Goal: Task Accomplishment & Management: Complete application form

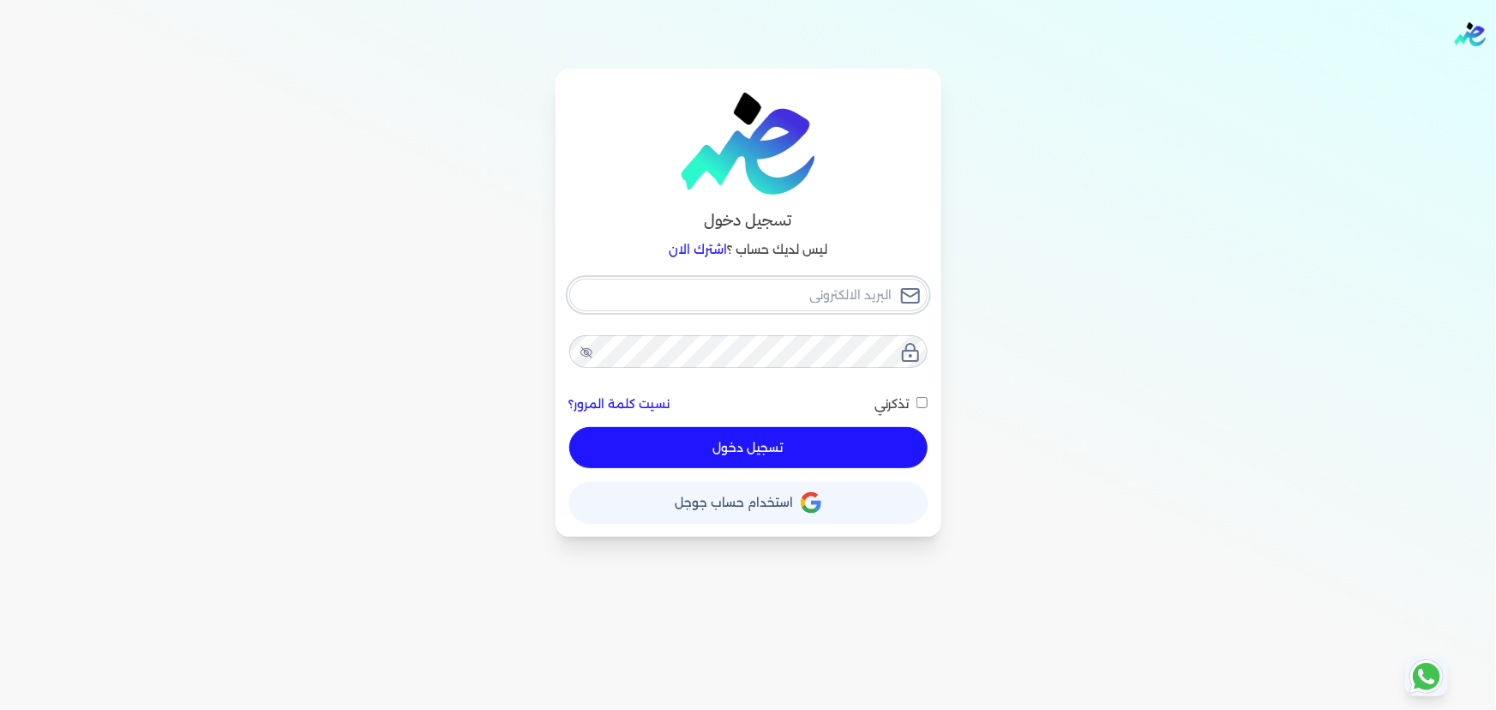
type input "[EMAIL_ADDRESS][DOMAIN_NAME]"
click at [777, 443] on button "تسجيل دخول" at bounding box center [748, 447] width 358 height 41
checkbox input "false"
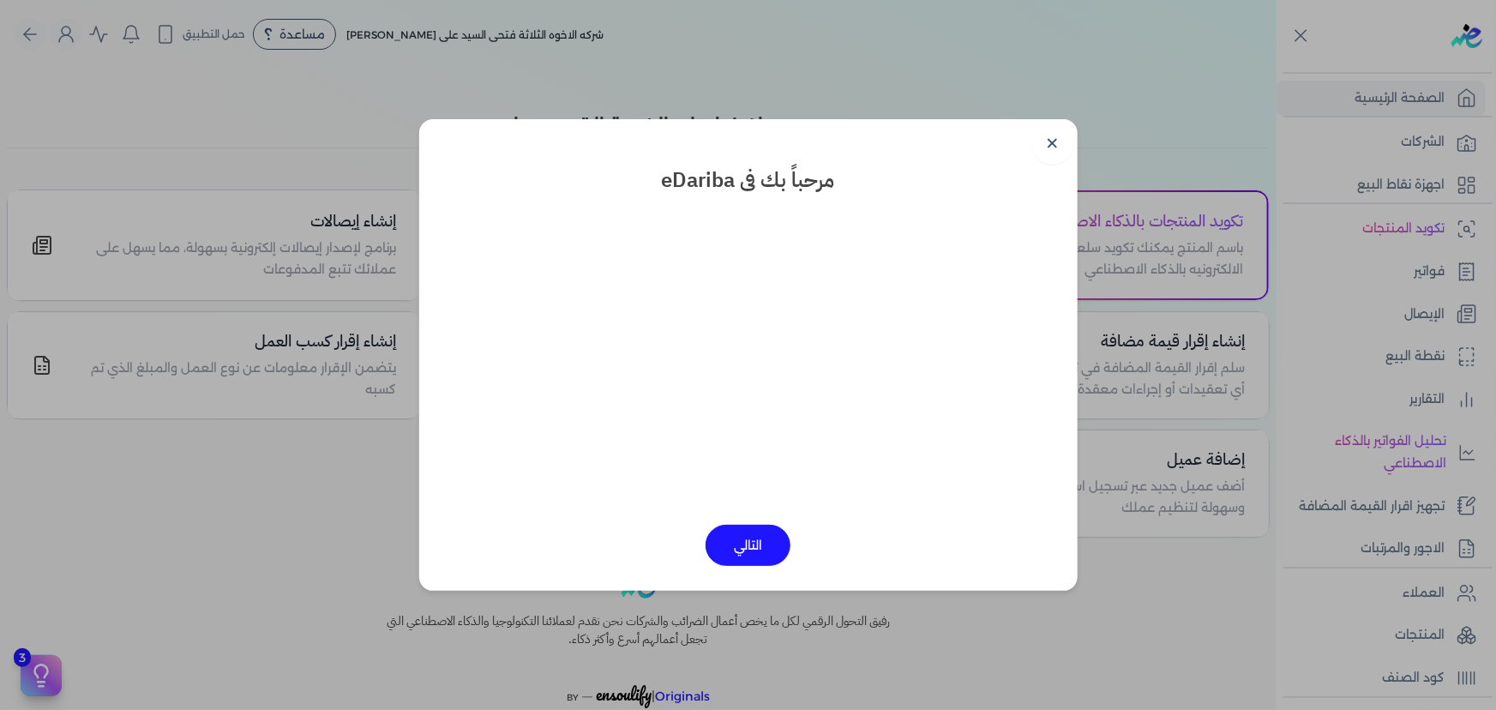
click at [766, 552] on button "التالي" at bounding box center [747, 545] width 85 height 41
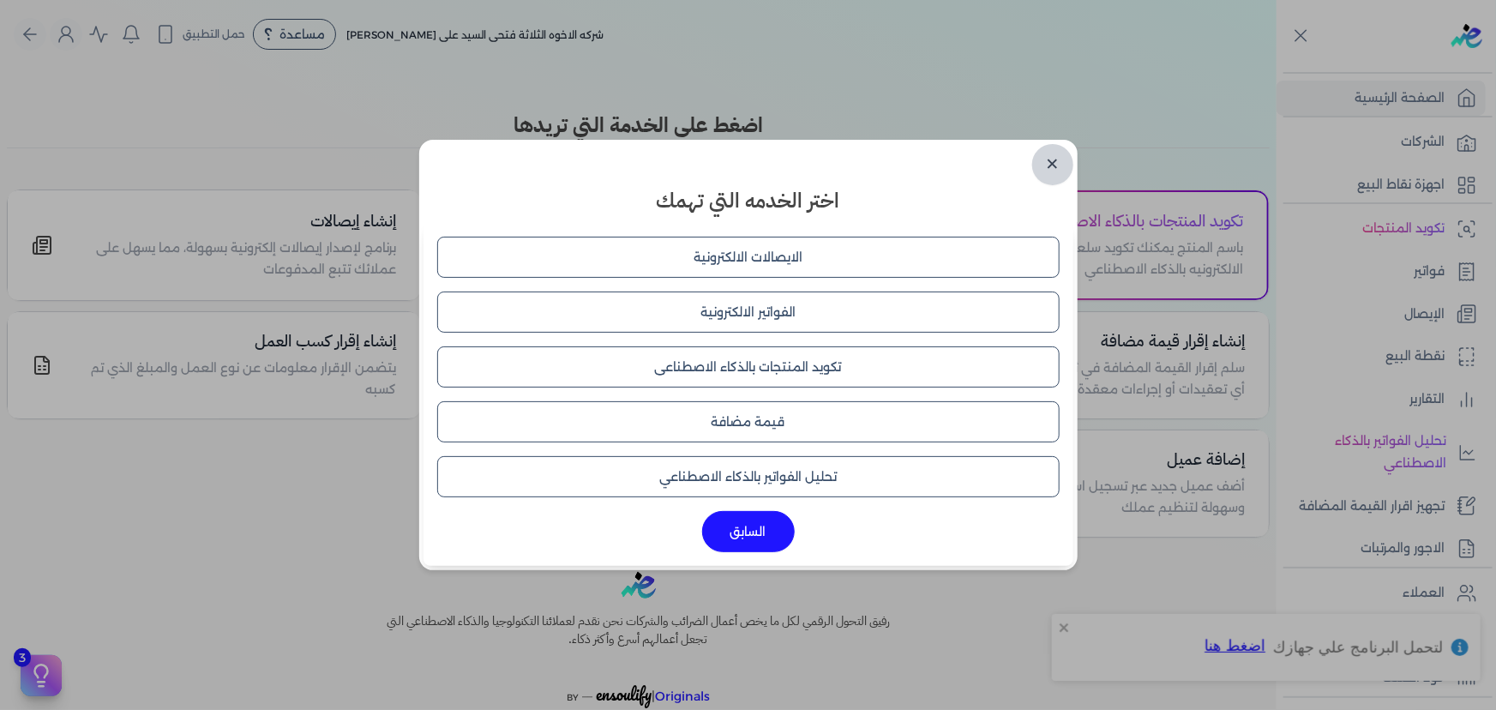
click at [1065, 165] on link "✕" at bounding box center [1052, 164] width 41 height 41
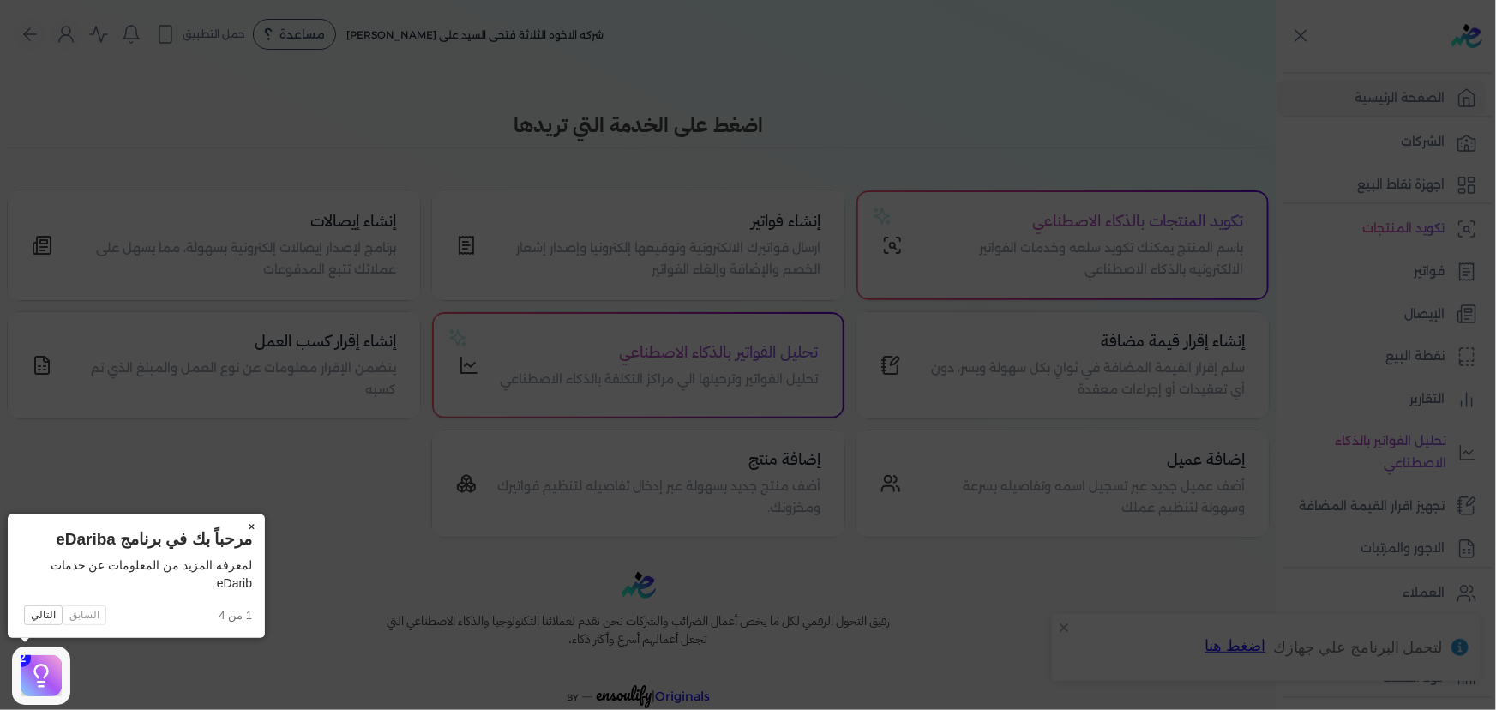
click at [249, 531] on button "×" at bounding box center [250, 526] width 27 height 24
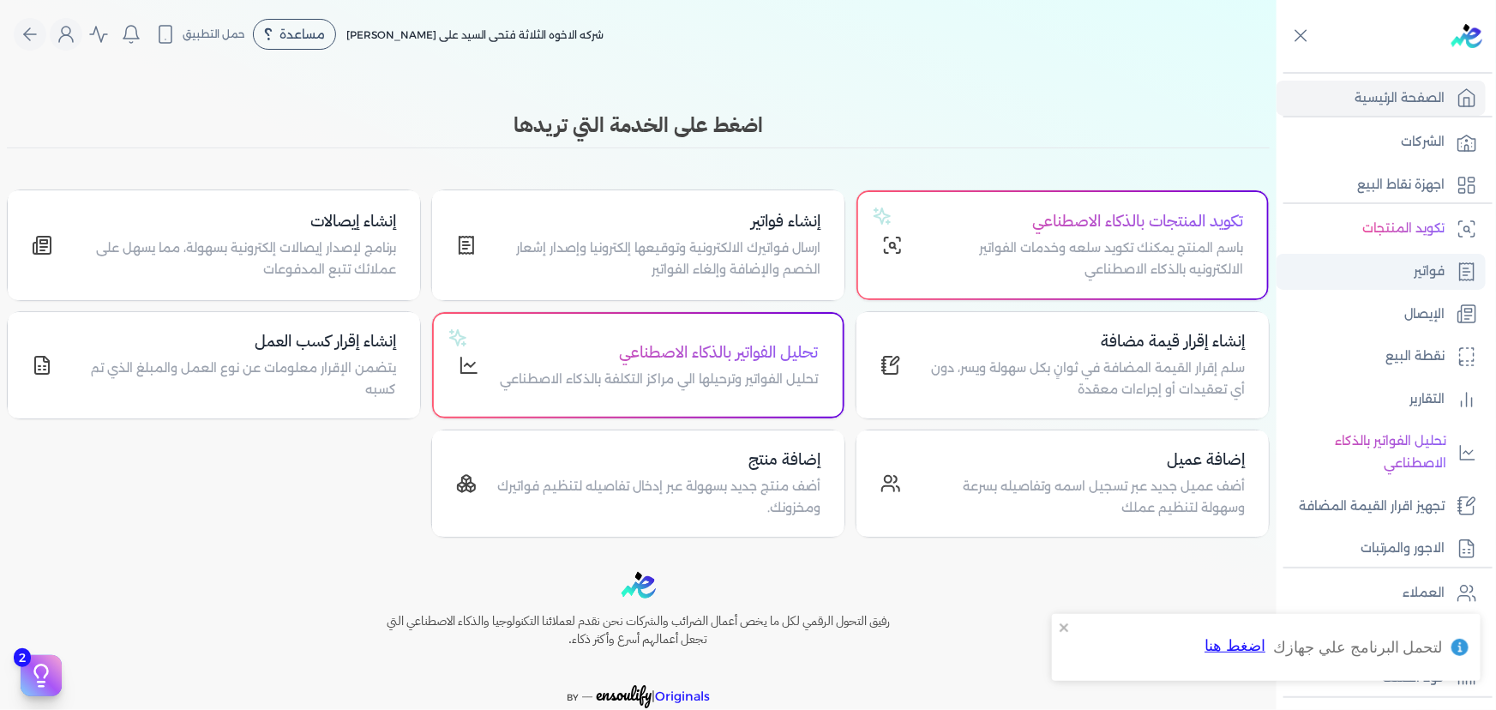
click at [1391, 278] on link "فواتير" at bounding box center [1380, 272] width 209 height 36
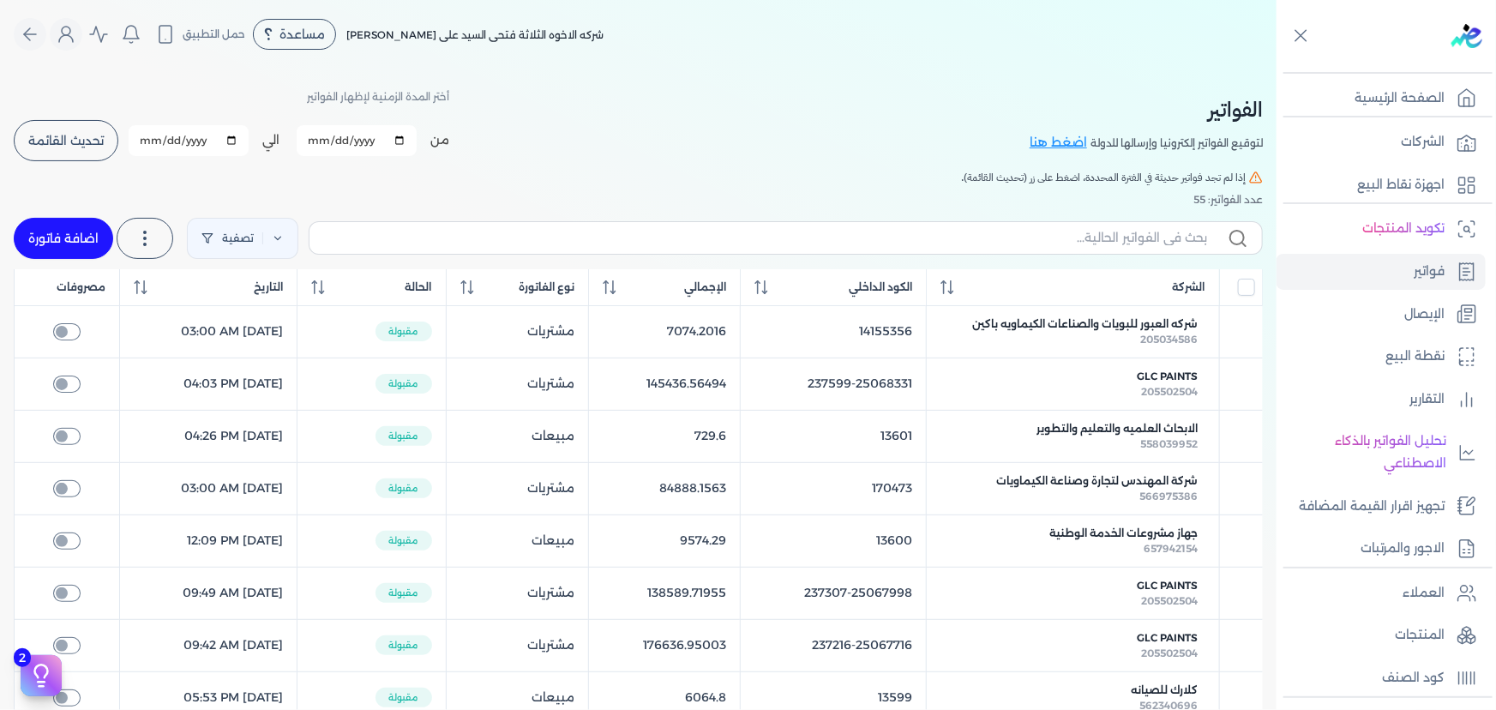
click at [82, 239] on link "اضافة فاتورة" at bounding box center [63, 238] width 99 height 41
select select "EGP"
select select "B"
select select "EGS"
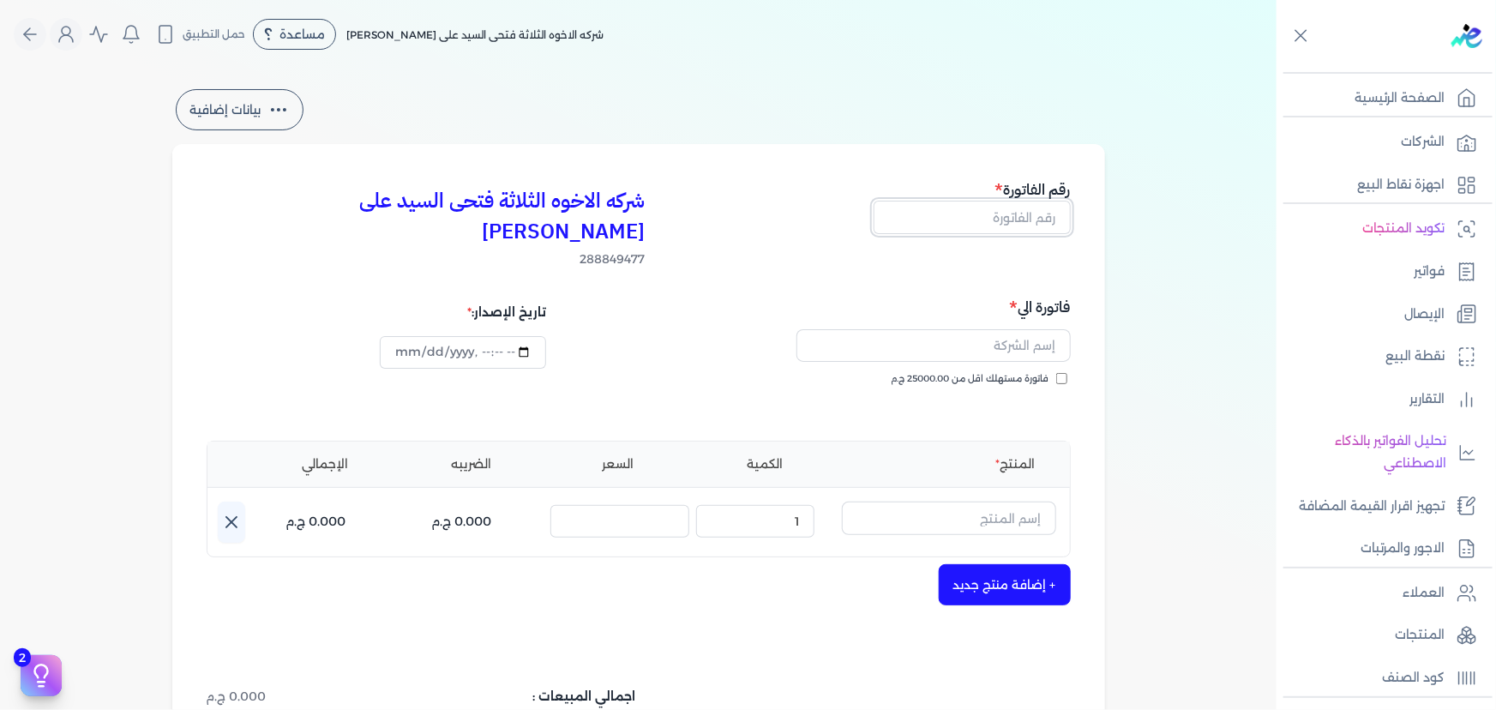
click at [1023, 215] on input "text" at bounding box center [971, 217] width 197 height 33
type input "13602"
click at [959, 329] on input "text" at bounding box center [933, 345] width 274 height 33
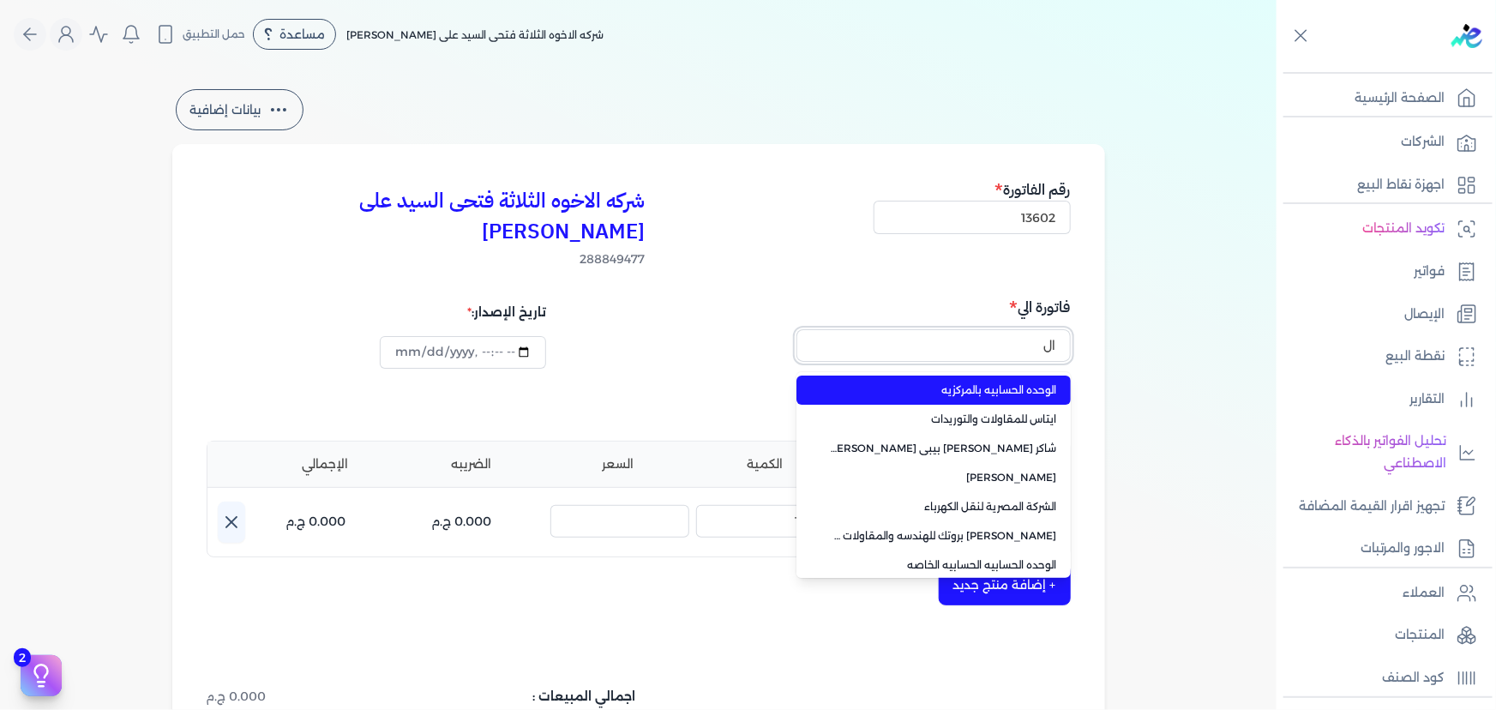
type input "ا"
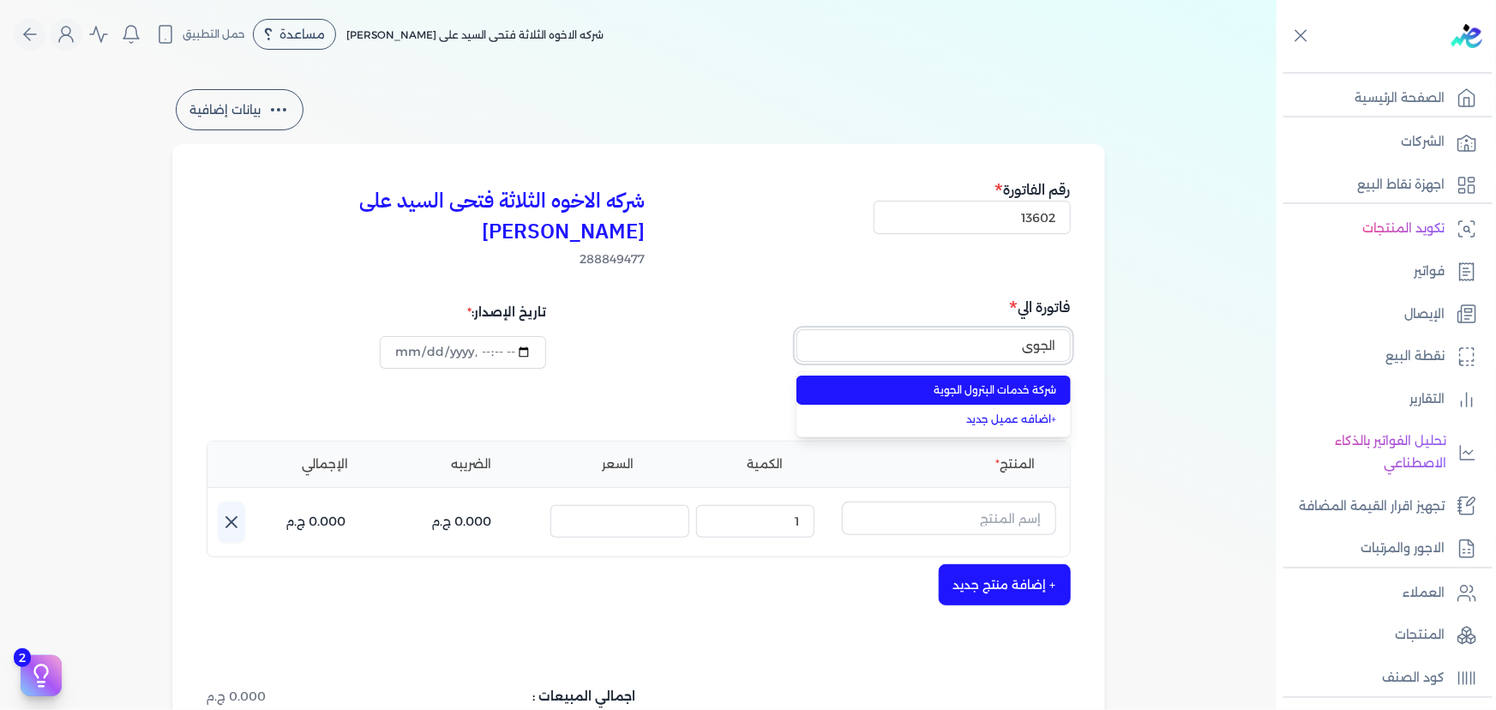
type input "الجويه"
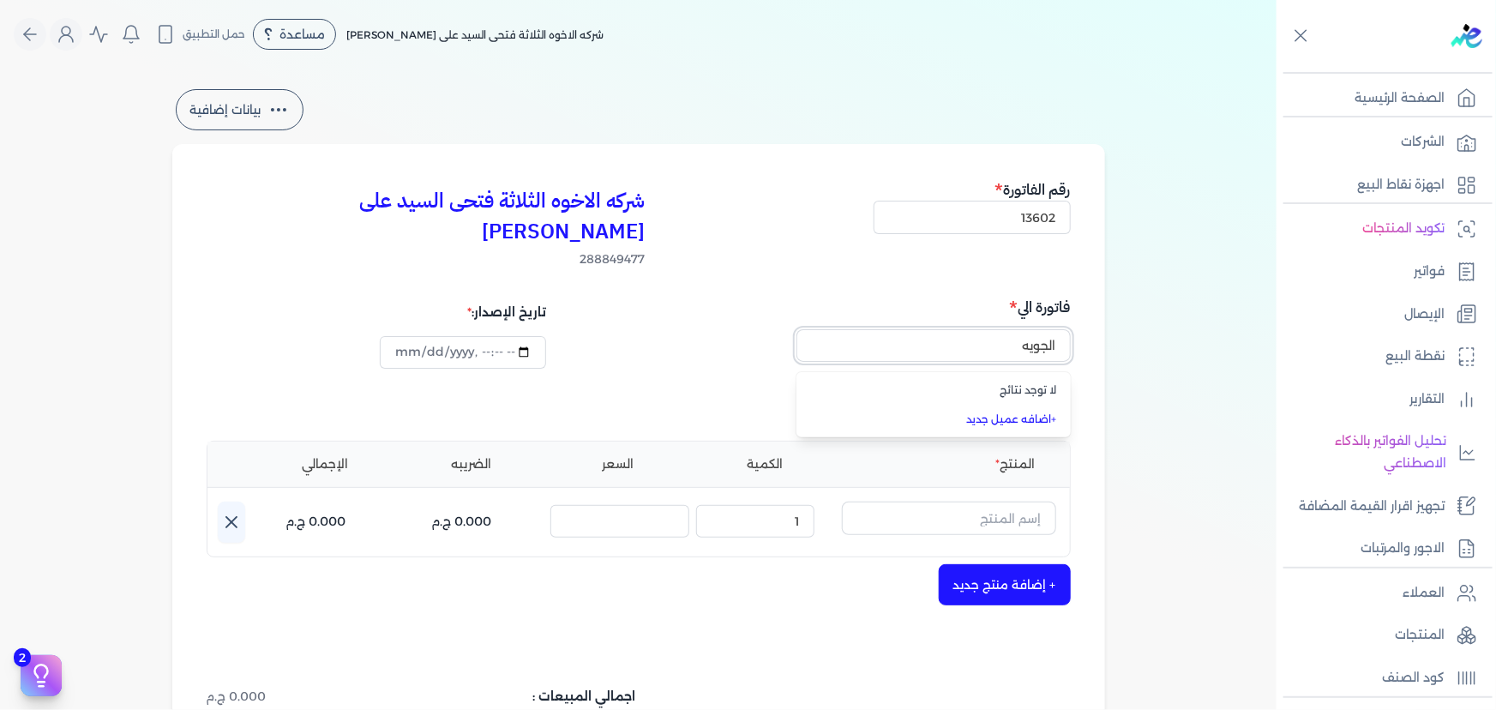
click at [979, 329] on input "الجويه" at bounding box center [933, 345] width 274 height 33
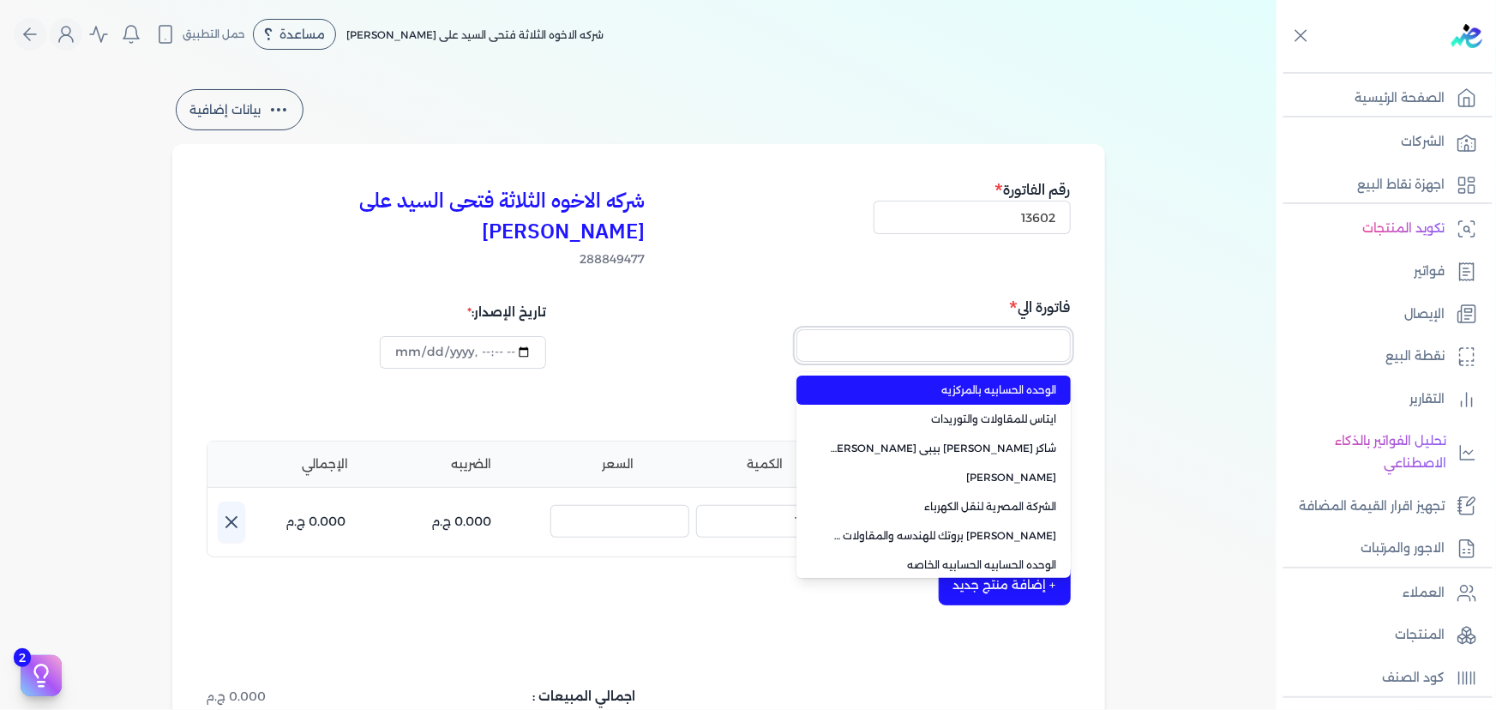
click at [796, 329] on button "button" at bounding box center [933, 348] width 274 height 39
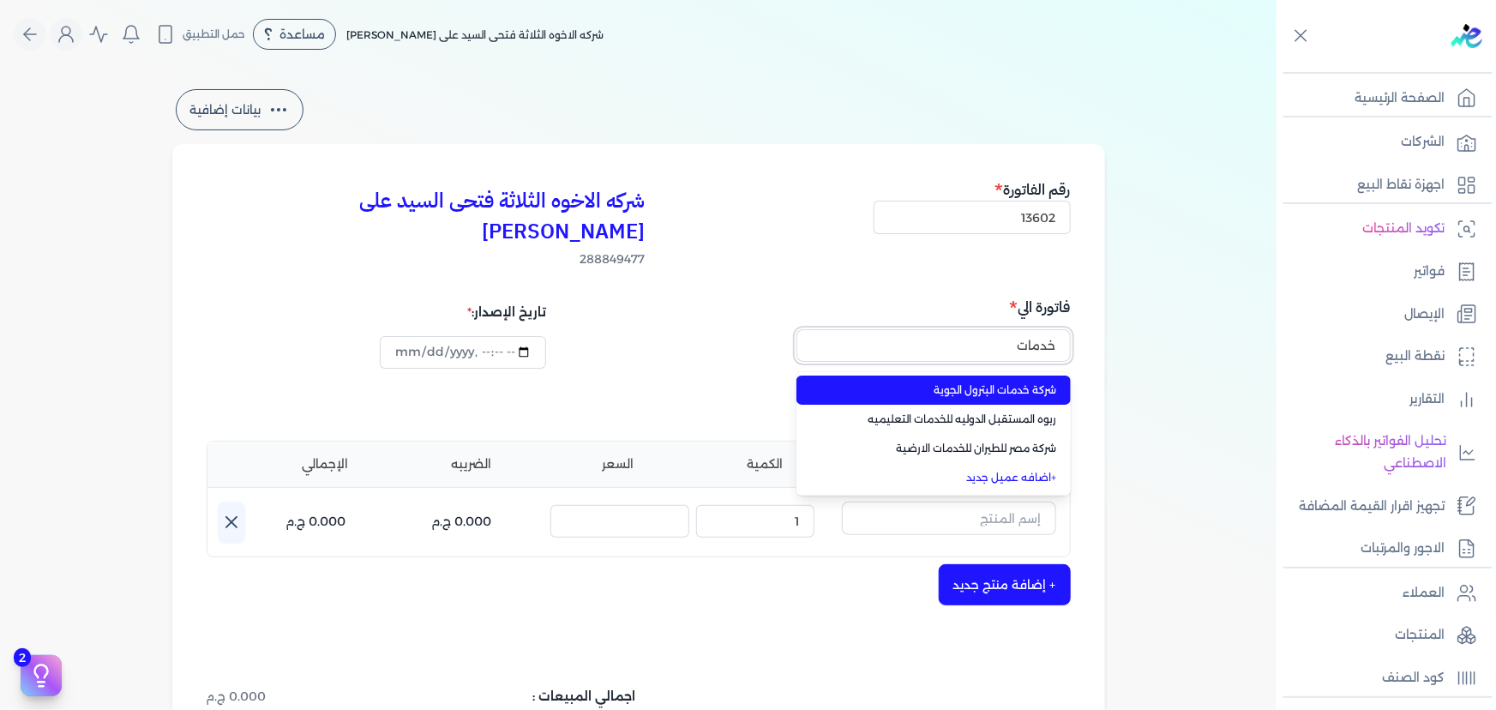
click at [796, 329] on button "خدمات" at bounding box center [933, 348] width 274 height 39
click at [977, 382] on span "شركة خدمات البترول الجوية" at bounding box center [943, 389] width 226 height 15
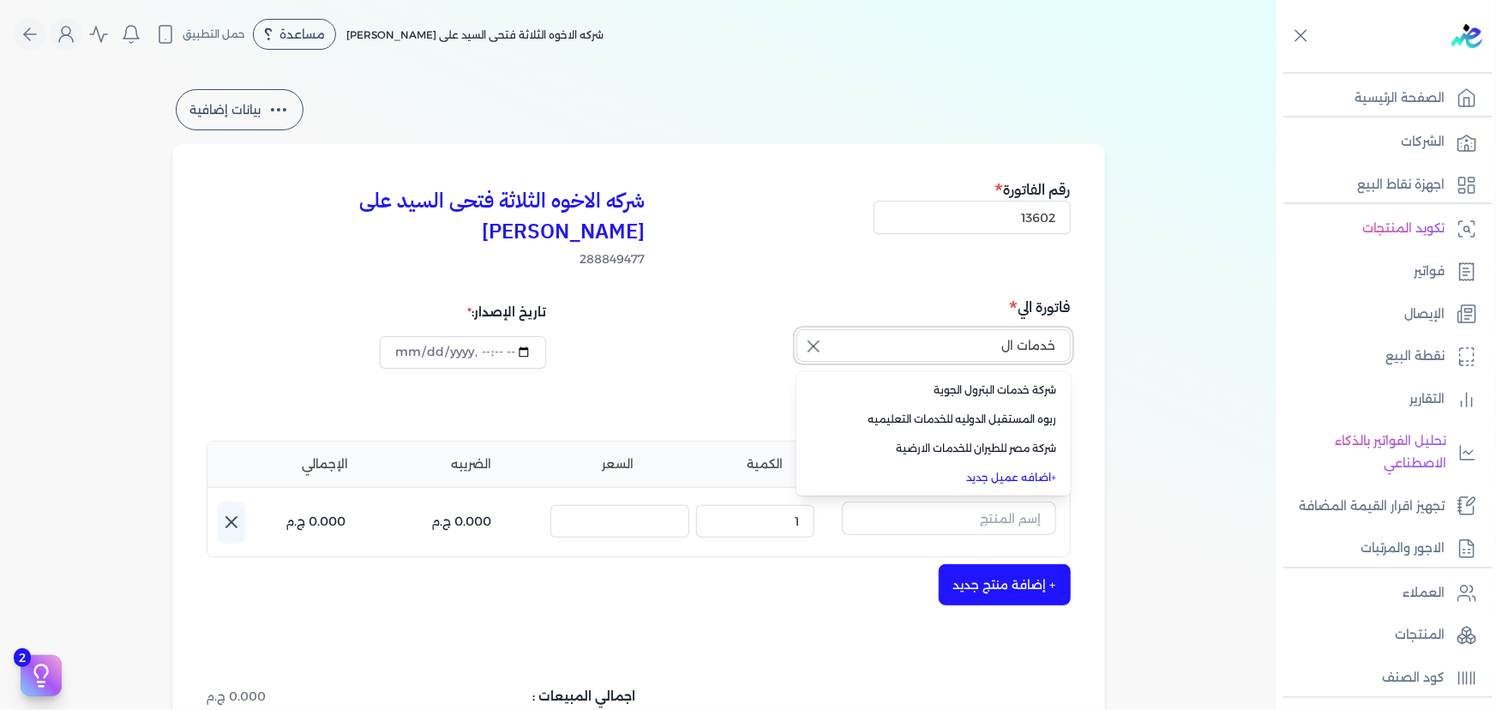
type input "شركة خدمات البترول الجوية"
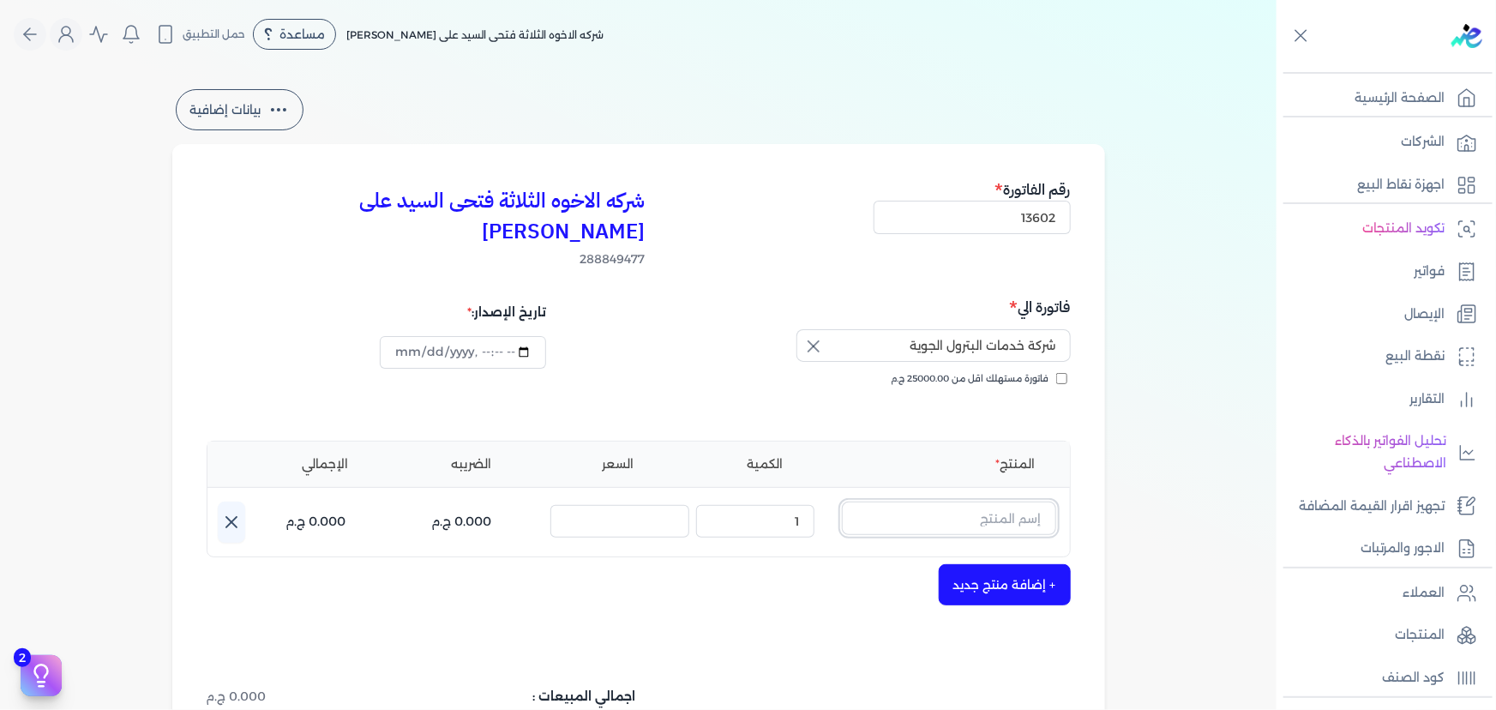
click at [1004, 501] on input "text" at bounding box center [949, 517] width 214 height 33
click at [1056, 514] on icon at bounding box center [1045, 524] width 21 height 21
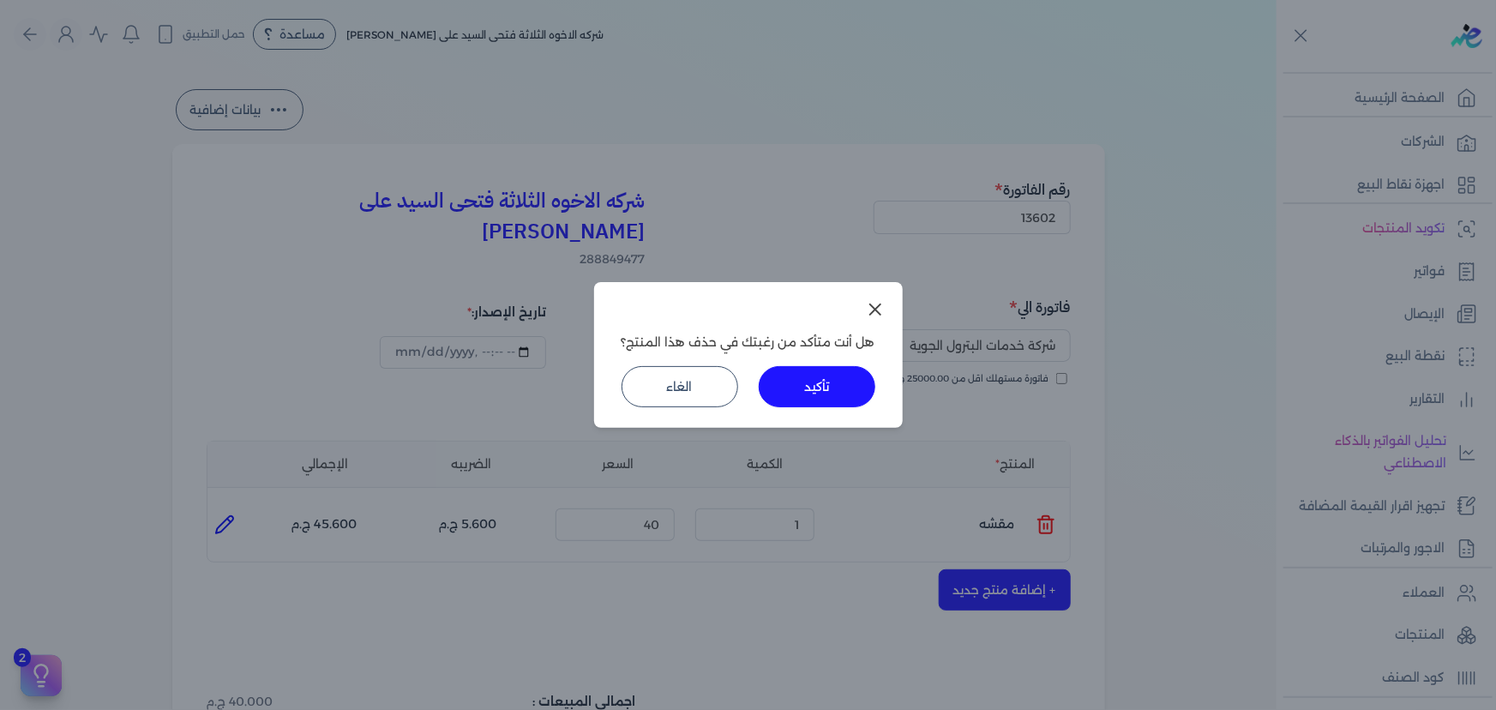
click at [800, 396] on button "تأكيد" at bounding box center [816, 386] width 117 height 41
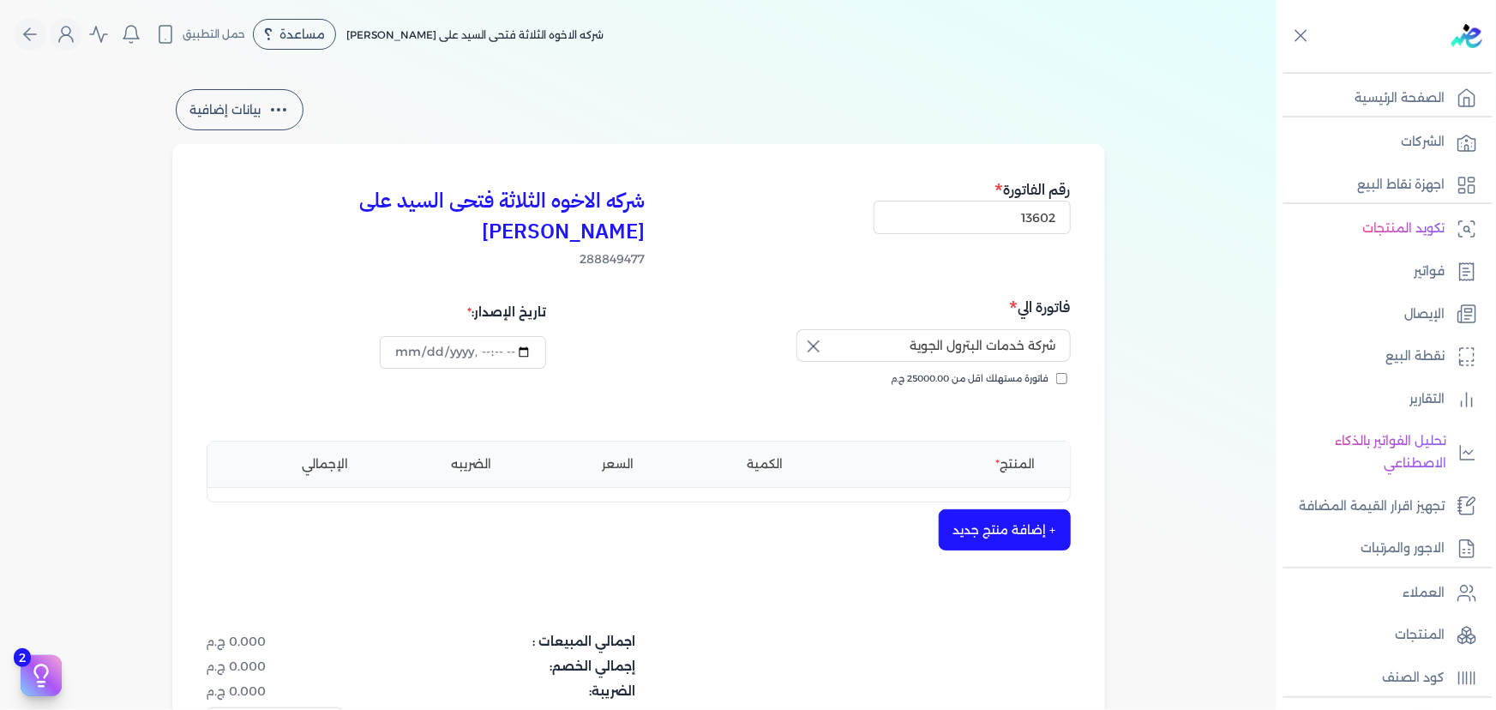
click at [988, 509] on button "+ إضافة منتج جديد" at bounding box center [1004, 529] width 132 height 41
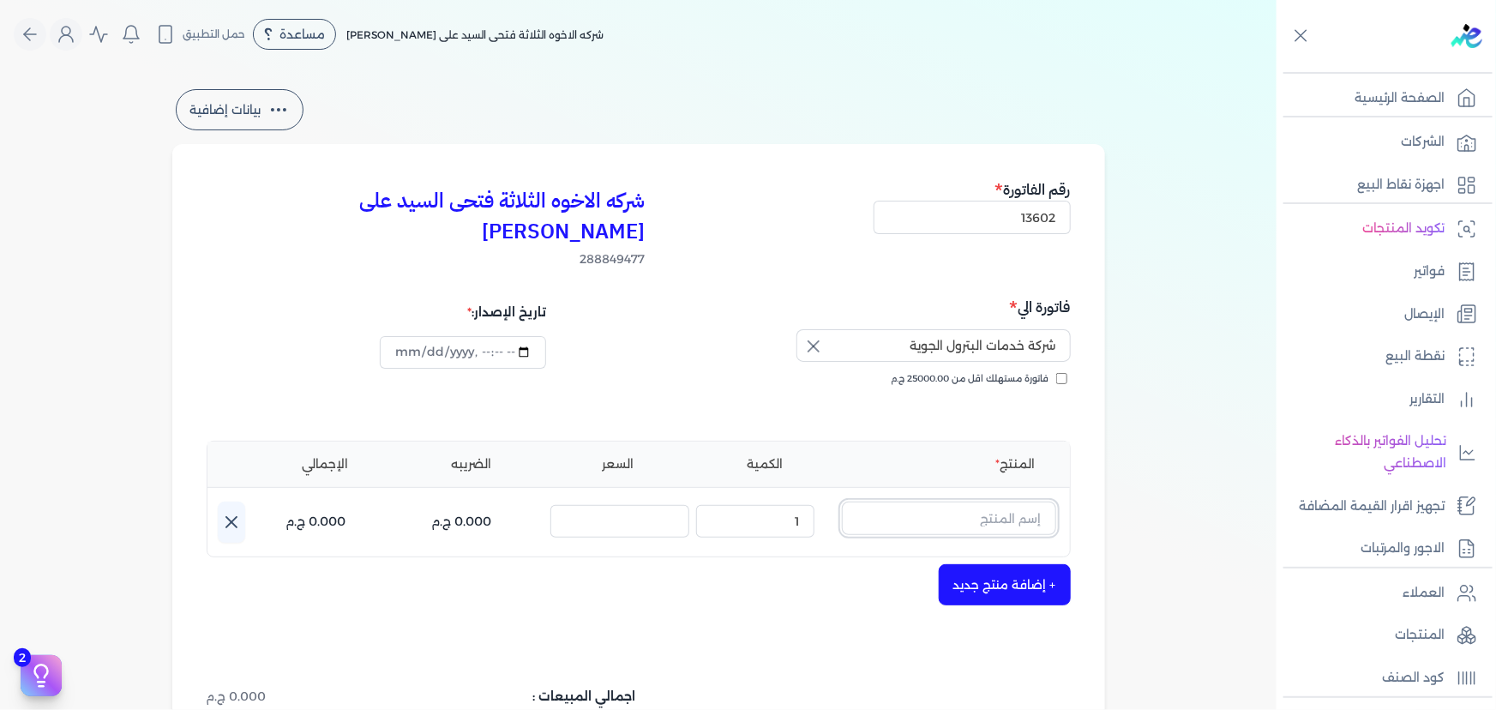
click at [986, 501] on input "text" at bounding box center [949, 517] width 214 height 33
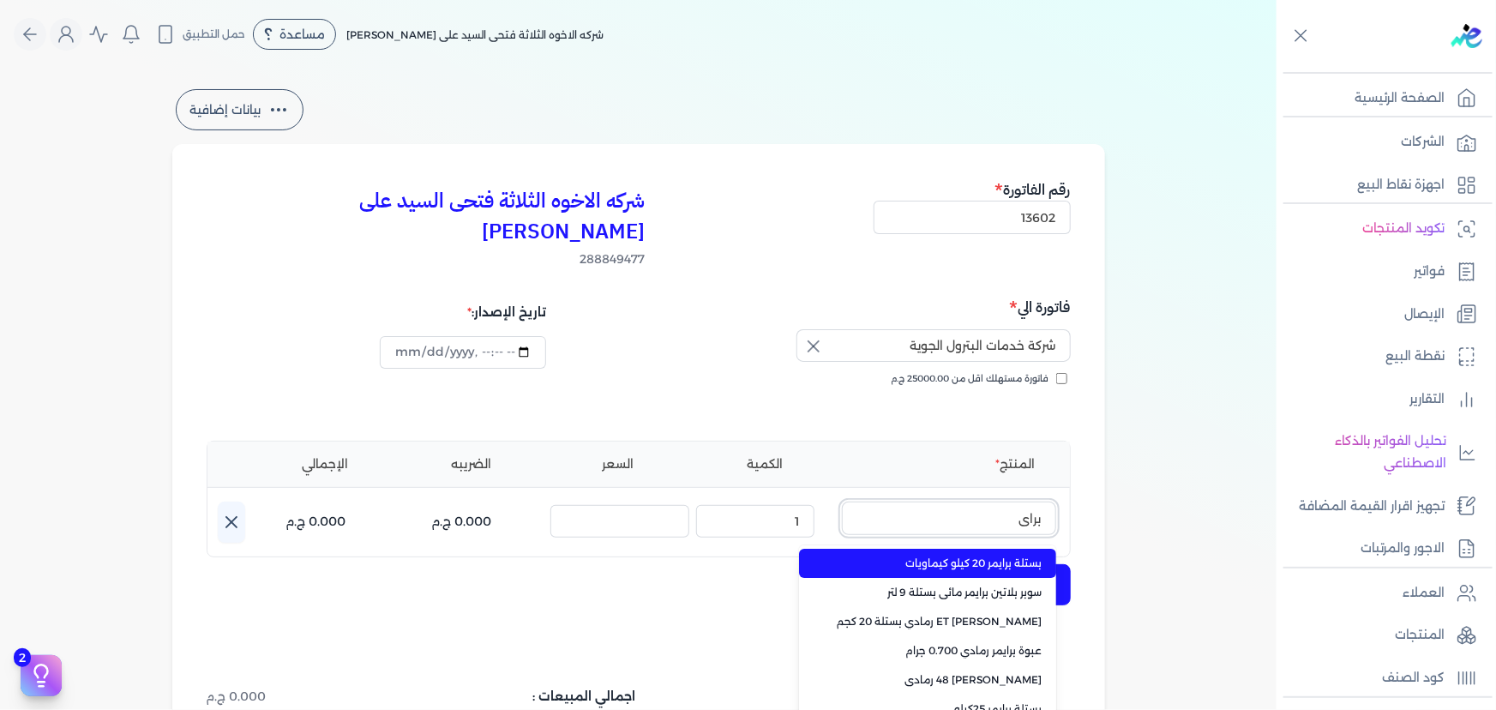
type input "برايم"
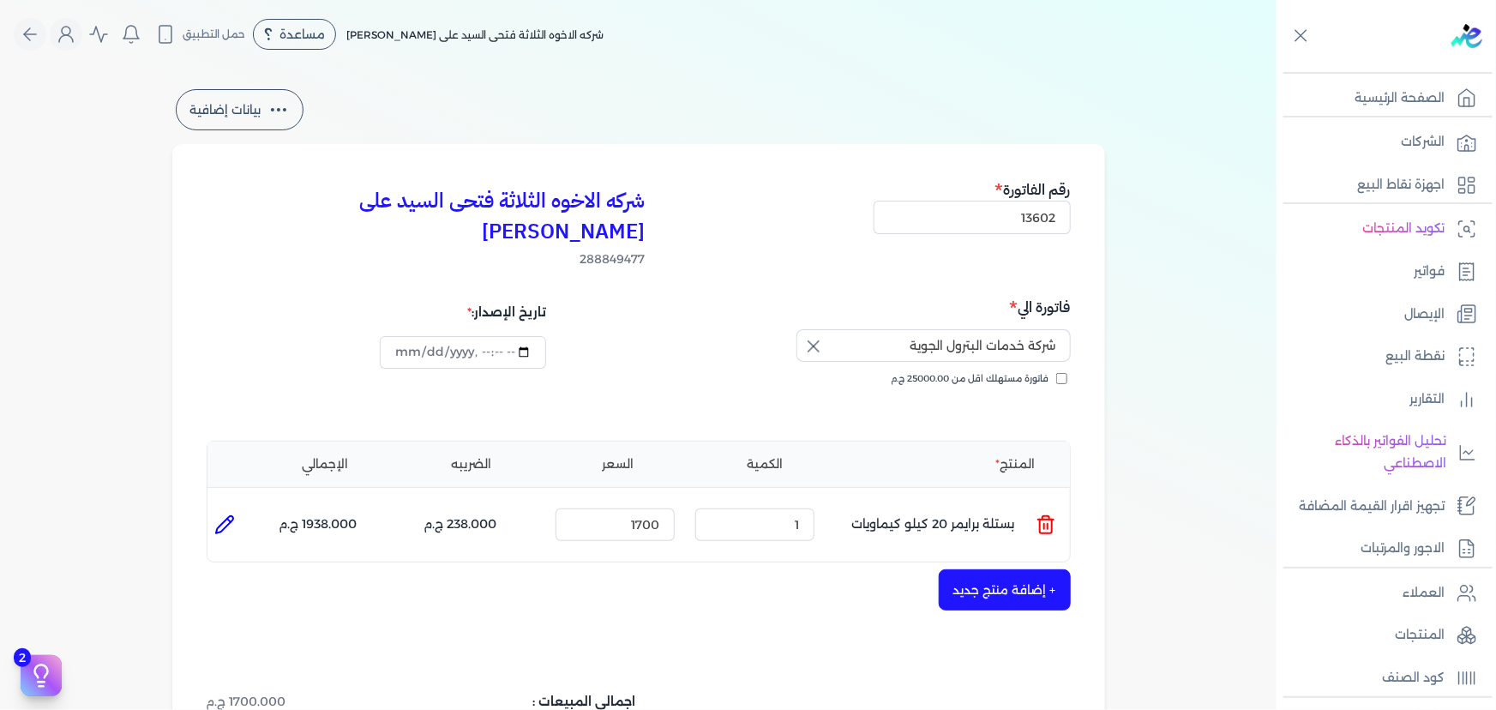
click at [1043, 519] on icon at bounding box center [1046, 526] width 12 height 14
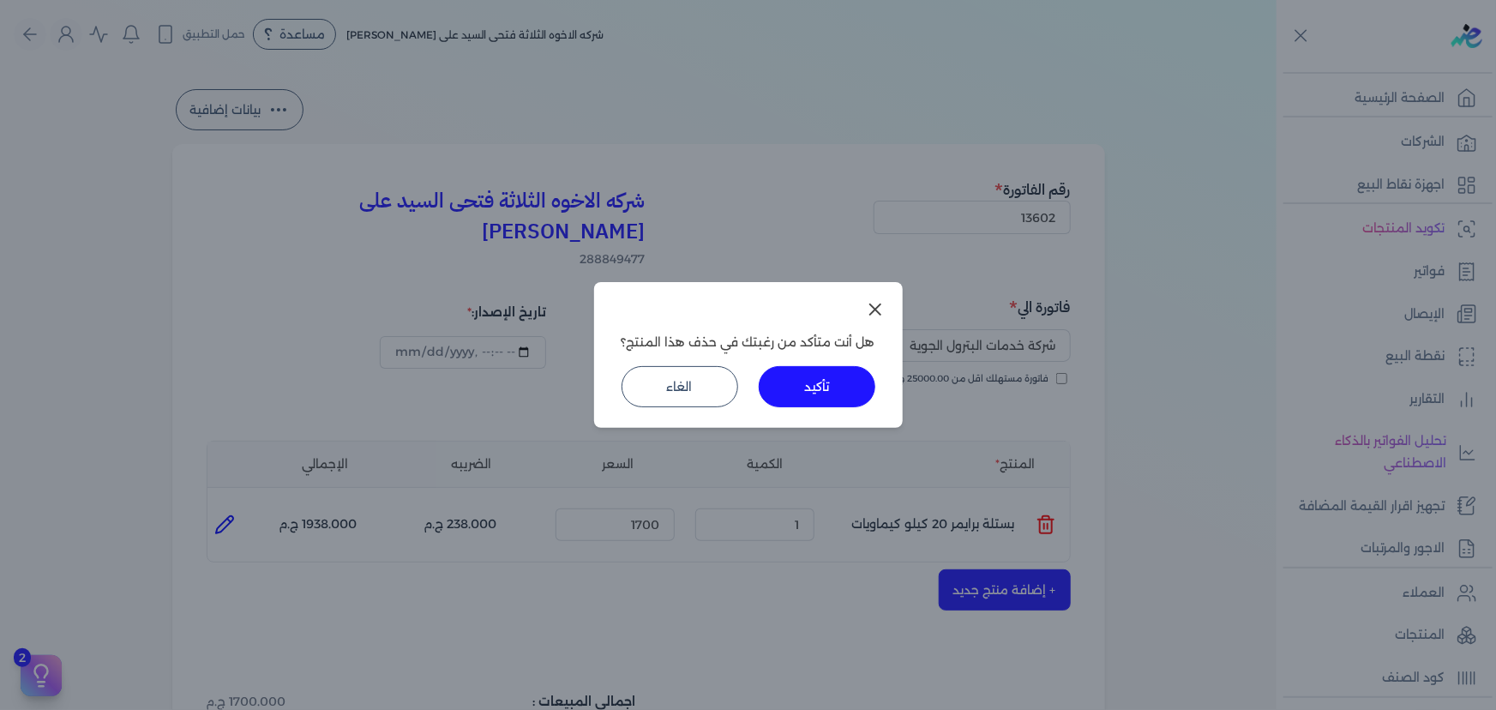
click at [854, 398] on button "تأكيد" at bounding box center [816, 386] width 117 height 41
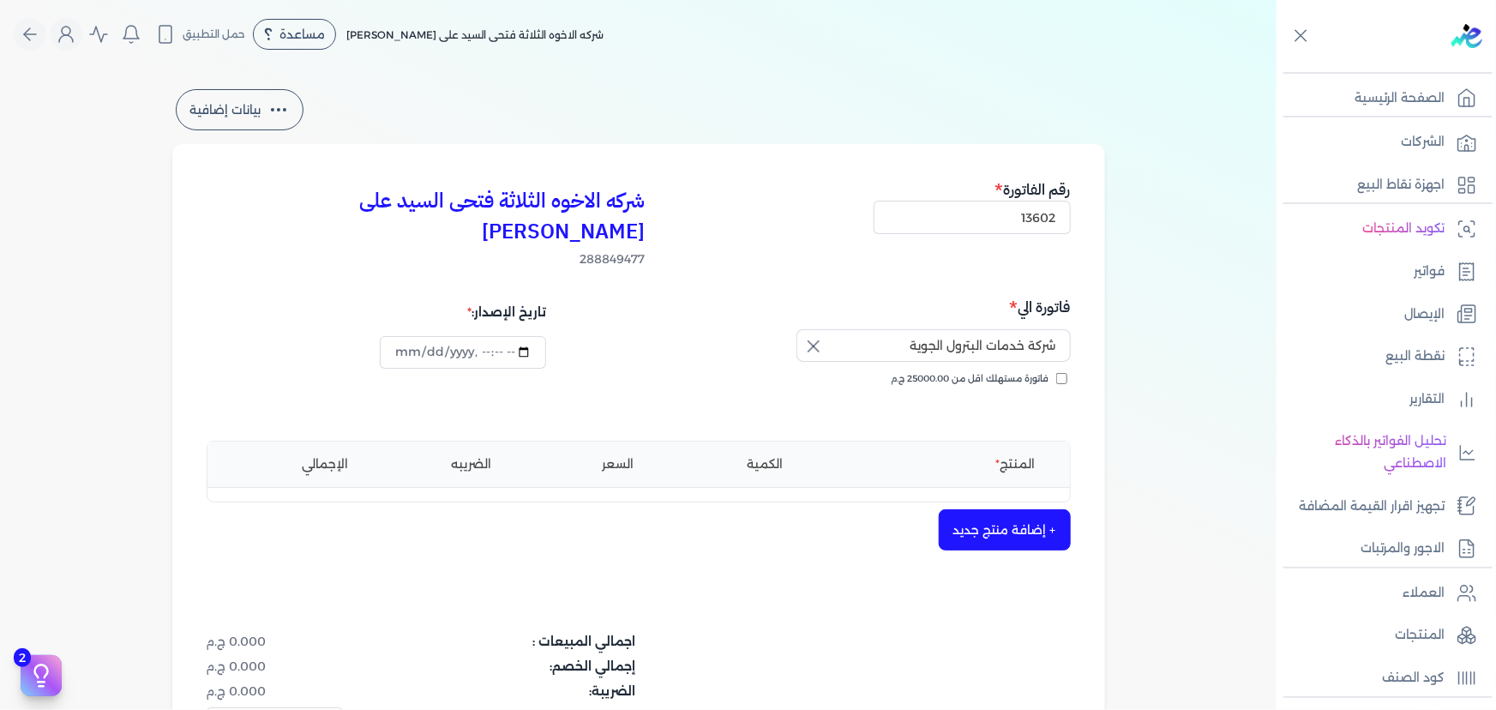
click at [998, 509] on button "+ إضافة منتج جديد" at bounding box center [1004, 529] width 132 height 41
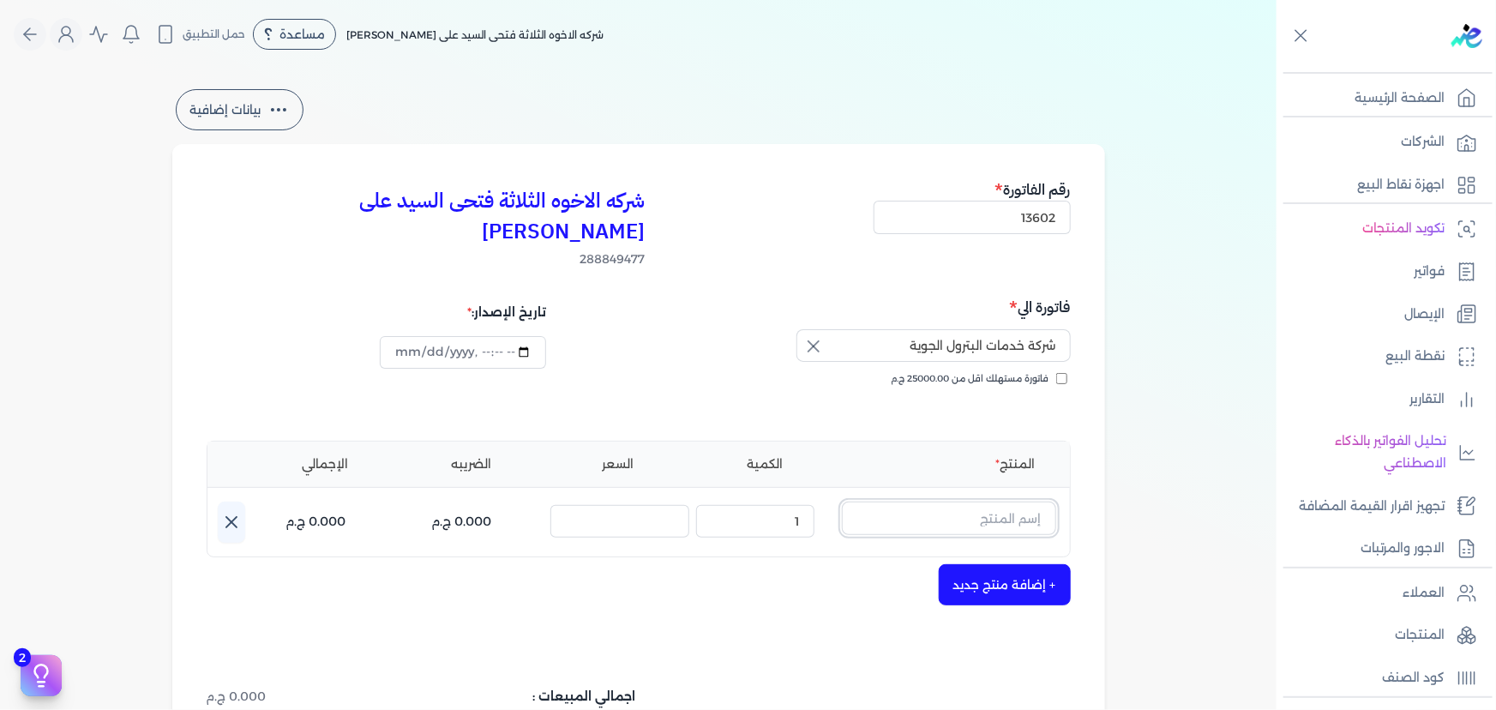
click at [983, 501] on input "text" at bounding box center [949, 517] width 214 height 33
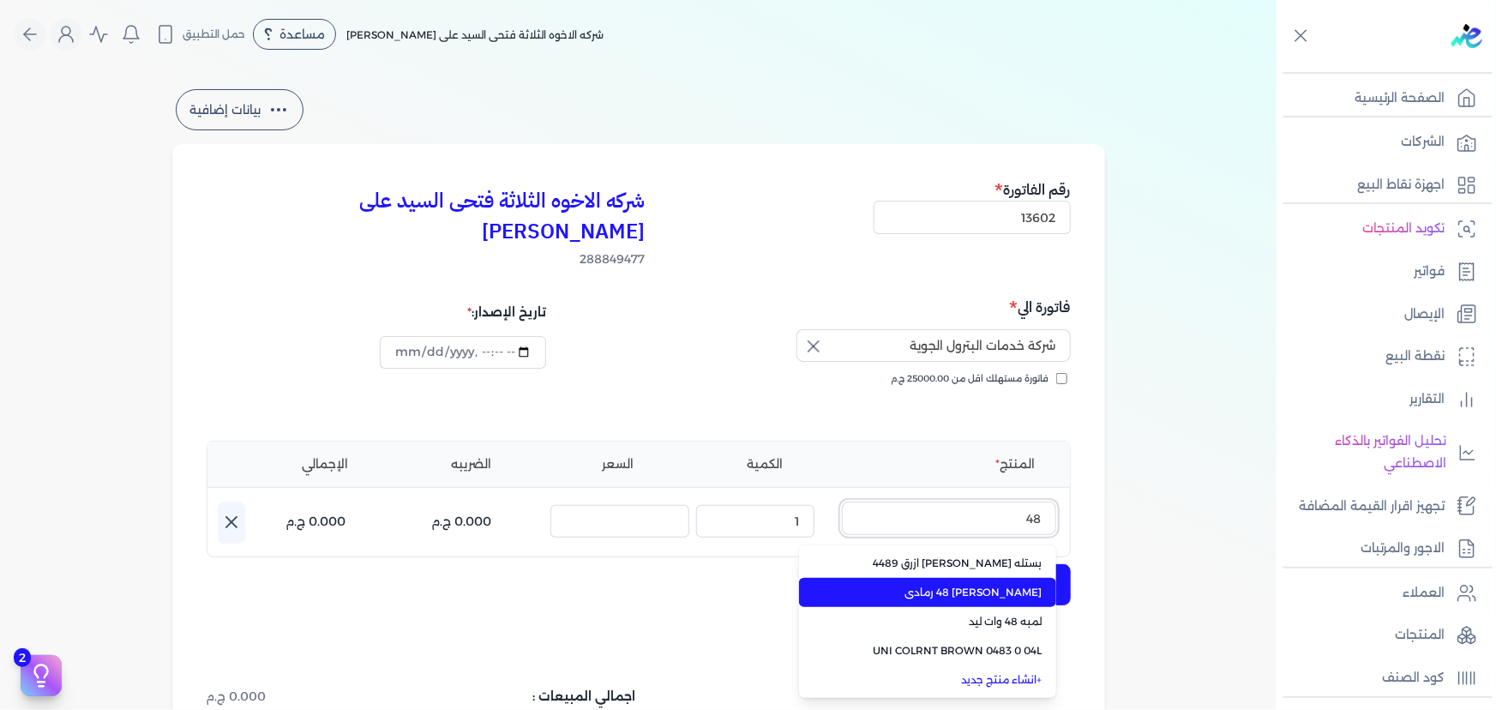
type input "48"
click at [994, 584] on span "[PERSON_NAME] 48 رمادى" at bounding box center [937, 591] width 209 height 15
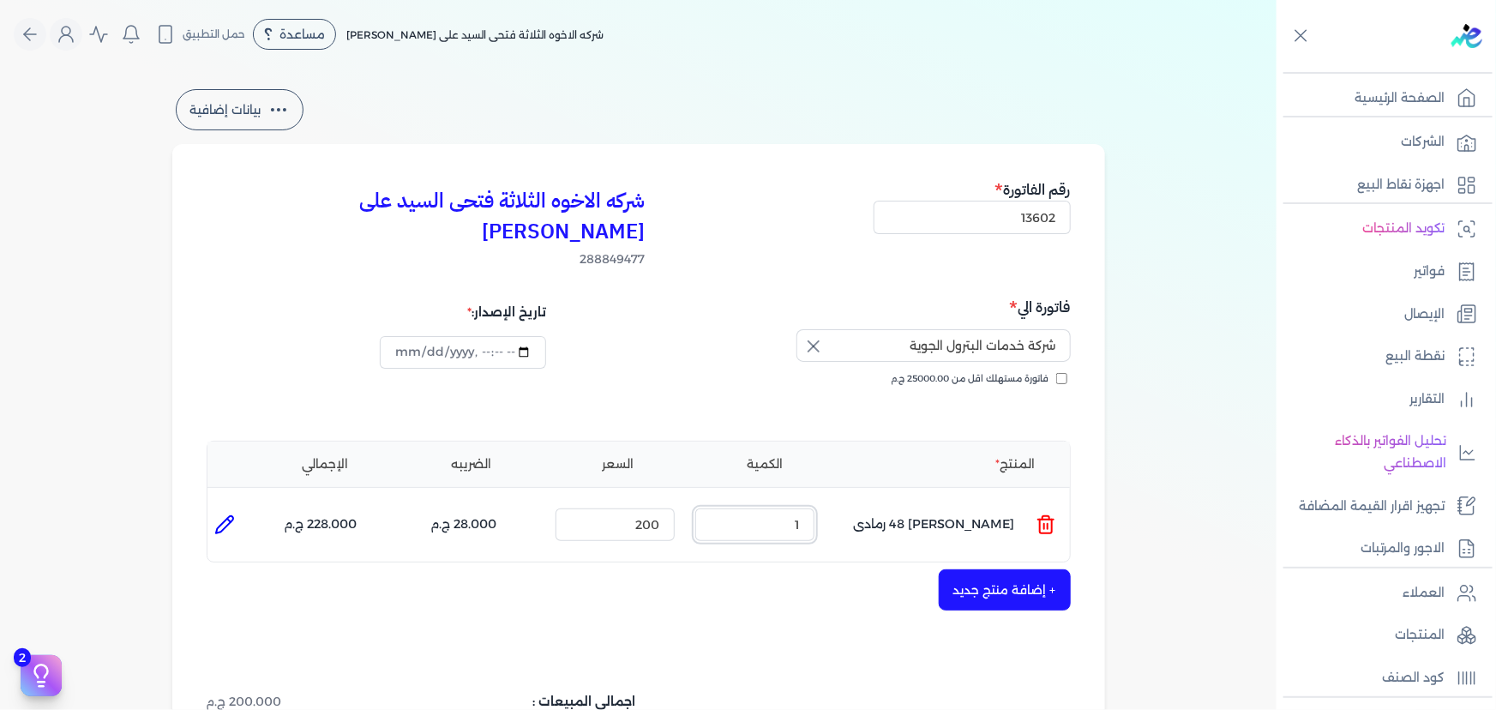
drag, startPoint x: 772, startPoint y: 487, endPoint x: 832, endPoint y: 489, distance: 60.0
click at [832, 501] on ul "المنتج : [PERSON_NAME] 48 رمادى الكمية : 1 السعر : 200 الضريبه : 28.000 ج.م الإ…" at bounding box center [638, 524] width 862 height 46
click at [231, 514] on icon at bounding box center [224, 524] width 21 height 21
type input "[PERSON_NAME] 48 رمادى"
type input "200"
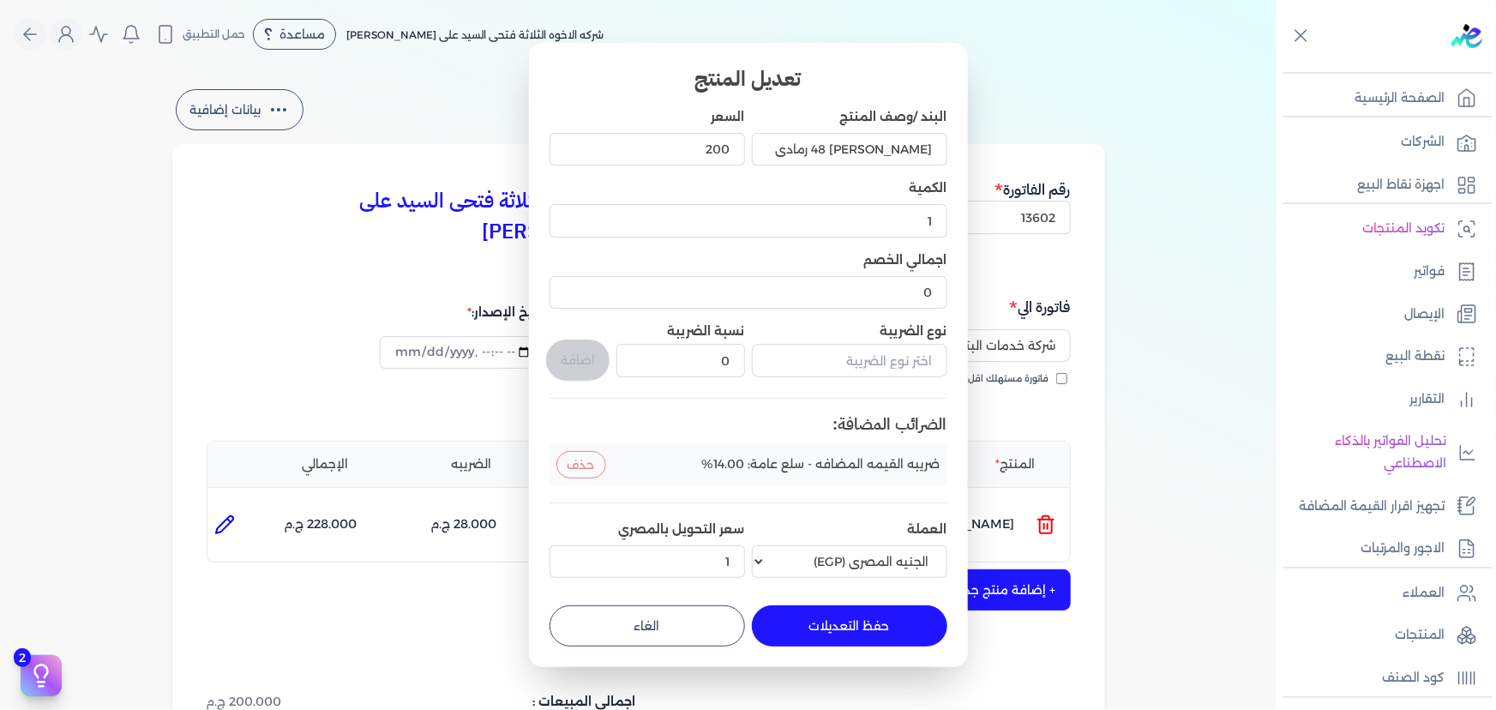
click at [841, 633] on button "حفظ التعديلات" at bounding box center [849, 625] width 195 height 41
type input "0"
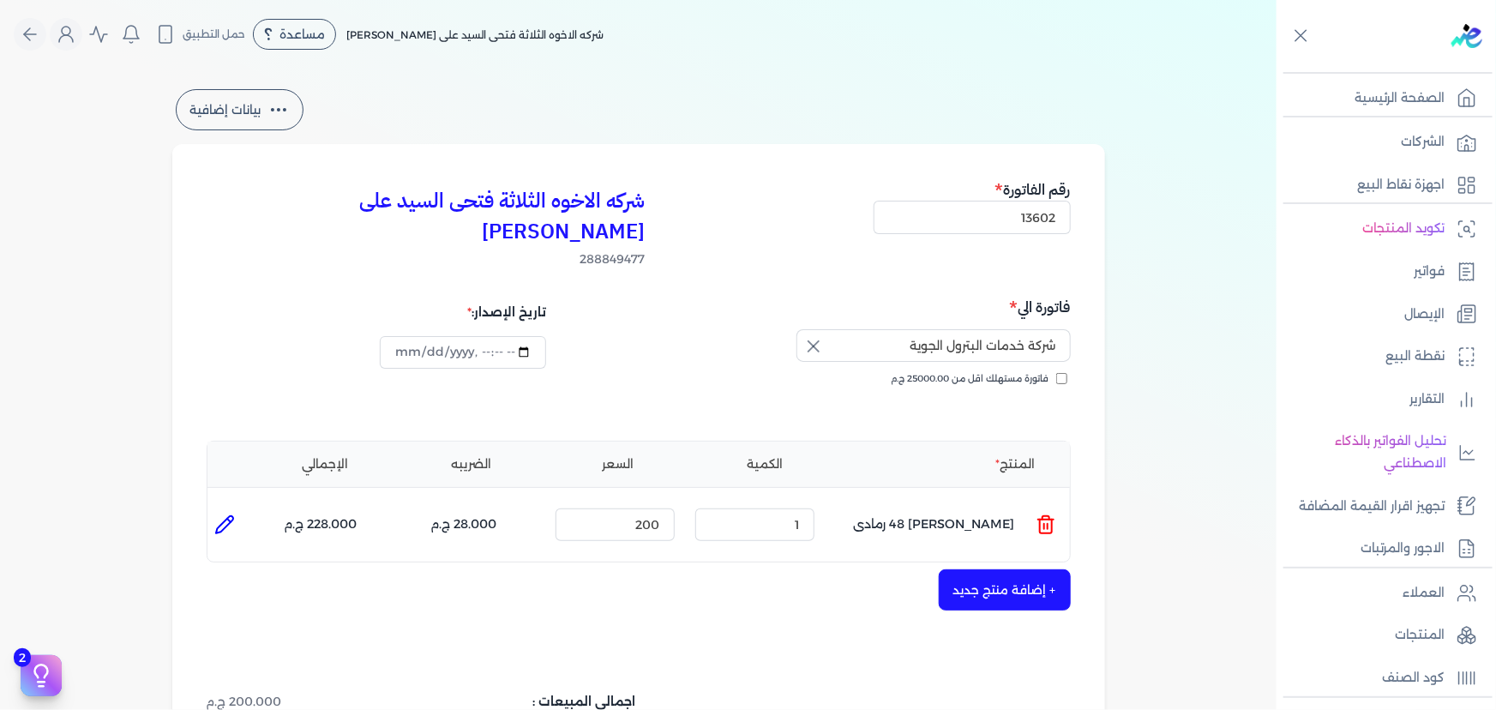
click at [982, 569] on button "+ إضافة منتج جديد" at bounding box center [1004, 589] width 132 height 41
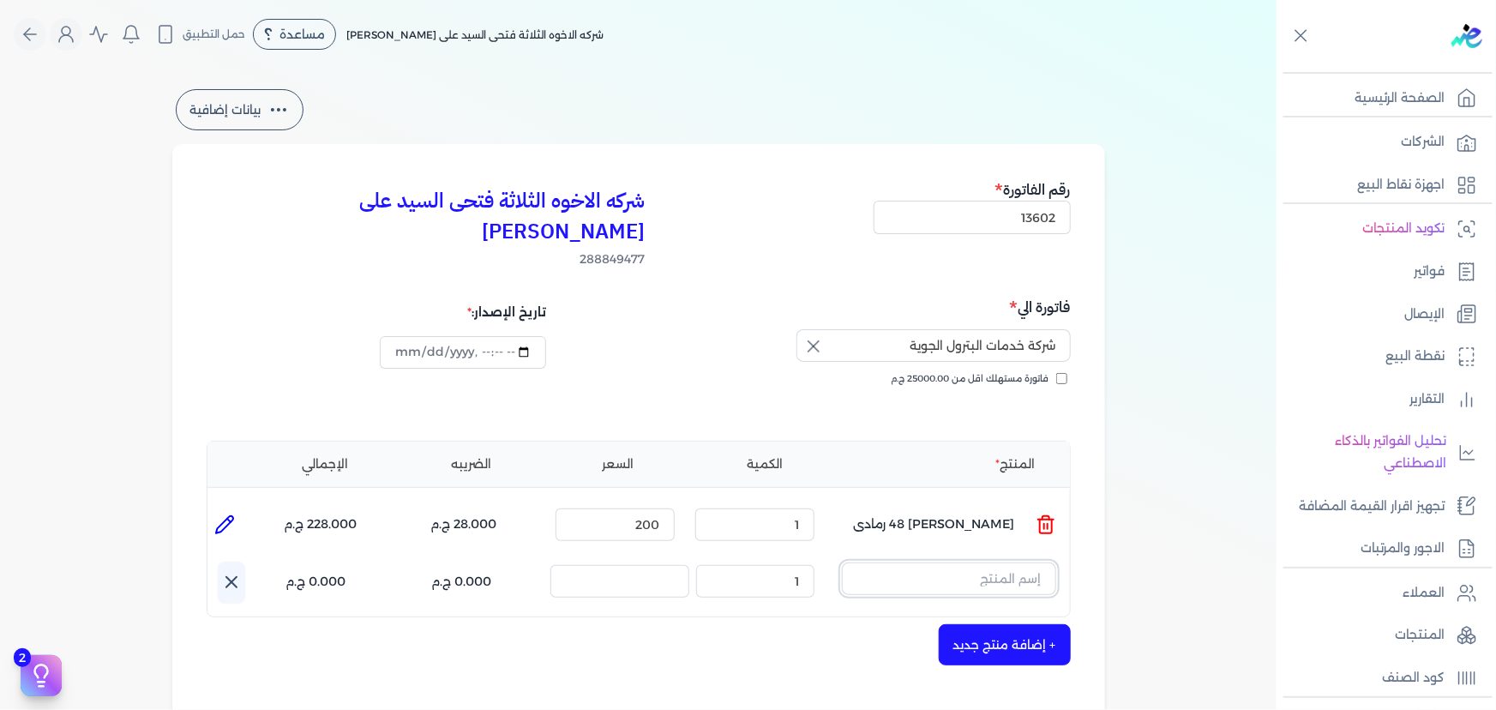
click at [981, 562] on input "text" at bounding box center [949, 578] width 214 height 33
click at [1053, 574] on icon at bounding box center [1045, 584] width 21 height 21
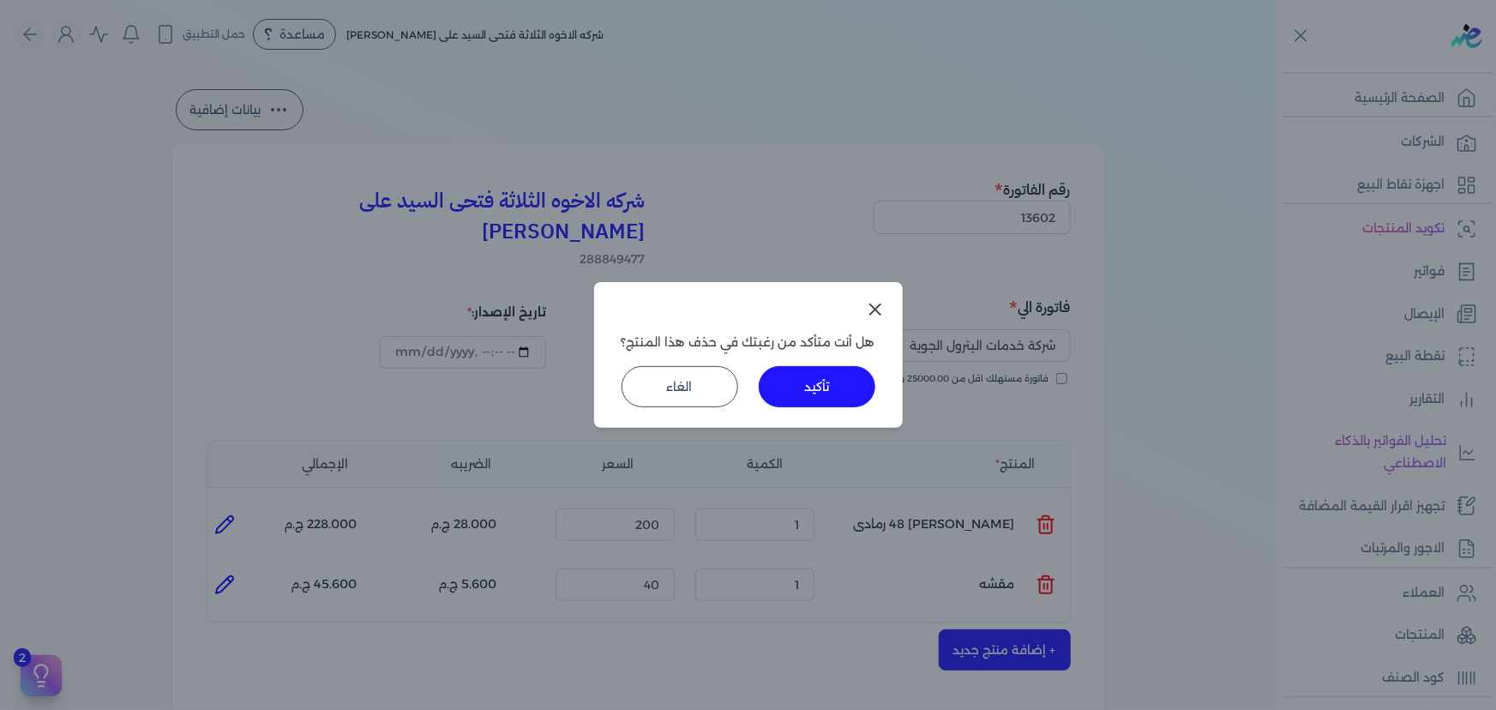
click at [809, 374] on button "تأكيد" at bounding box center [816, 386] width 117 height 41
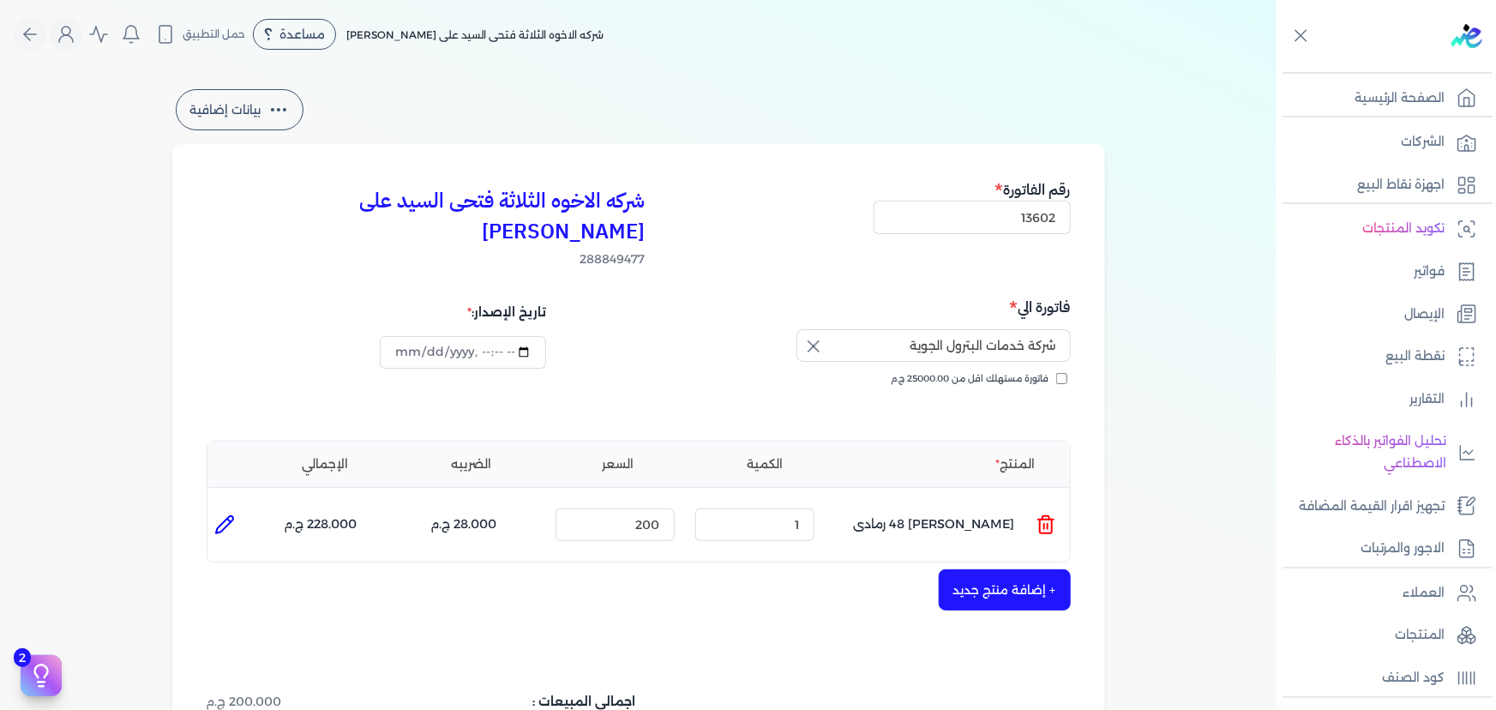
click at [983, 569] on button "+ إضافة منتج جديد" at bounding box center [1004, 589] width 132 height 41
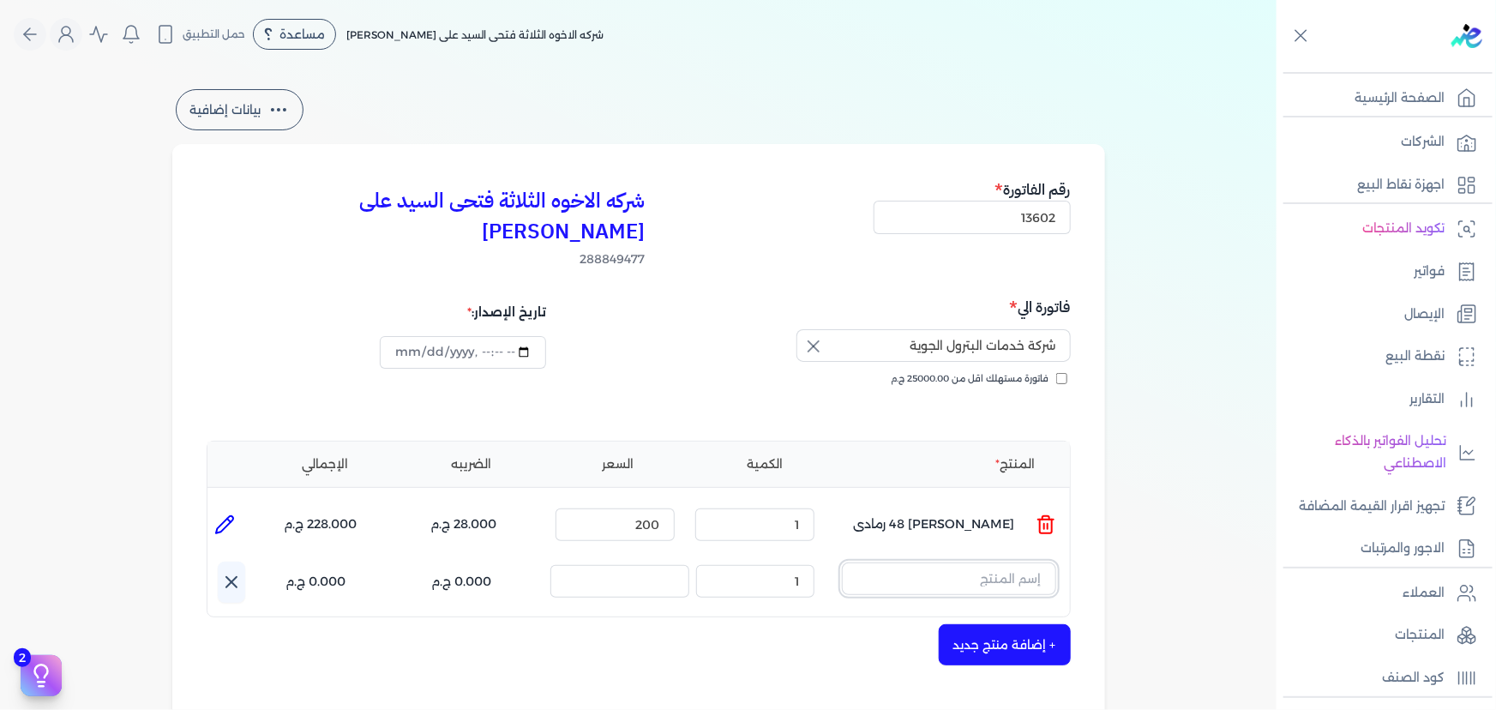
click at [1010, 562] on input "text" at bounding box center [949, 578] width 214 height 33
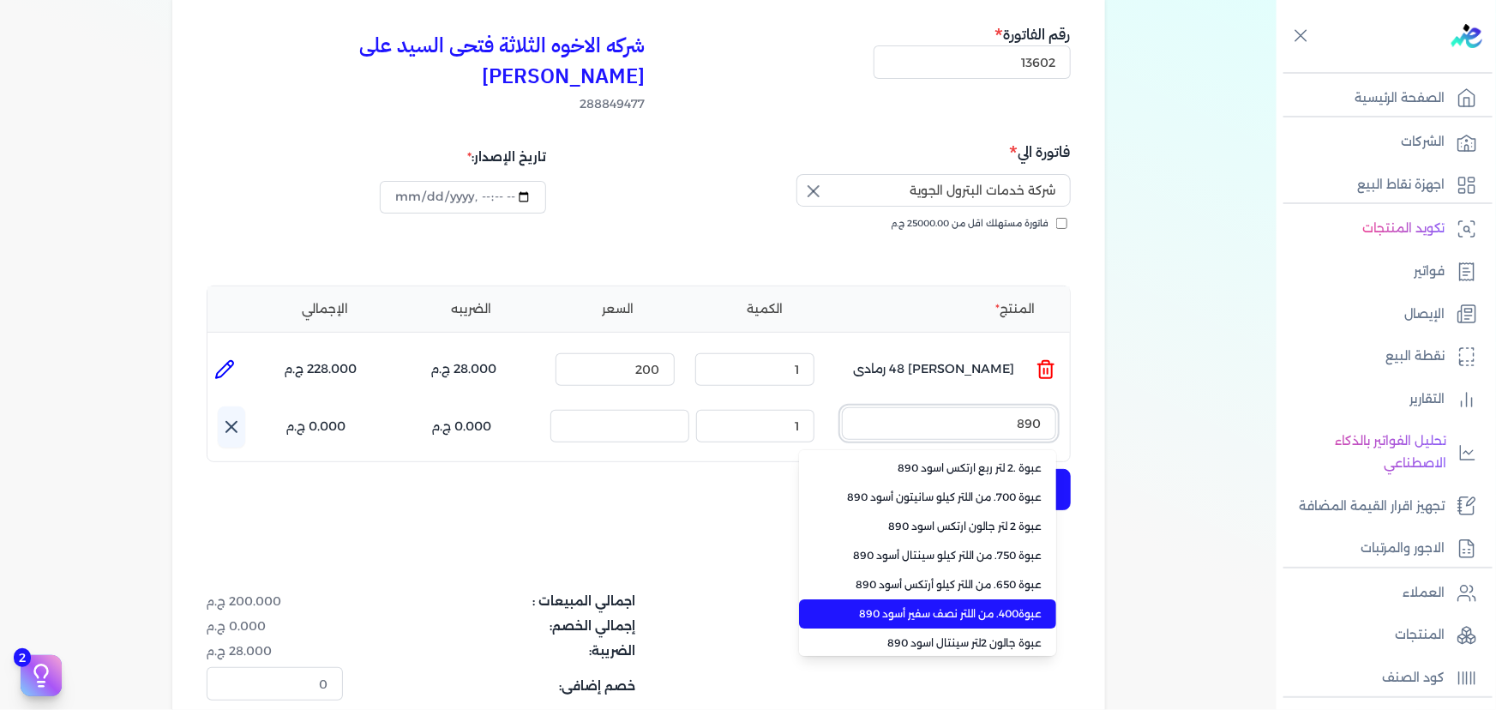
scroll to position [77, 0]
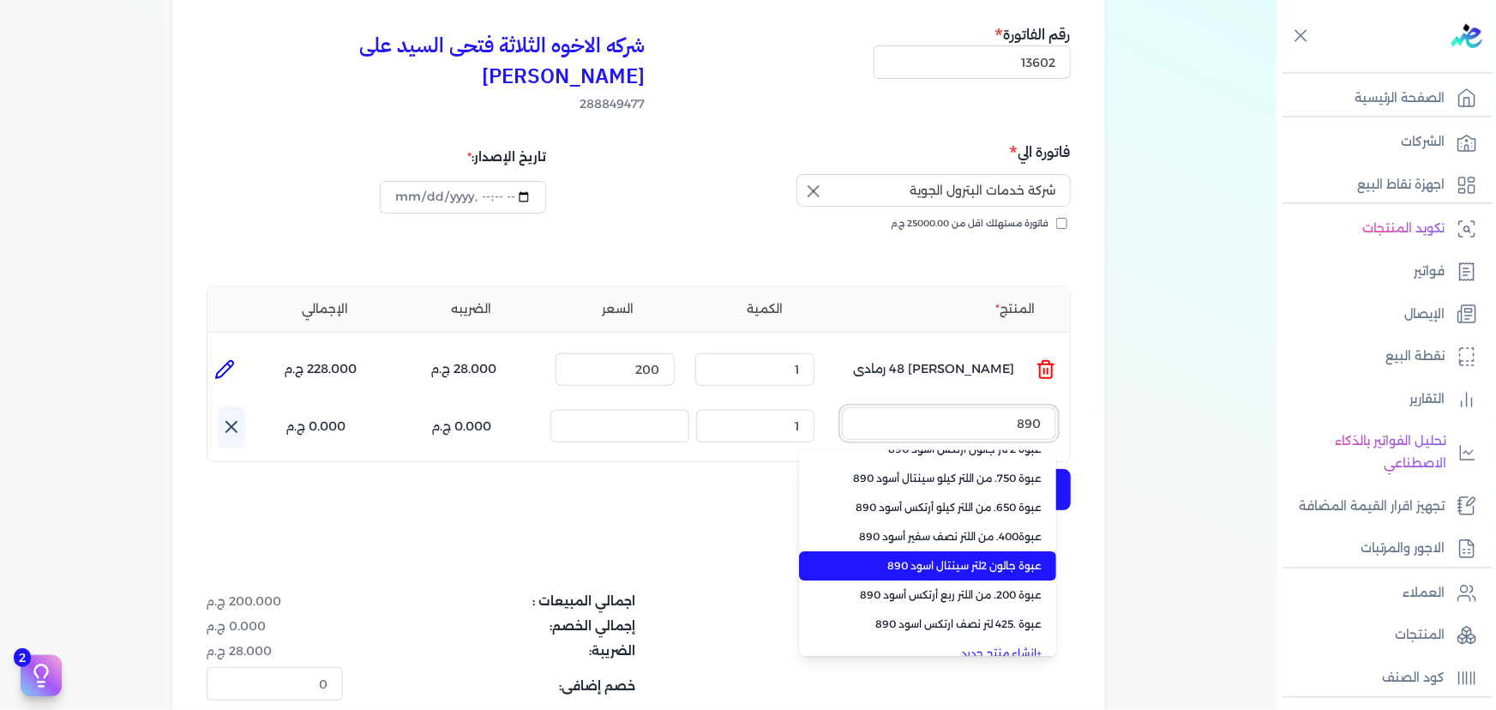
type input "890"
click at [999, 558] on span "عبوة جالون 2لتر سينتال اسود 890" at bounding box center [937, 565] width 209 height 15
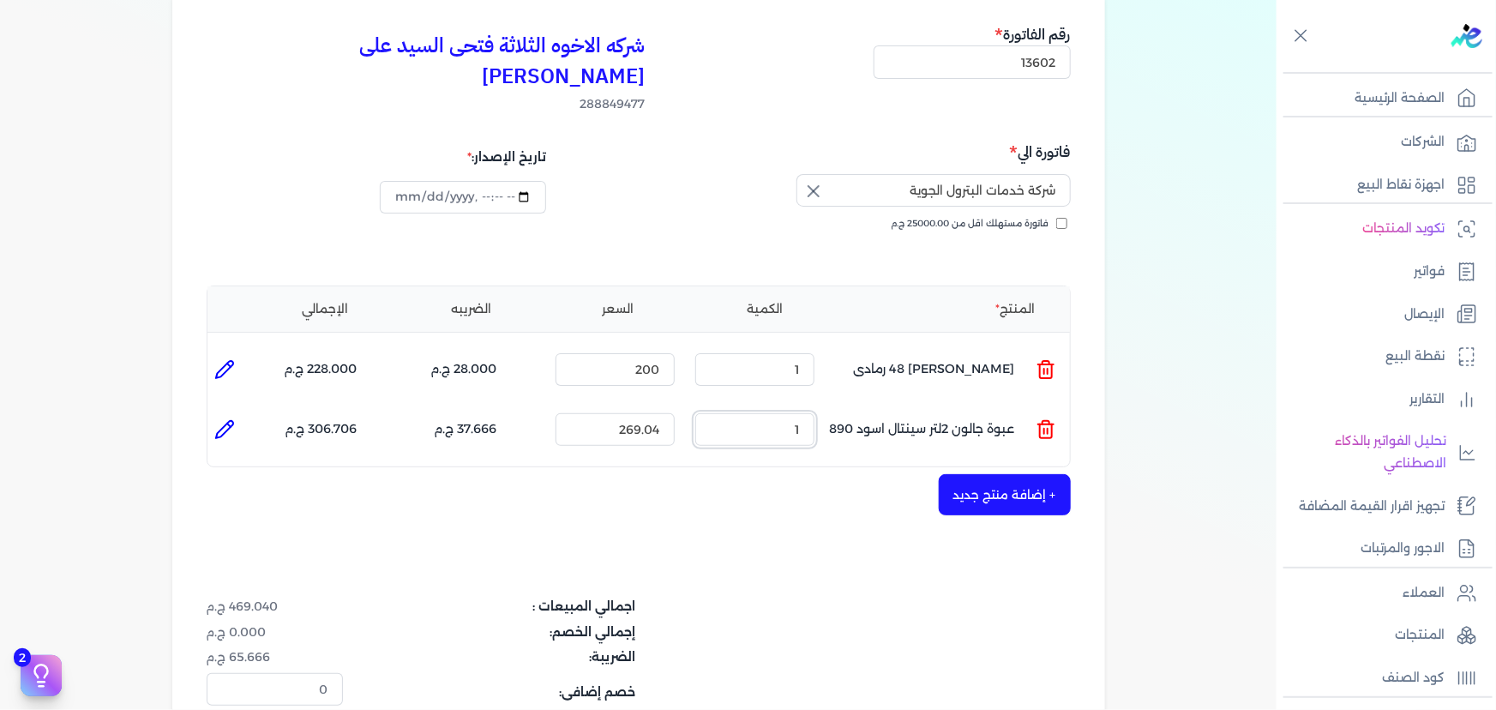
drag, startPoint x: 836, startPoint y: 401, endPoint x: 850, endPoint y: 402, distance: 13.7
click at [850, 406] on ul "المنتج : عبوة جالون 2لتر سينتال اسود 890 الكمية : 1 السعر : 269.04 الضريبه : 37…" at bounding box center [638, 429] width 862 height 46
click at [695, 406] on ul "المنتج : عبوة جالون 2لتر سينتال اسود 890 الكمية : 1 السعر : 269.04 الضريبه : 37…" at bounding box center [638, 429] width 862 height 46
type input "305"
click at [901, 486] on div "شركه الاخوه الثلاثة فتحى السيد على [PERSON_NAME] 288849477 رقم الفاتورة 13602 ف…" at bounding box center [638, 425] width 932 height 872
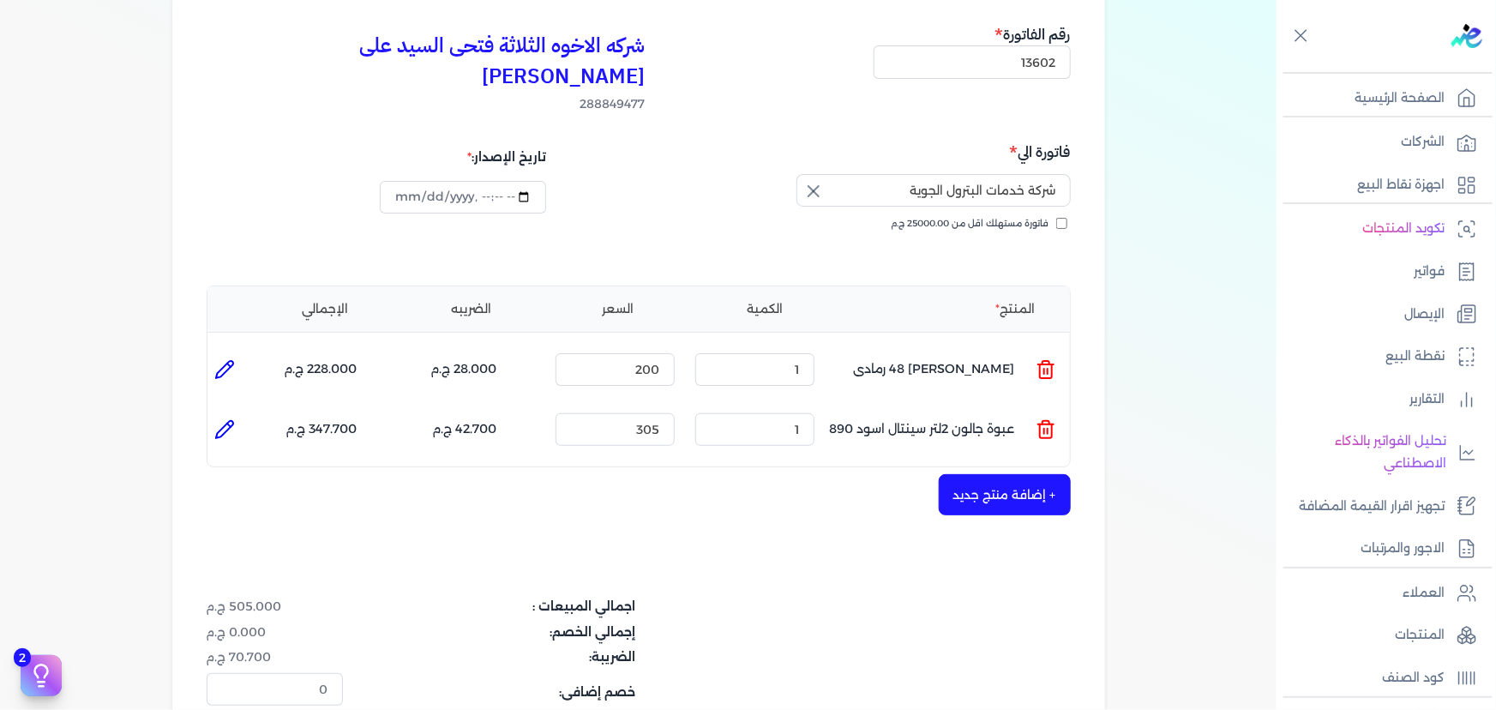
click at [988, 477] on button "+ إضافة منتج جديد" at bounding box center [1004, 494] width 132 height 41
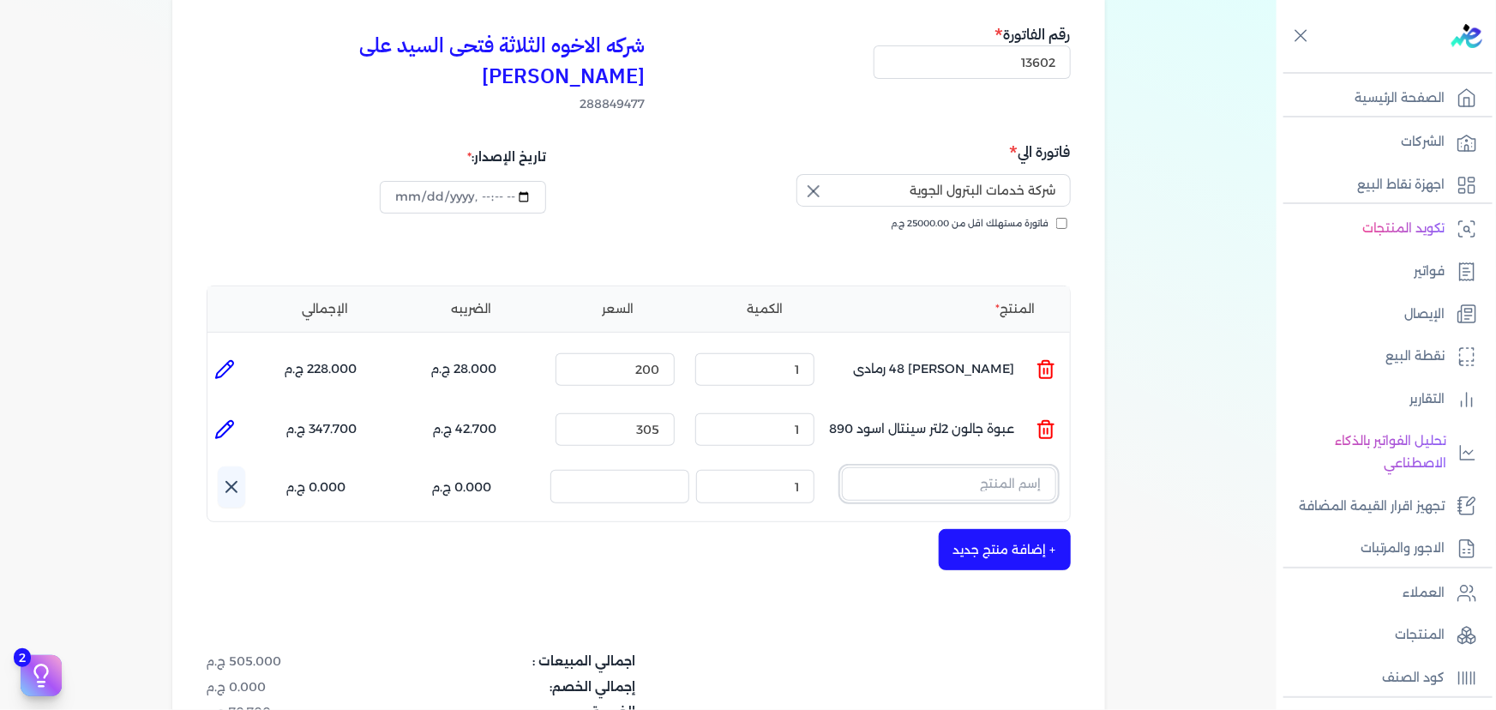
click at [1005, 467] on input "text" at bounding box center [949, 483] width 214 height 33
click at [842, 467] on button "نفط" at bounding box center [949, 486] width 214 height 39
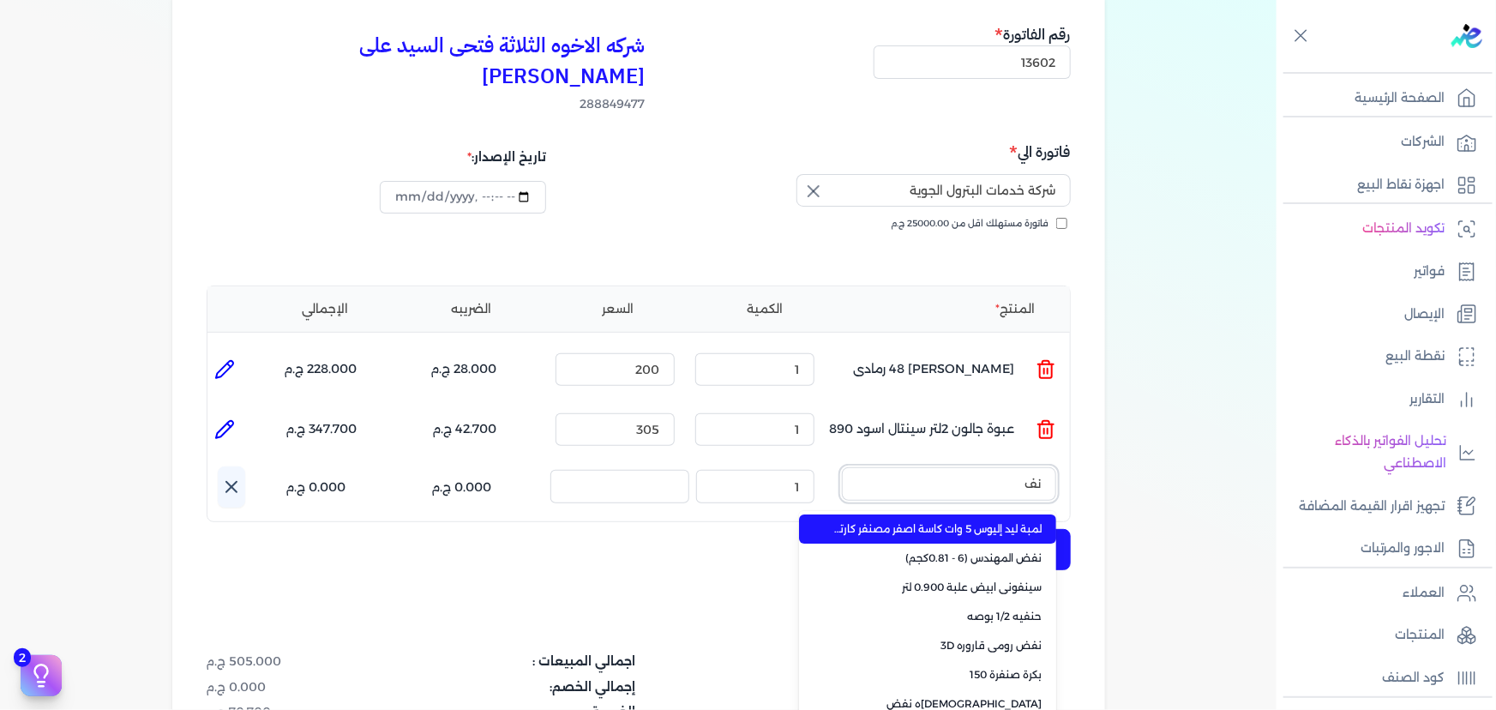
type input "ن"
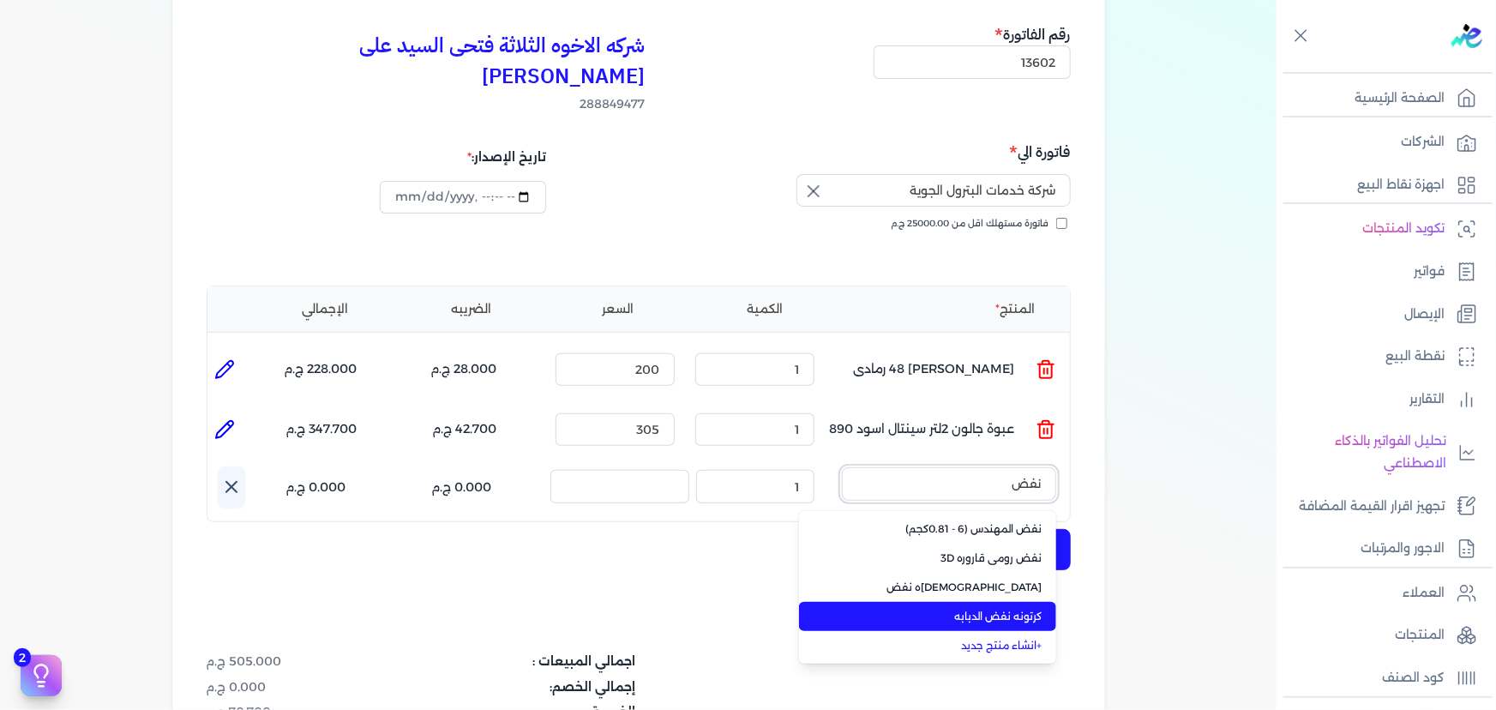
type input "نفض"
drag, startPoint x: 1017, startPoint y: 589, endPoint x: 914, endPoint y: 531, distance: 118.5
click at [1016, 608] on span "كرتونه نفض الدبابه" at bounding box center [937, 615] width 209 height 15
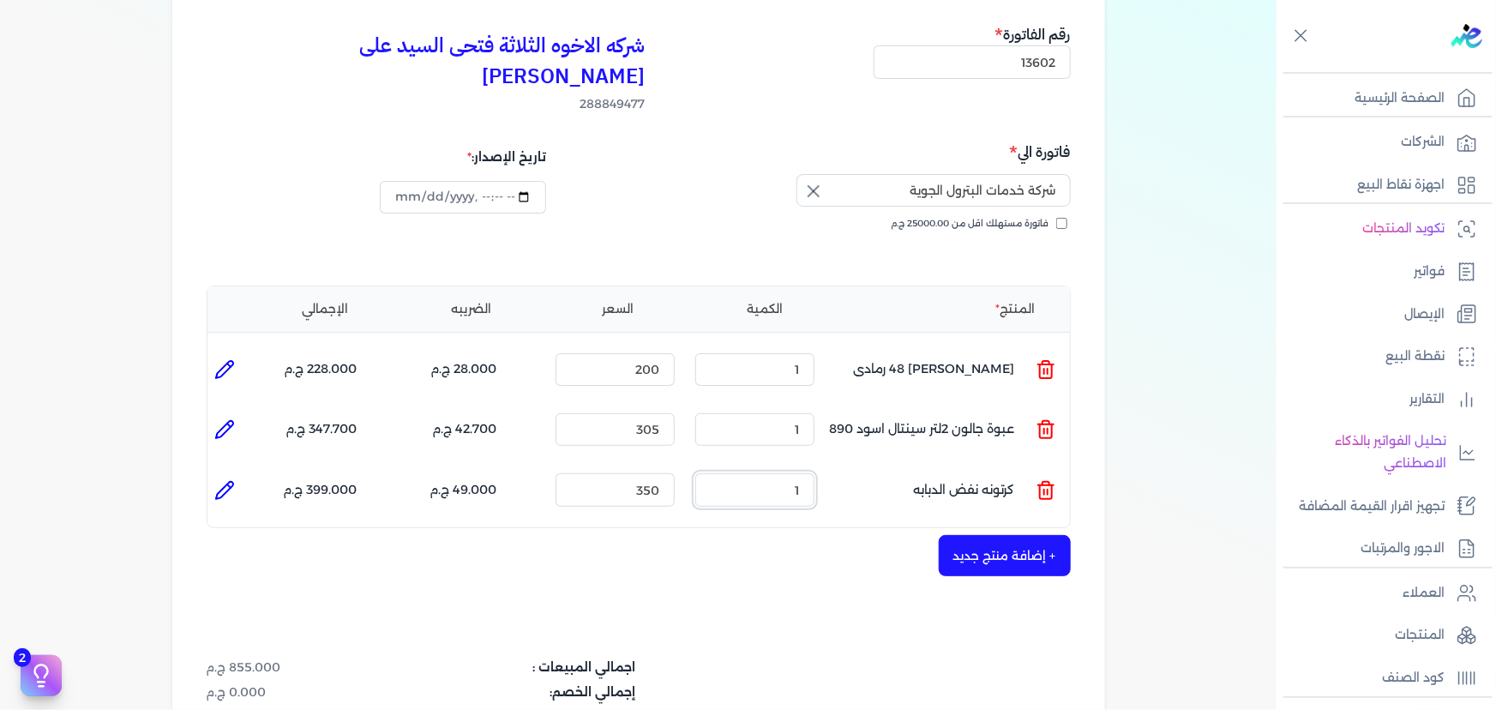
drag, startPoint x: 794, startPoint y: 463, endPoint x: 858, endPoint y: 470, distance: 64.6
click at [858, 470] on ul "المنتج : كرتونه نفض الدبابه الكمية : 1 السعر : 350 الضريبه : 49.000 ج.م الإجمال…" at bounding box center [638, 489] width 862 height 46
click at [659, 535] on div "+ إضافة منتج جديد" at bounding box center [639, 555] width 864 height 41
click at [222, 419] on icon at bounding box center [224, 429] width 21 height 21
type input "عبوة جالون 2لتر سينتال اسود 890"
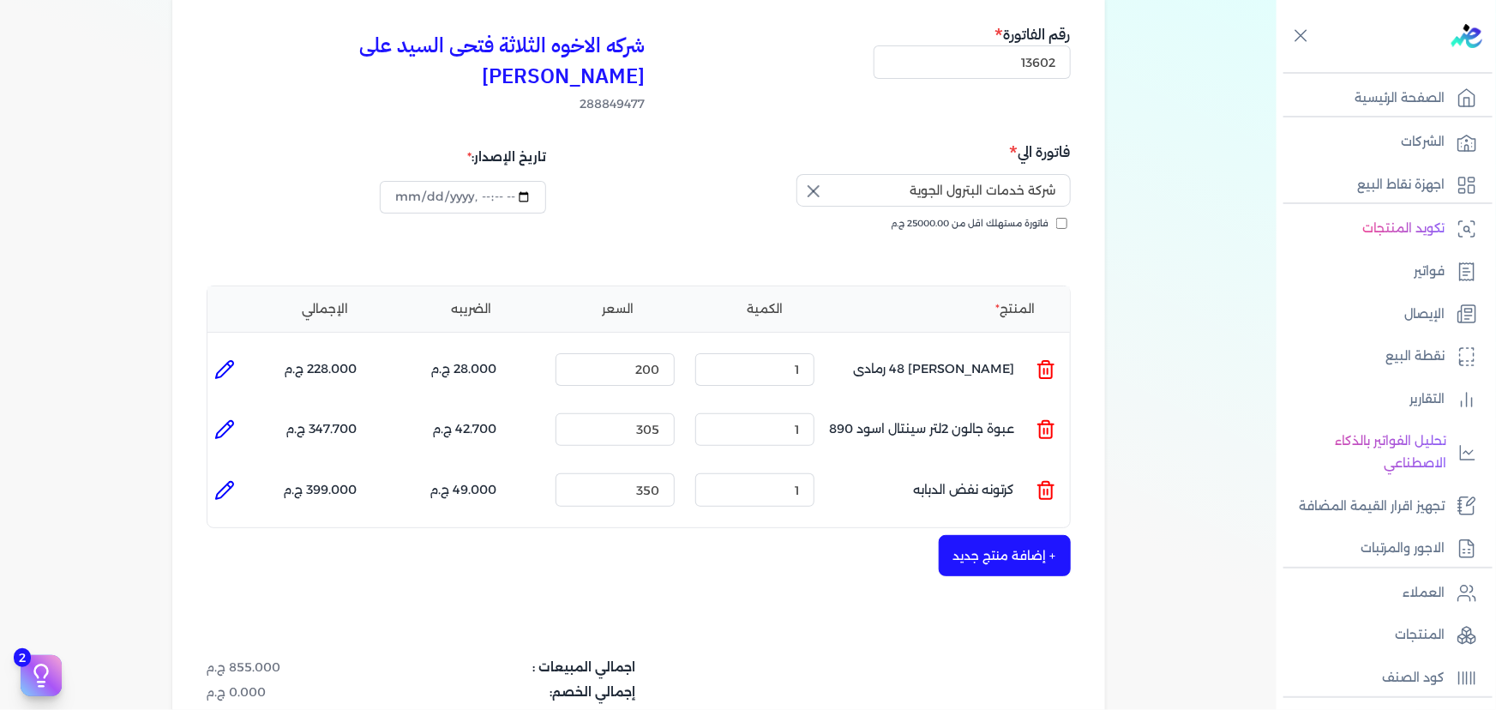
type input "305"
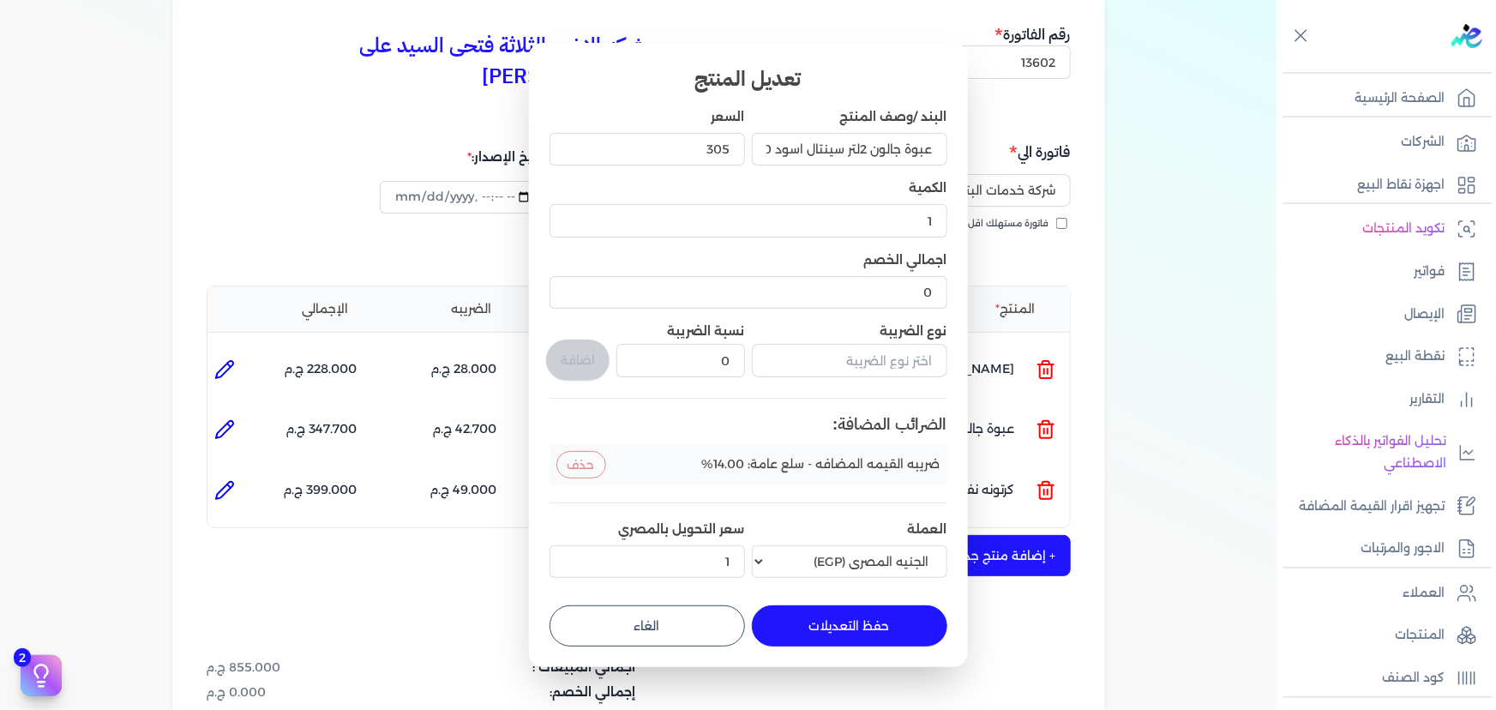
drag, startPoint x: 862, startPoint y: 614, endPoint x: 602, endPoint y: 543, distance: 269.2
click at [861, 614] on button "حفظ التعديلات" at bounding box center [849, 625] width 195 height 41
type input "0"
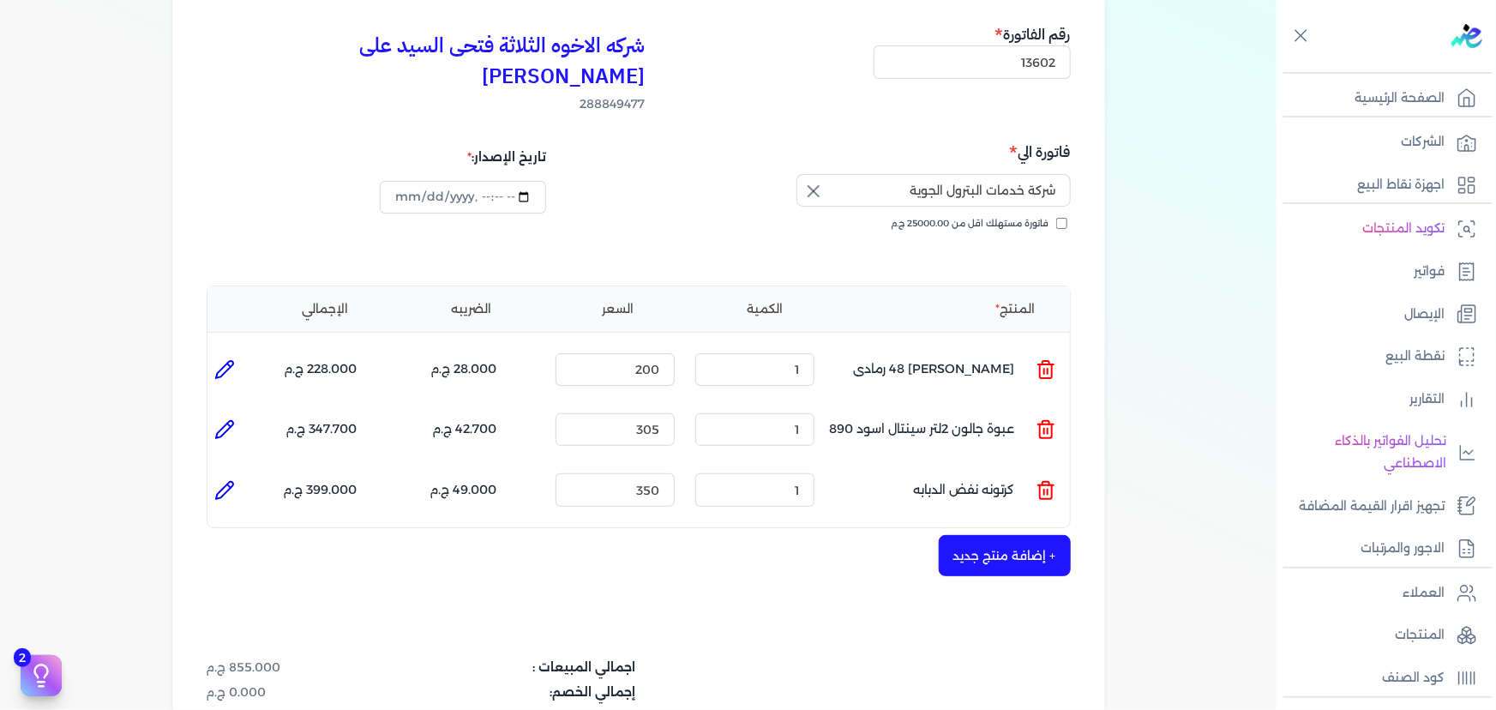
click at [218, 480] on icon at bounding box center [224, 490] width 21 height 21
type input "كرتونه نفض الدبابه"
type input "350"
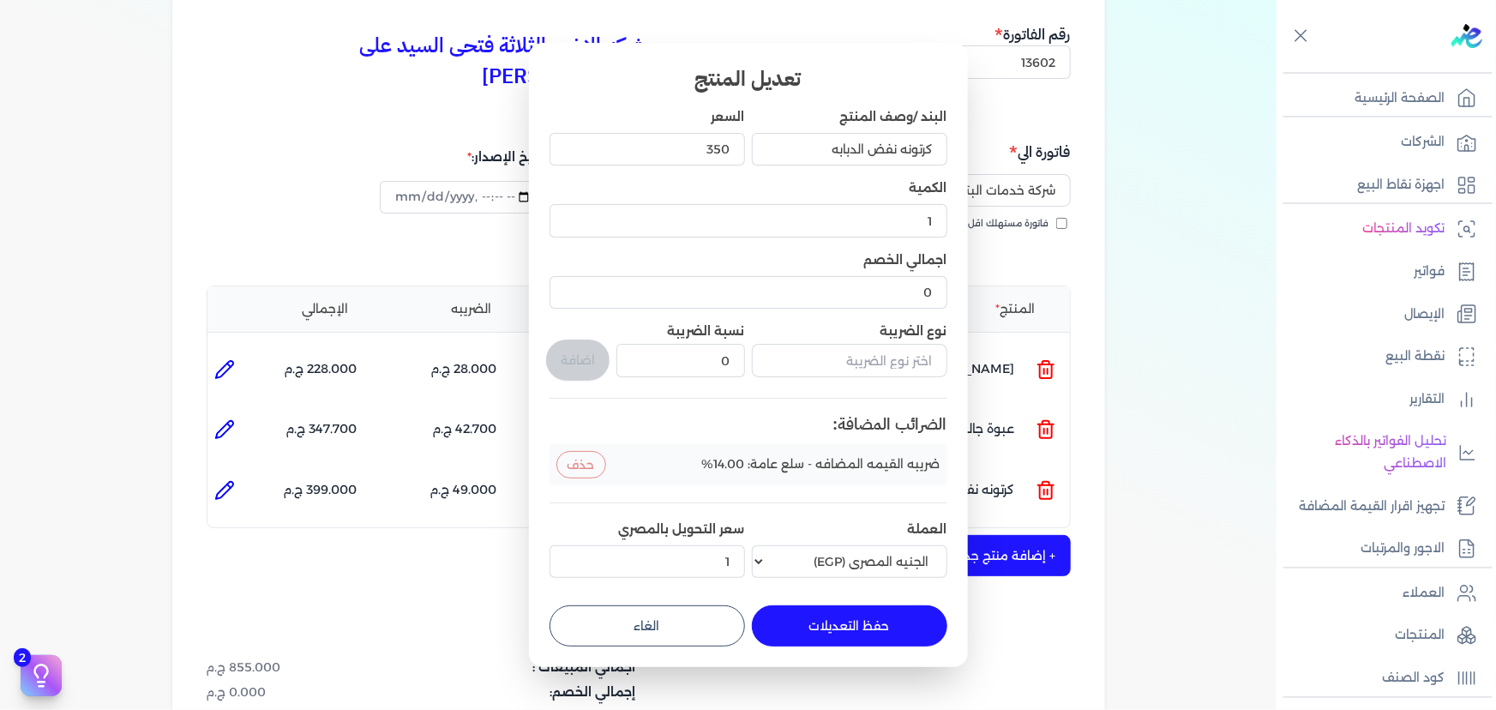
click at [825, 626] on button "حفظ التعديلات" at bounding box center [849, 625] width 195 height 41
type input "0"
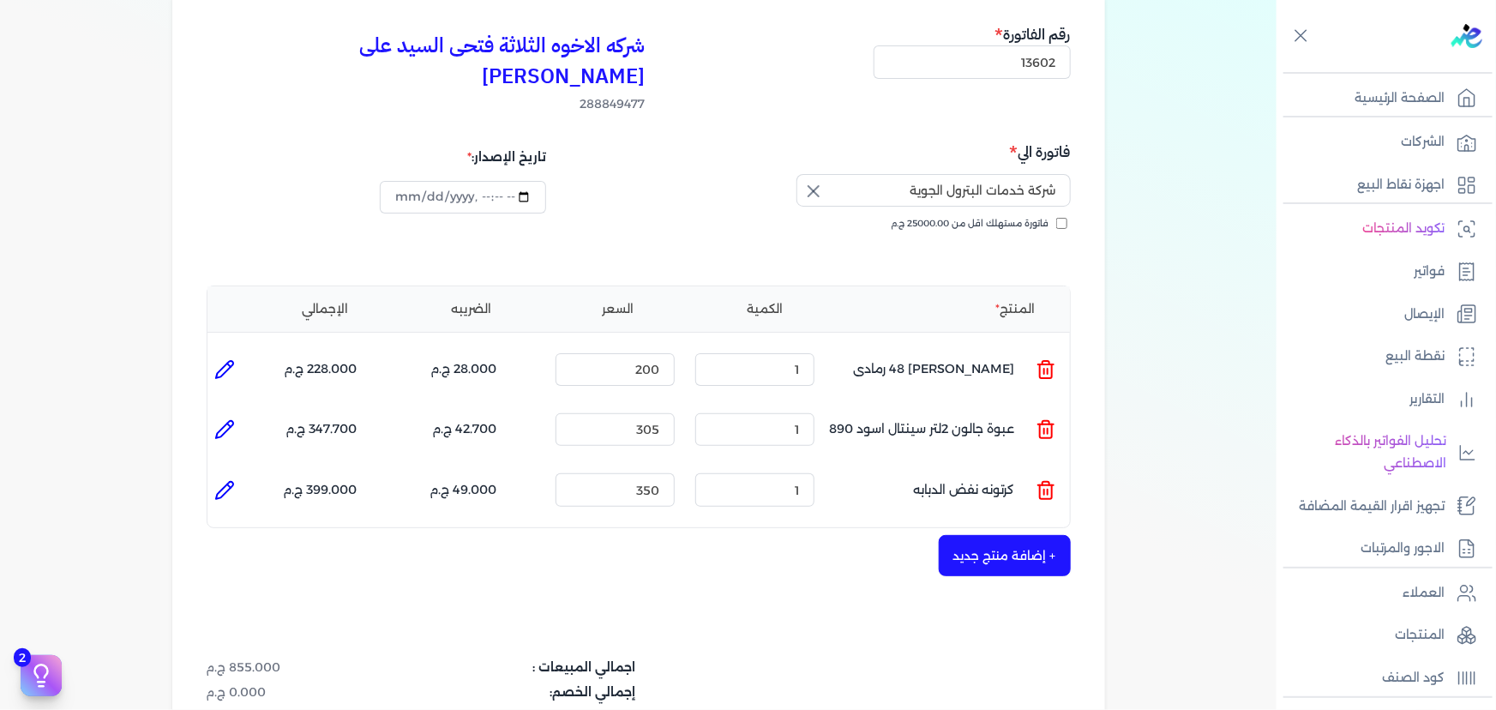
click at [1012, 543] on div "+ إضافة منتج جديد" at bounding box center [639, 555] width 864 height 41
click at [1012, 535] on button "+ إضافة منتج جديد" at bounding box center [1004, 555] width 132 height 41
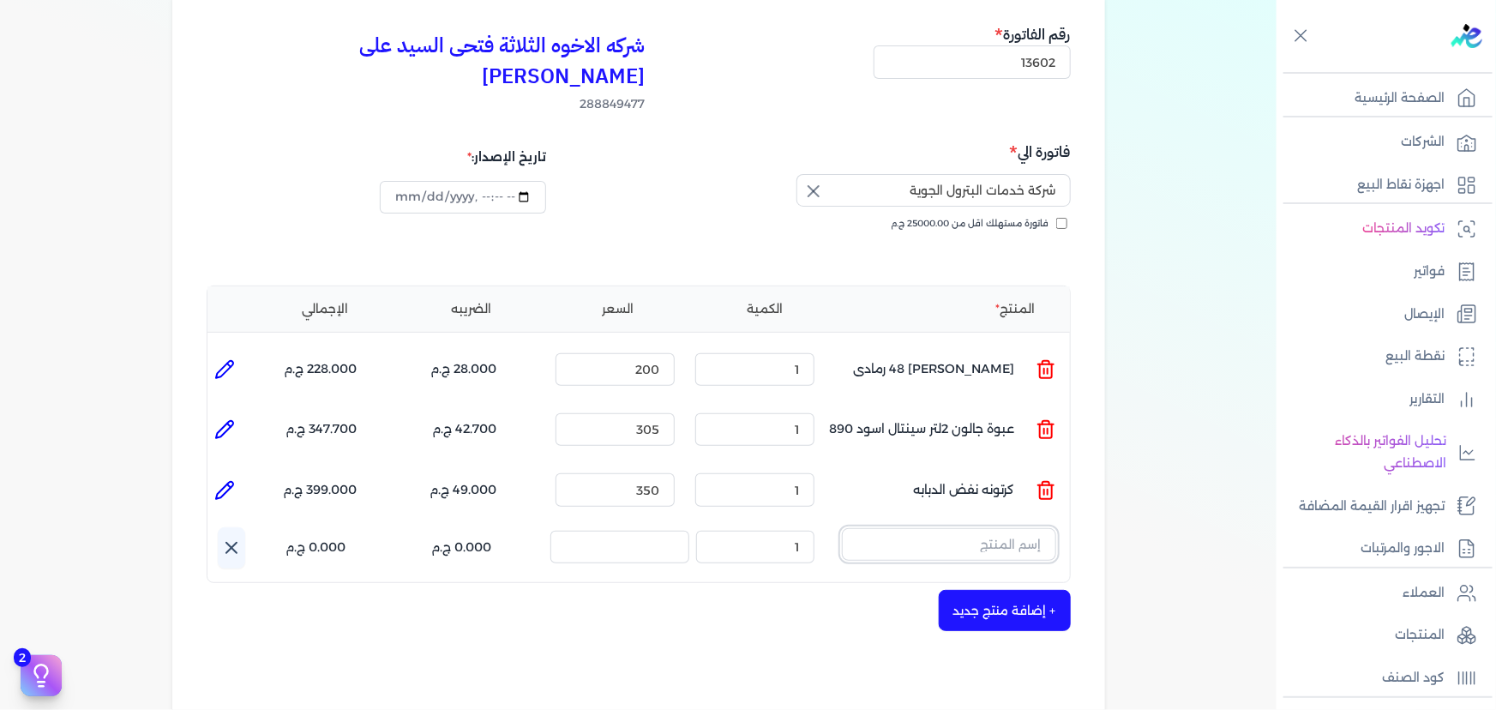
click at [921, 528] on input "text" at bounding box center [949, 544] width 214 height 33
click at [842, 528] on button "حامل" at bounding box center [949, 547] width 214 height 39
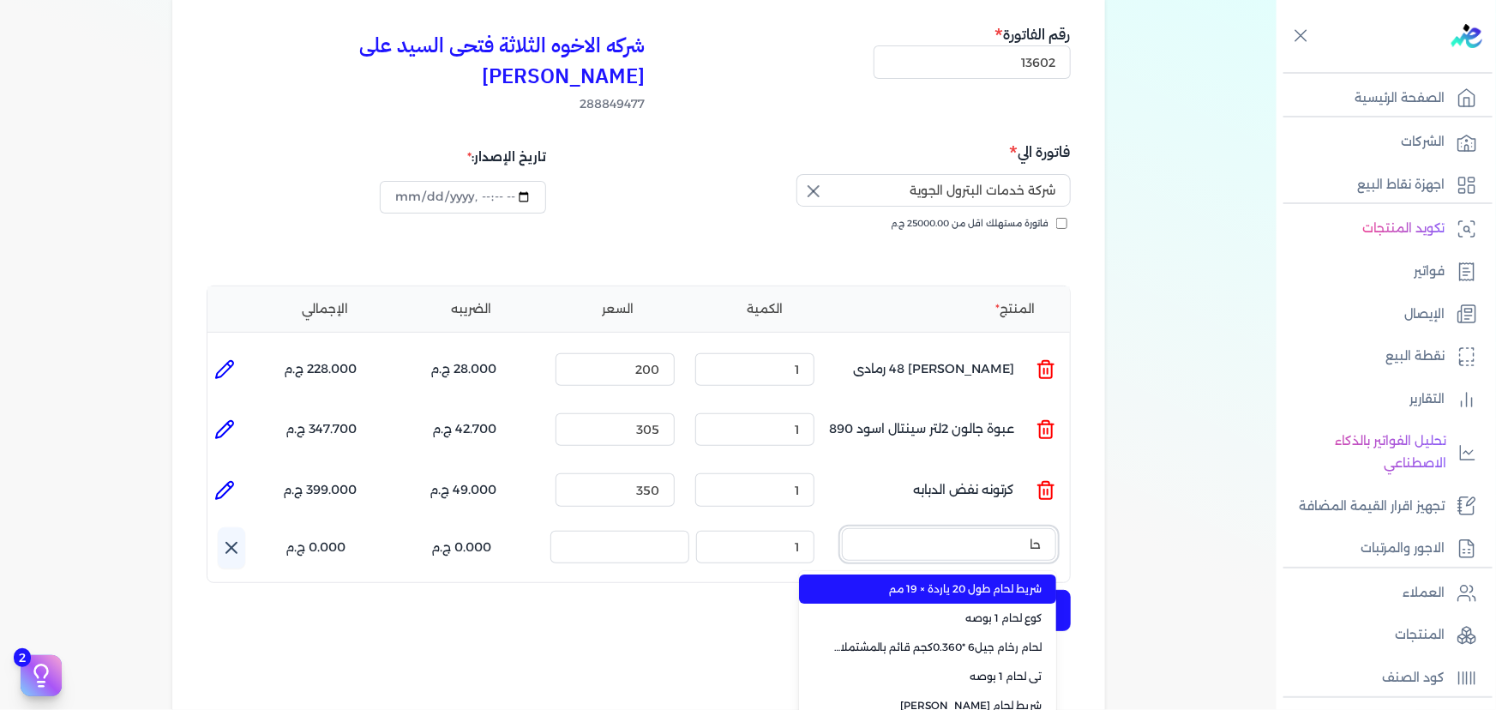
type input "ح"
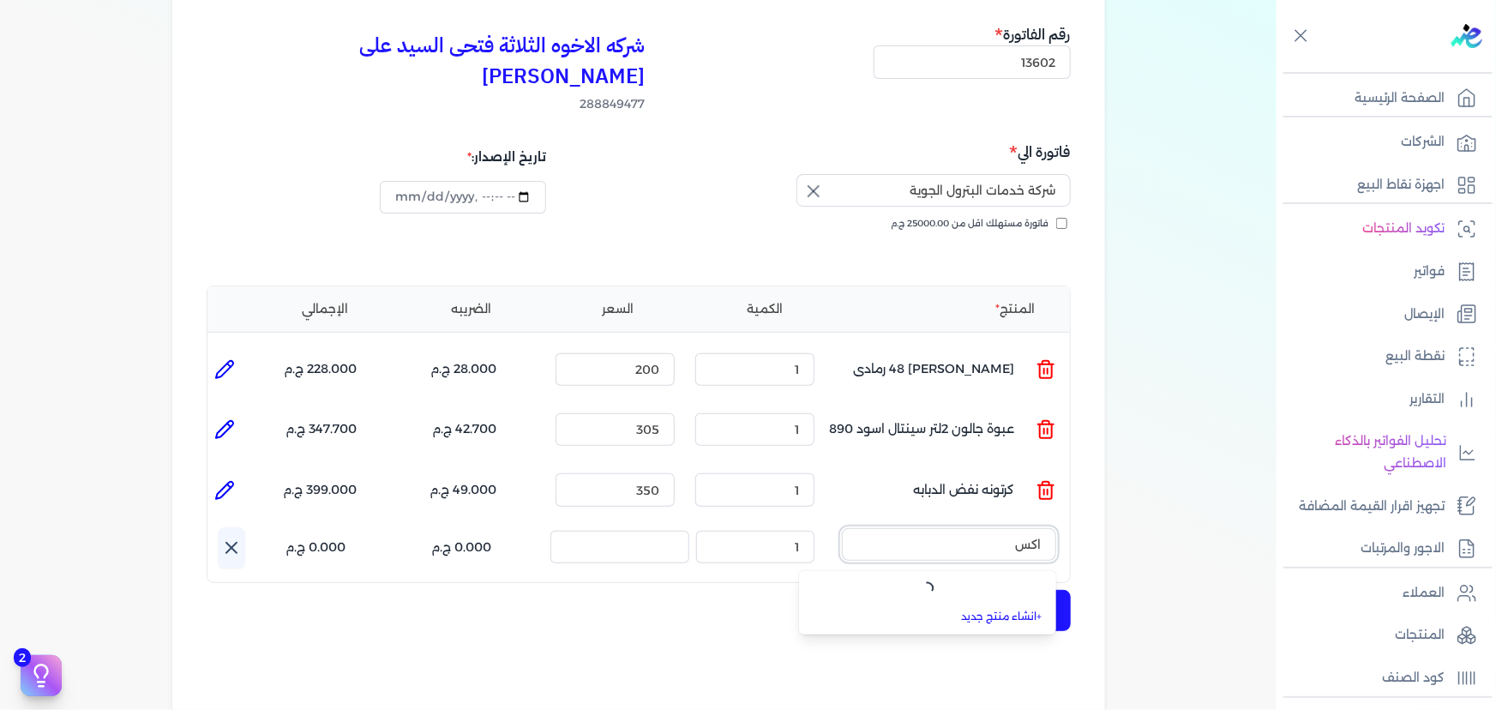
click at [842, 528] on button "اكس" at bounding box center [949, 547] width 214 height 39
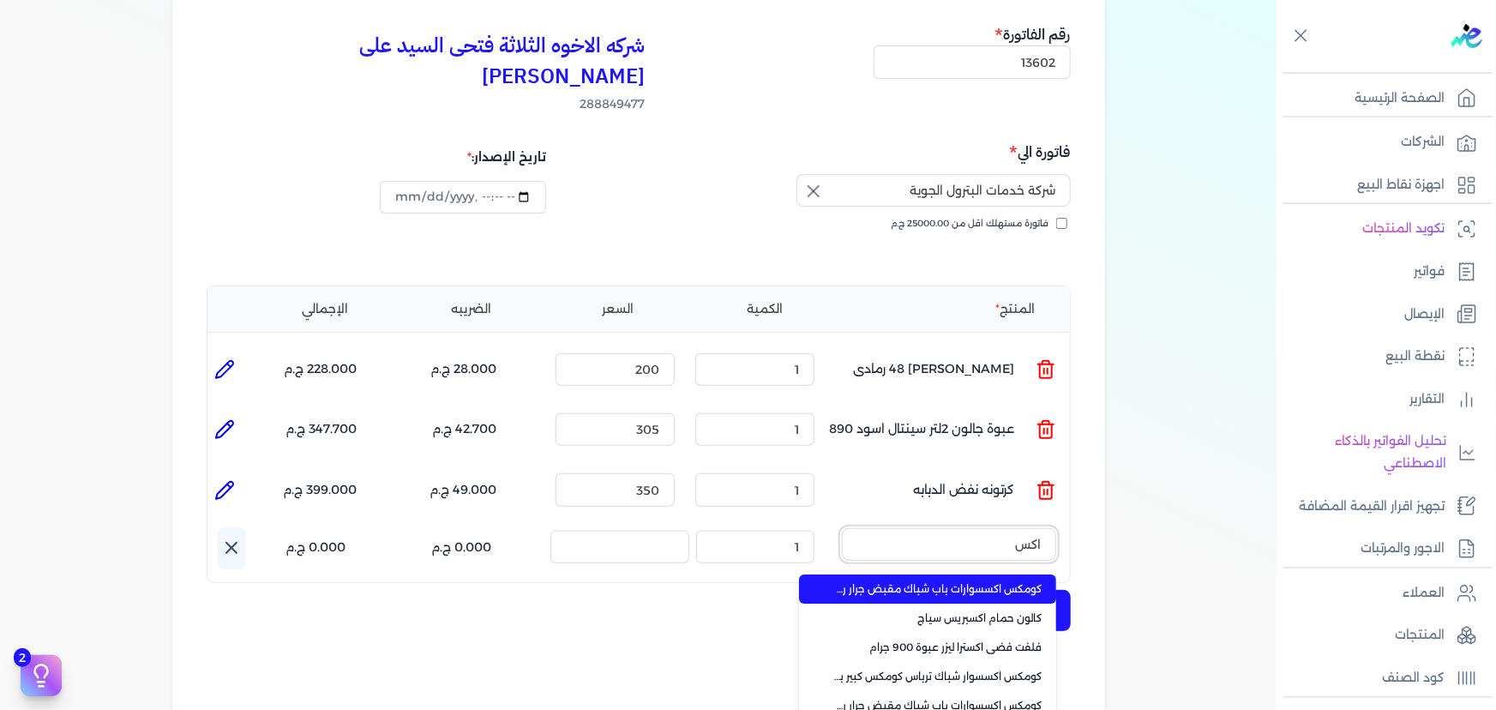
click at [842, 528] on button "اكس" at bounding box center [949, 547] width 214 height 39
type input "ا"
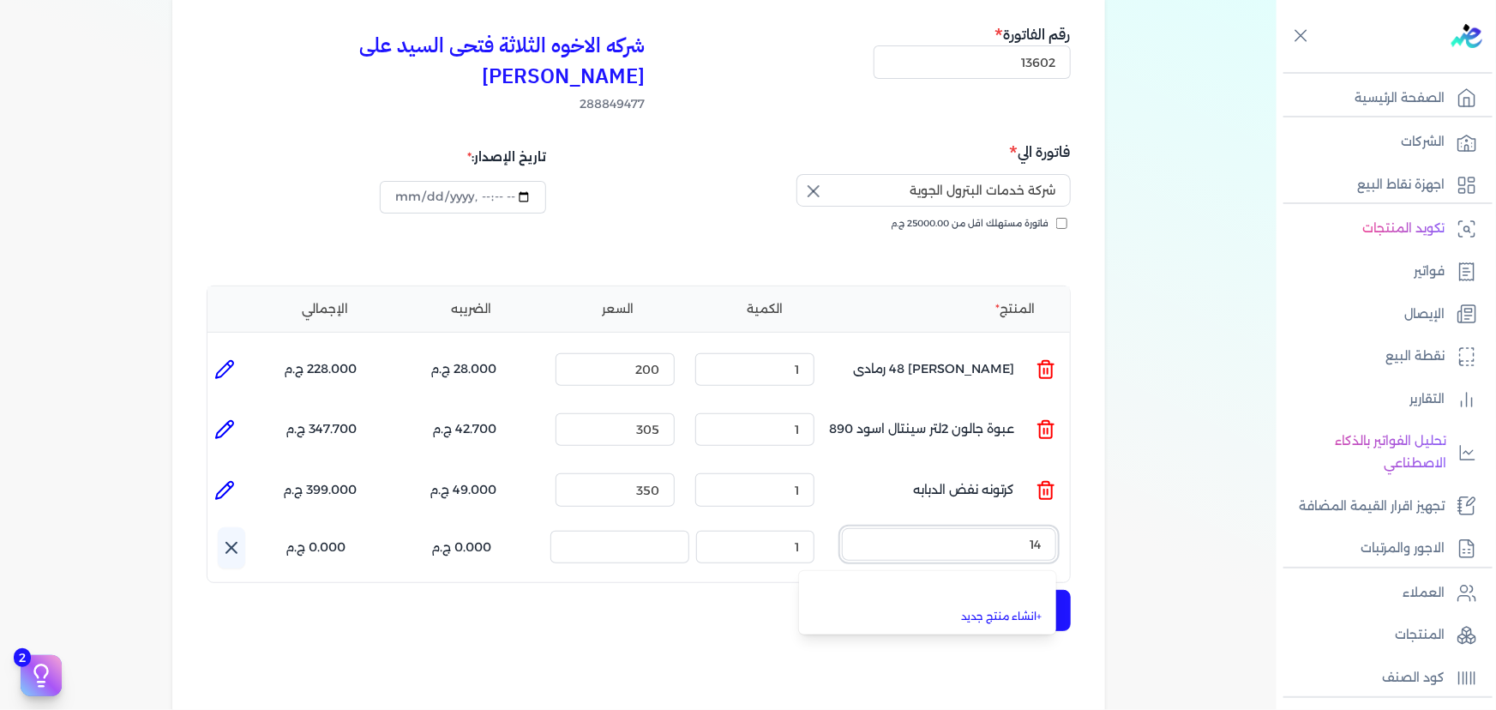
type input "1"
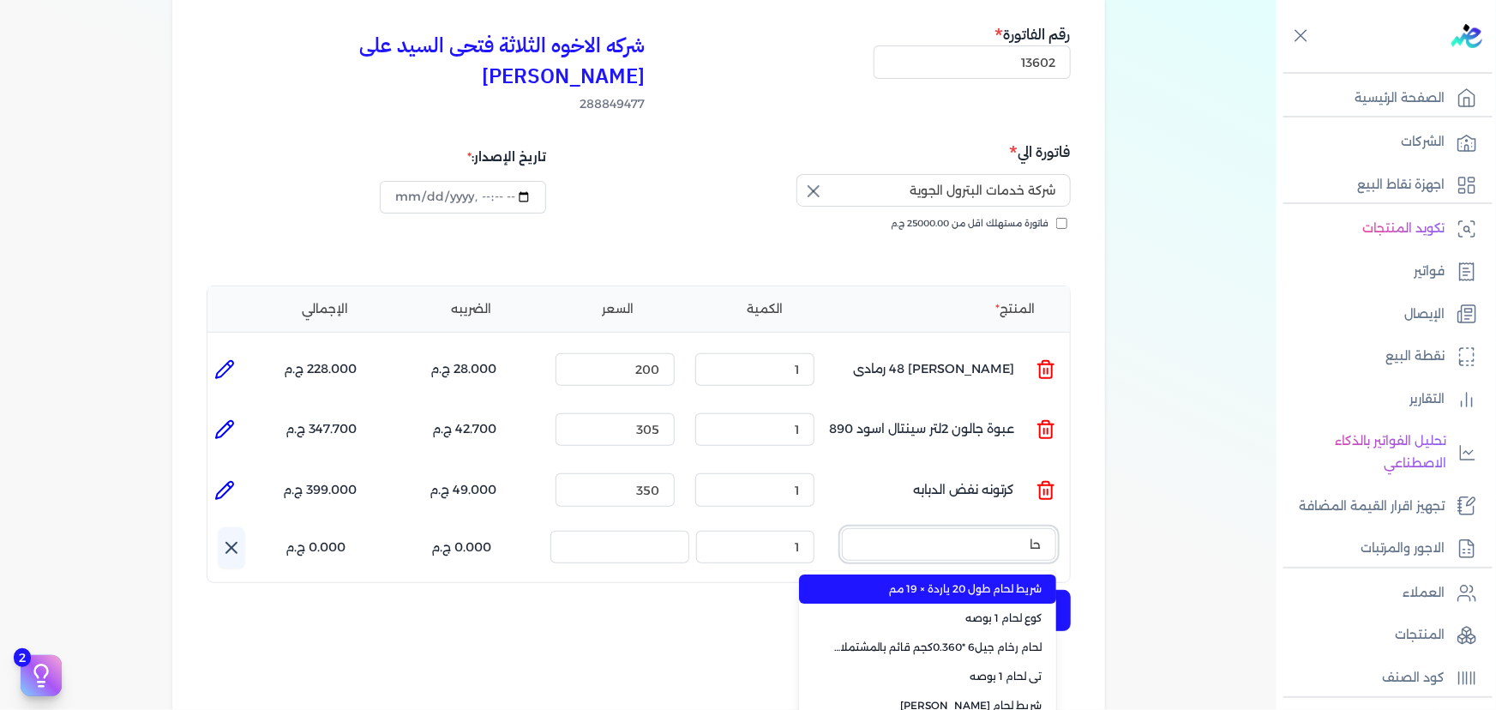
type input "ح"
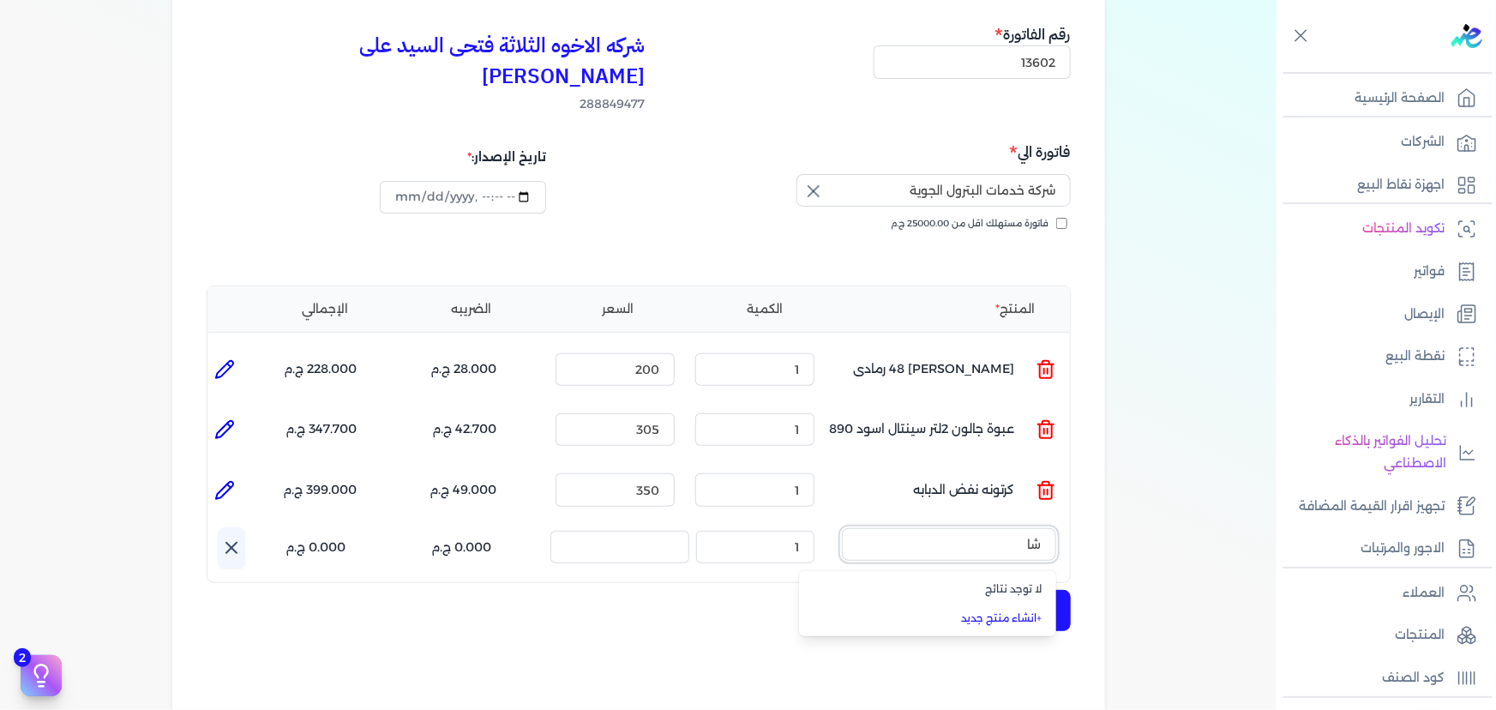
type input "ش"
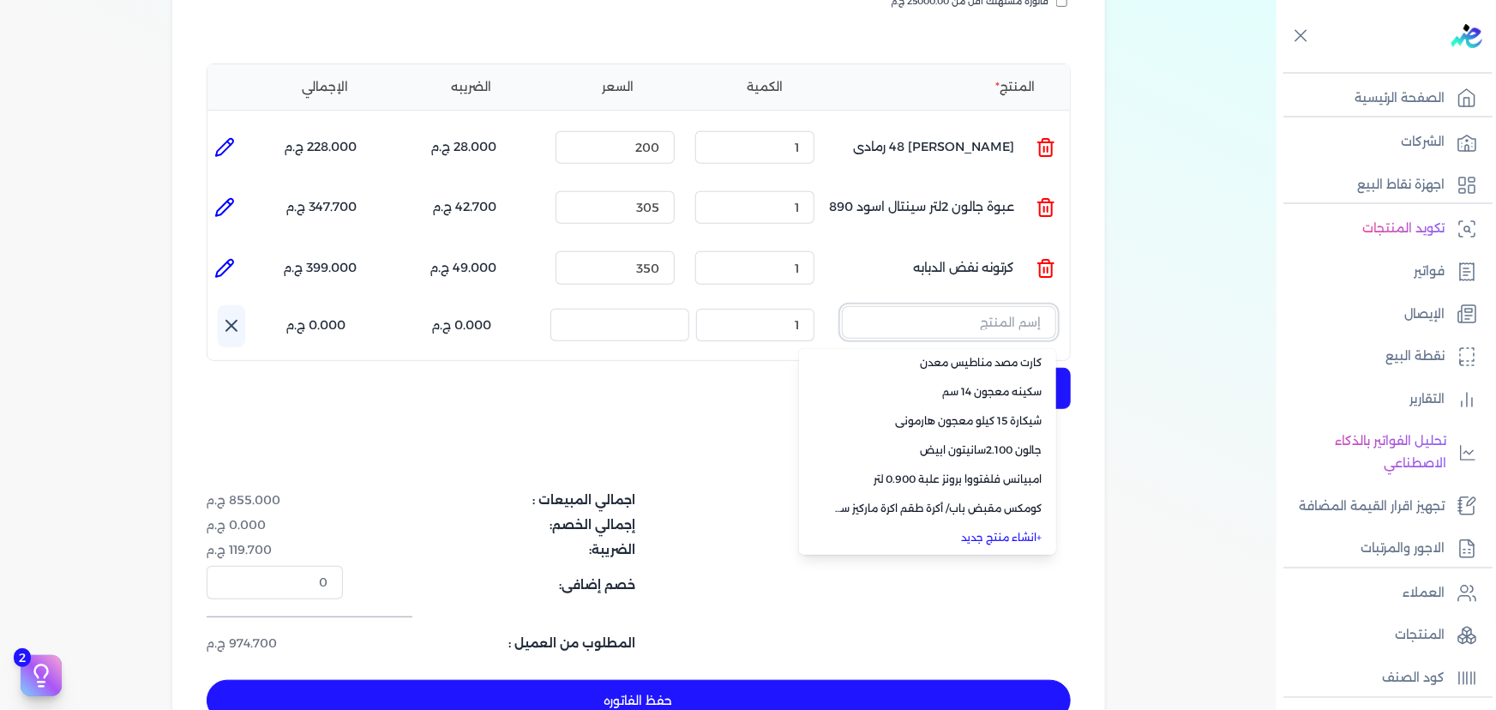
scroll to position [389, 0]
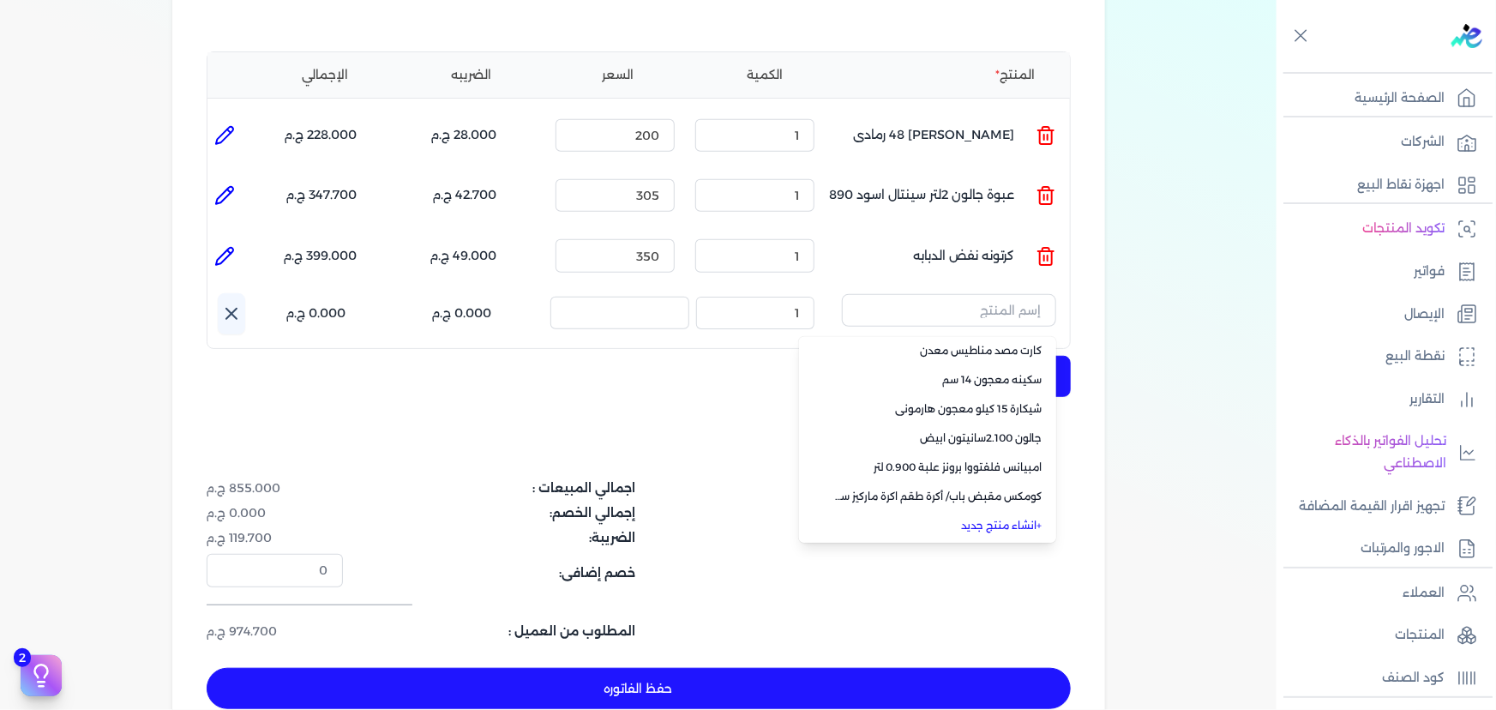
click at [986, 518] on link "+ انشاء منتج جديد" at bounding box center [937, 525] width 209 height 15
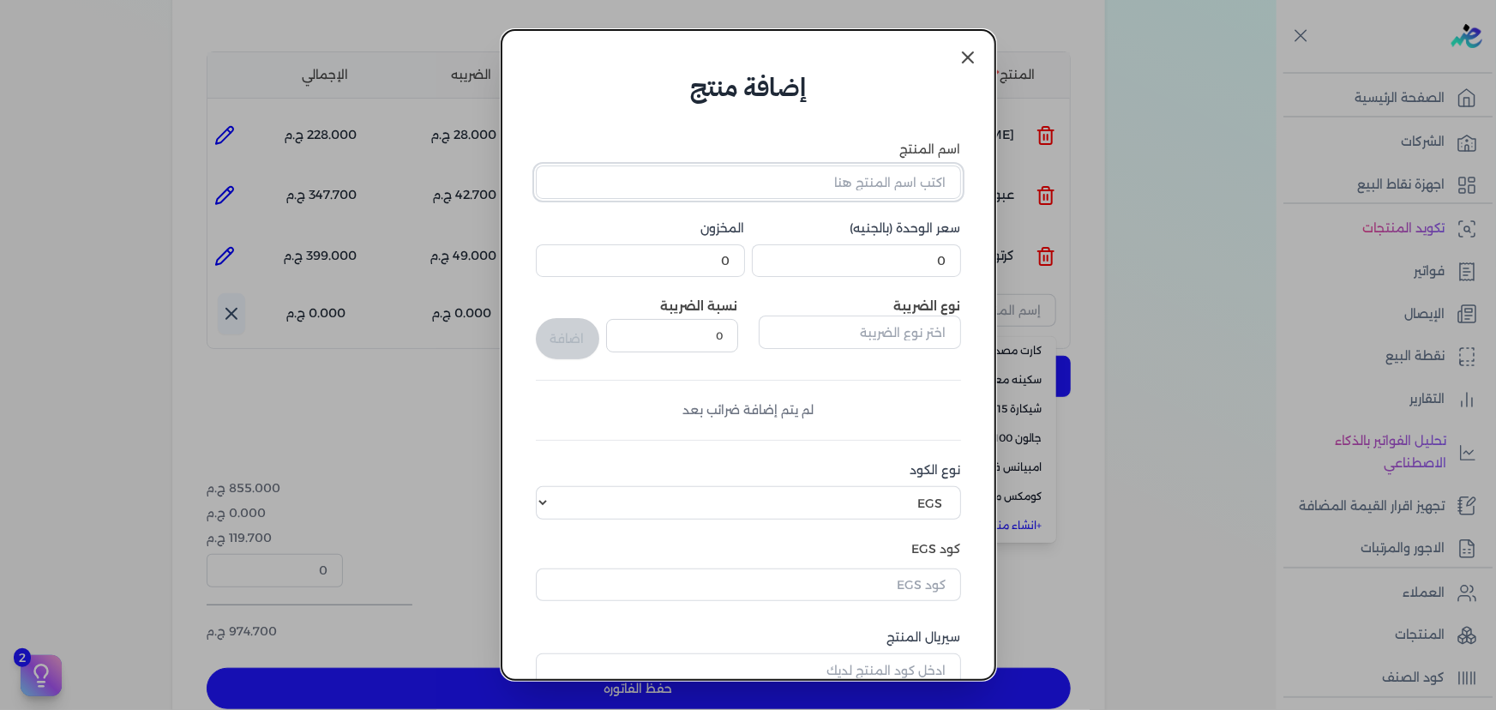
click at [863, 177] on input "اسم المنتج" at bounding box center [748, 181] width 425 height 33
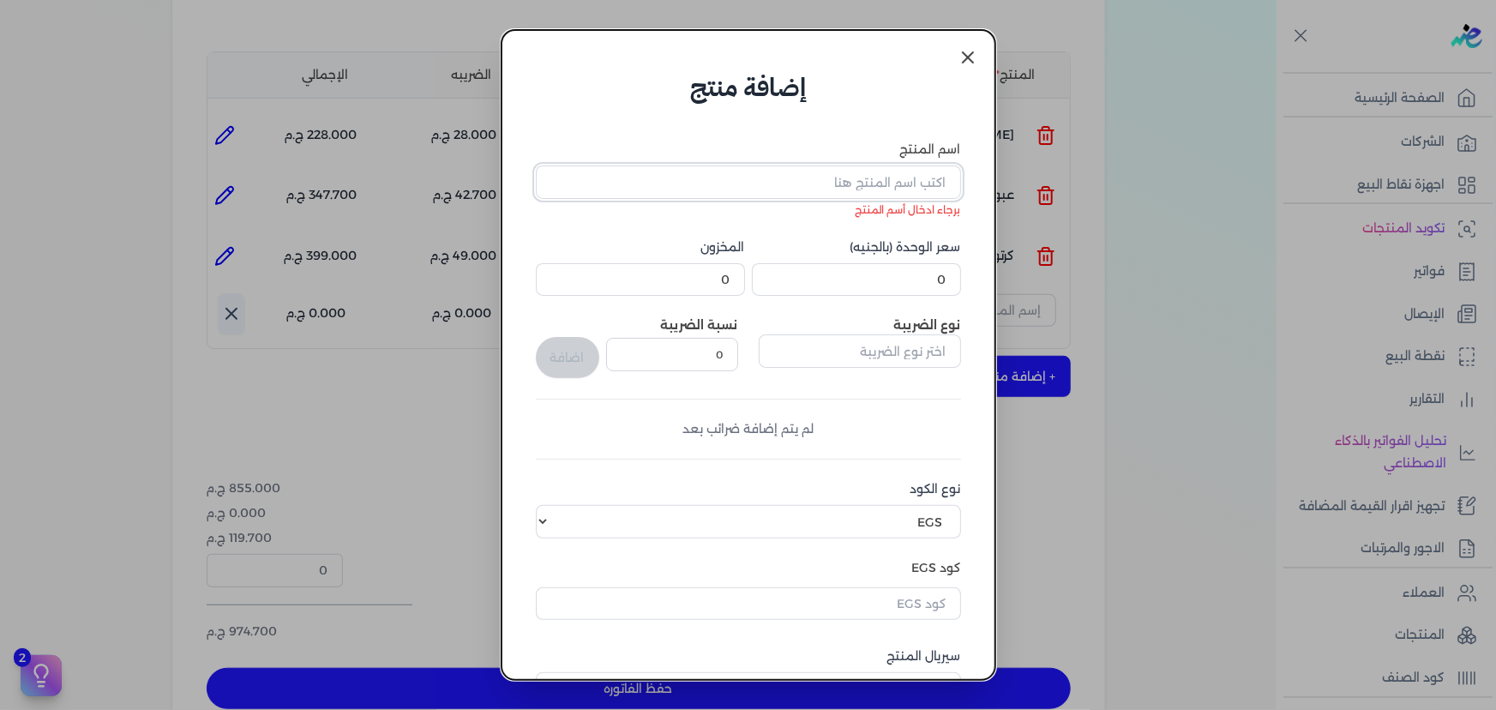
drag, startPoint x: 851, startPoint y: 187, endPoint x: 859, endPoint y: 195, distance: 11.5
click at [851, 187] on input "اسم المنتج" at bounding box center [748, 181] width 425 height 33
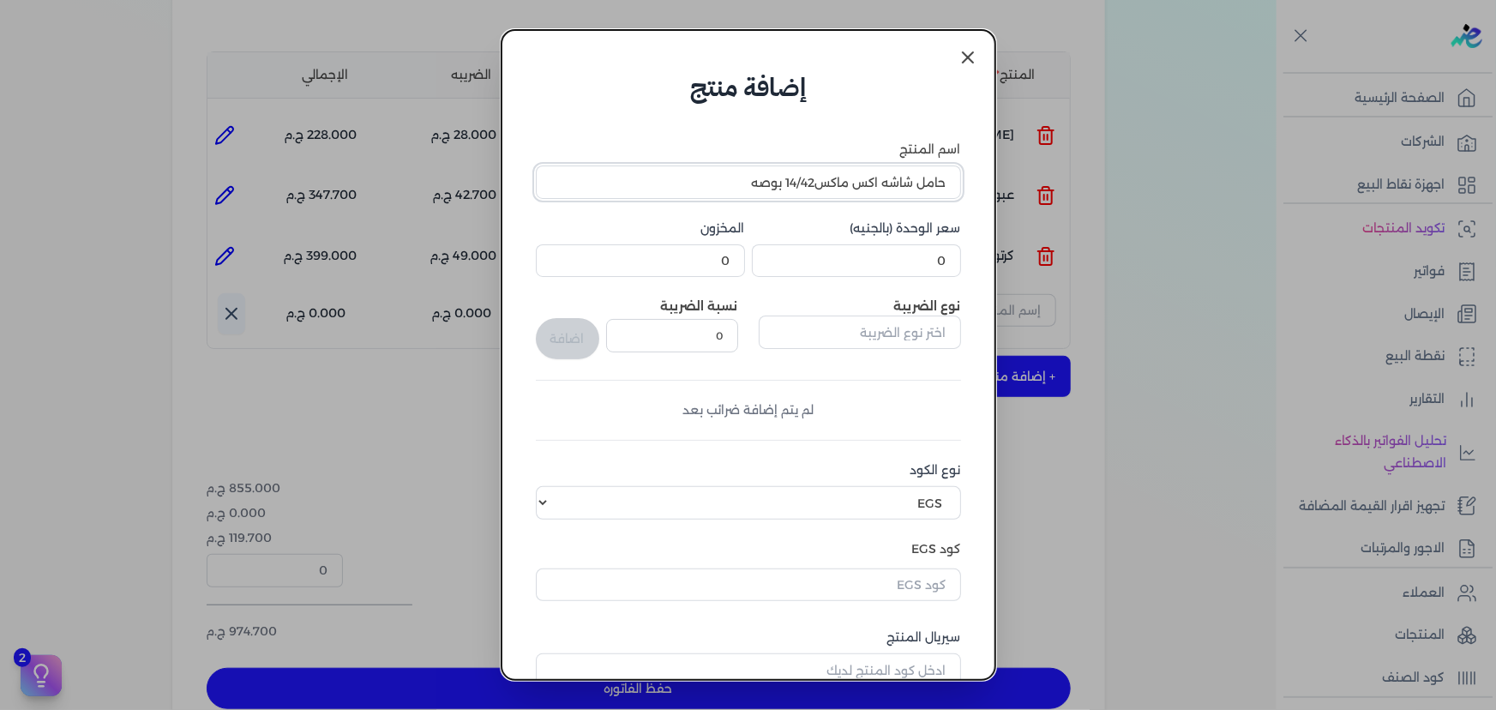
type input "حامل شاشه اكس ماكس14/42 بوصه"
click at [893, 252] on input "0" at bounding box center [856, 260] width 209 height 33
type input "140"
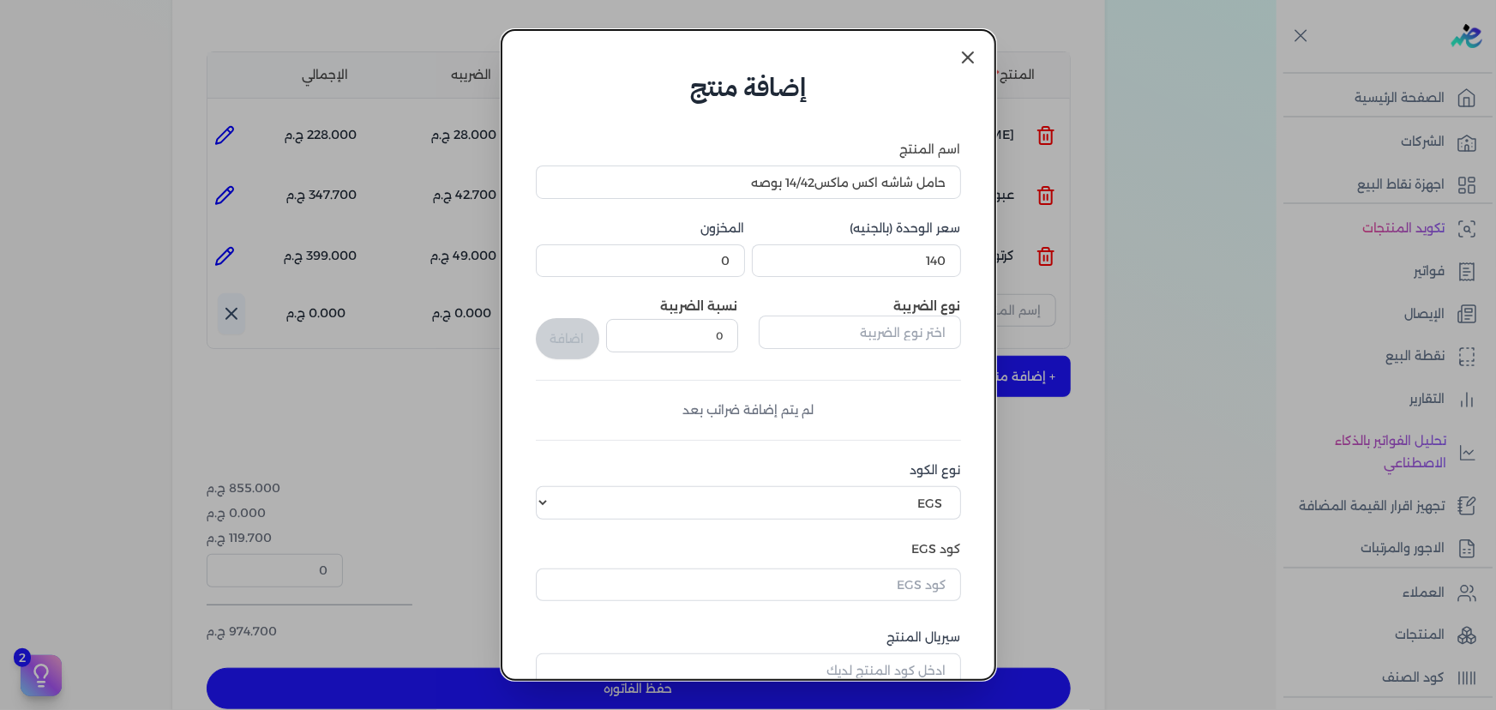
click at [578, 343] on div "اضافة" at bounding box center [567, 328] width 63 height 62
click at [649, 335] on input "0" at bounding box center [672, 335] width 132 height 33
click at [686, 339] on input "0" at bounding box center [672, 335] width 132 height 33
click at [689, 339] on input "0" at bounding box center [672, 335] width 132 height 33
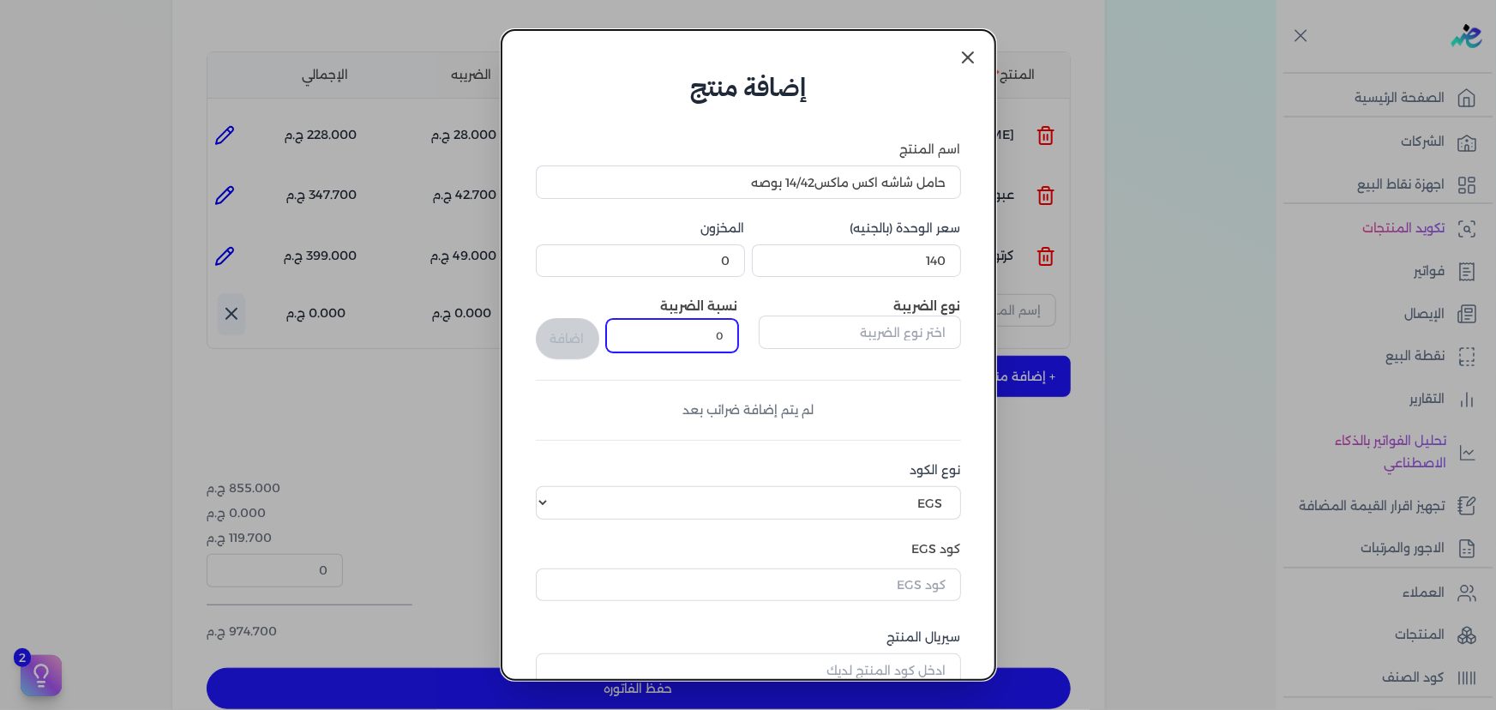
click at [690, 339] on input "0" at bounding box center [672, 335] width 132 height 33
click at [830, 330] on input "text" at bounding box center [859, 331] width 202 height 33
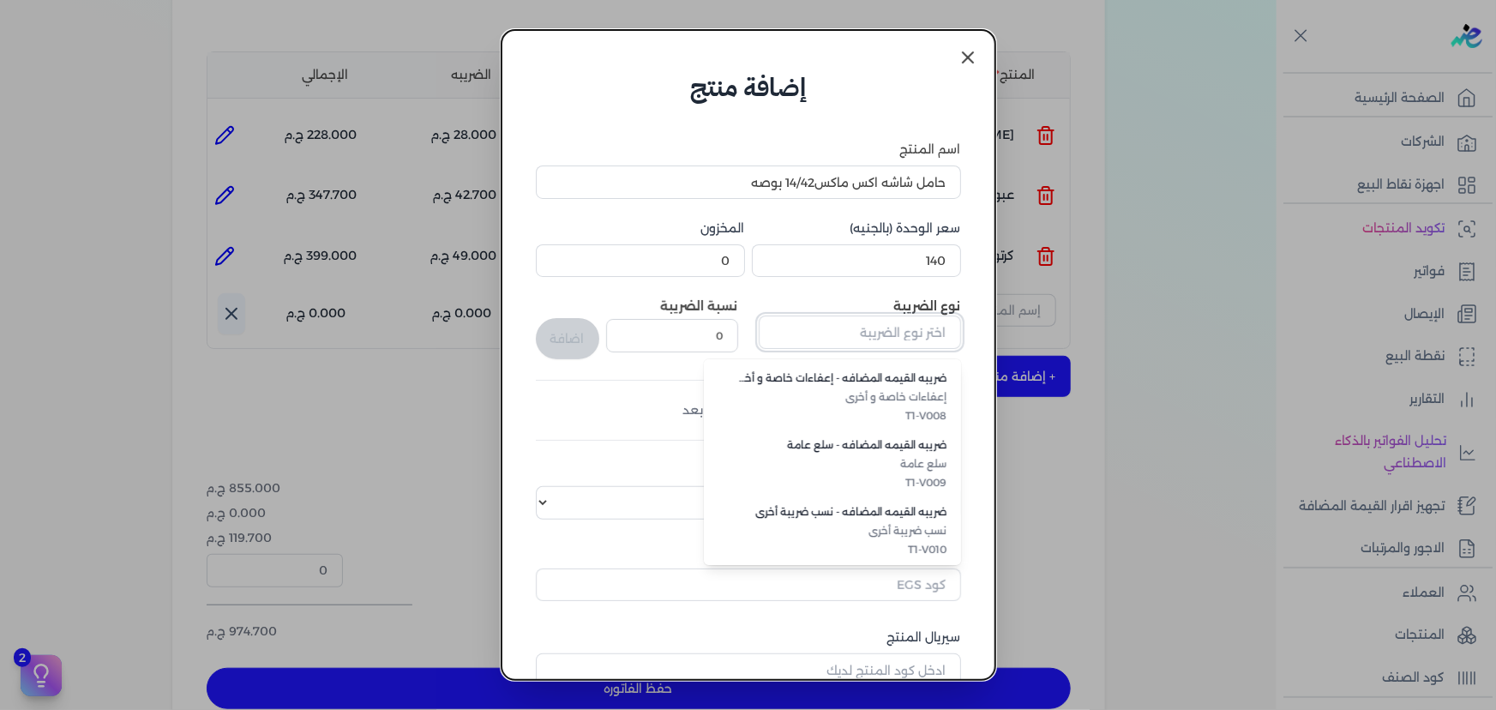
scroll to position [469, 0]
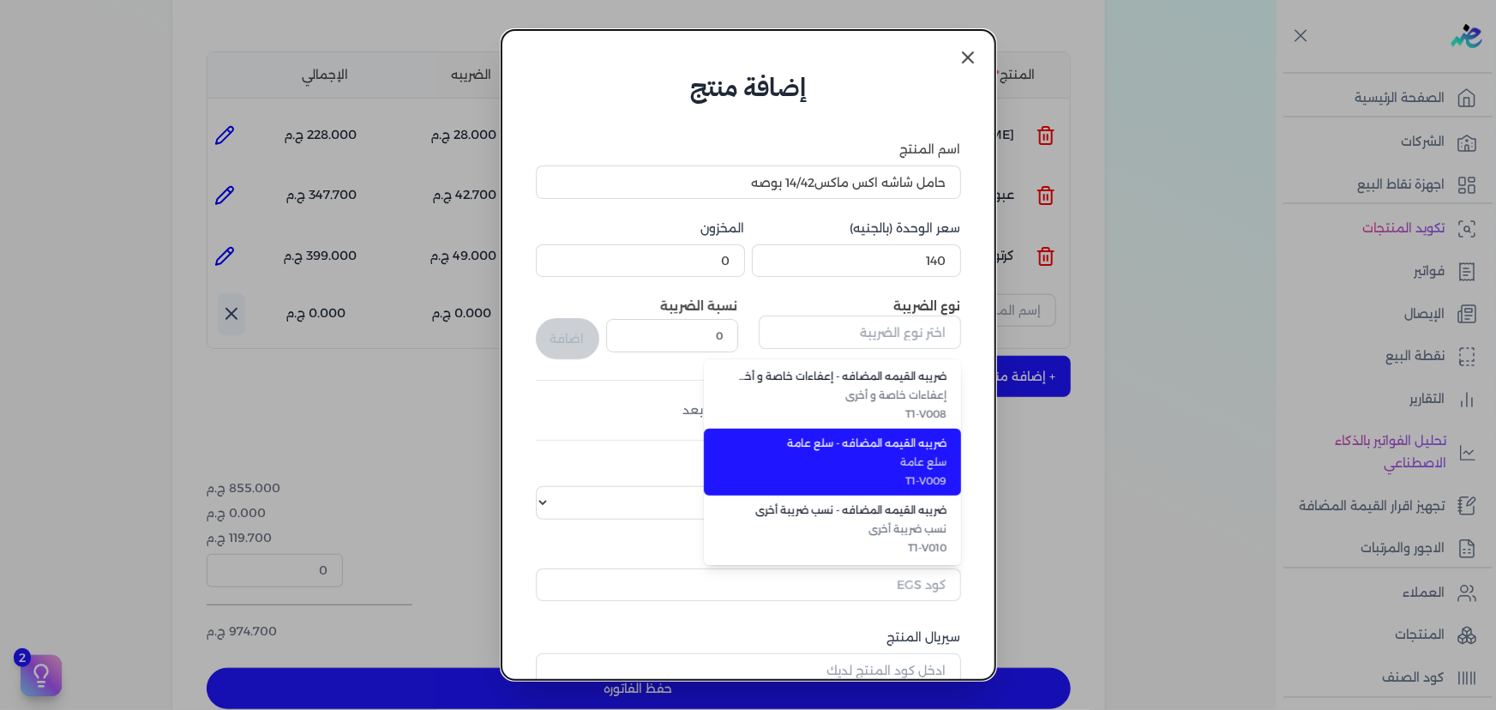
click at [903, 466] on span "سلع عامة" at bounding box center [842, 461] width 209 height 15
type input "ضريبه القيمه المضافه - سلع عامة"
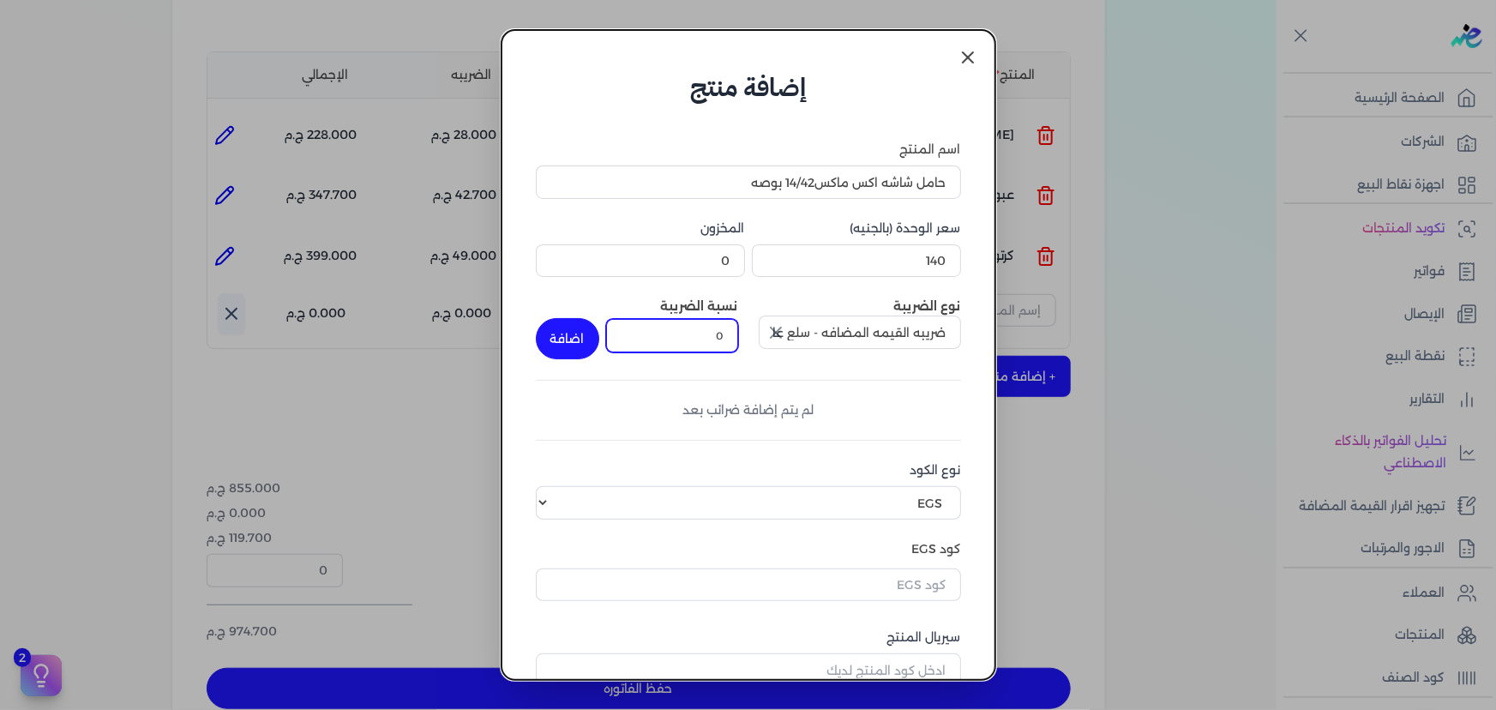
drag, startPoint x: 752, startPoint y: 344, endPoint x: 797, endPoint y: 346, distance: 45.5
click at [796, 346] on div "نوع الضريبة ضريبه القيمه المضافه - سلع عامة نسبة الضريبة 0 اضافة" at bounding box center [748, 328] width 425 height 62
type input "14"
click at [575, 327] on button "اضافة" at bounding box center [567, 338] width 63 height 41
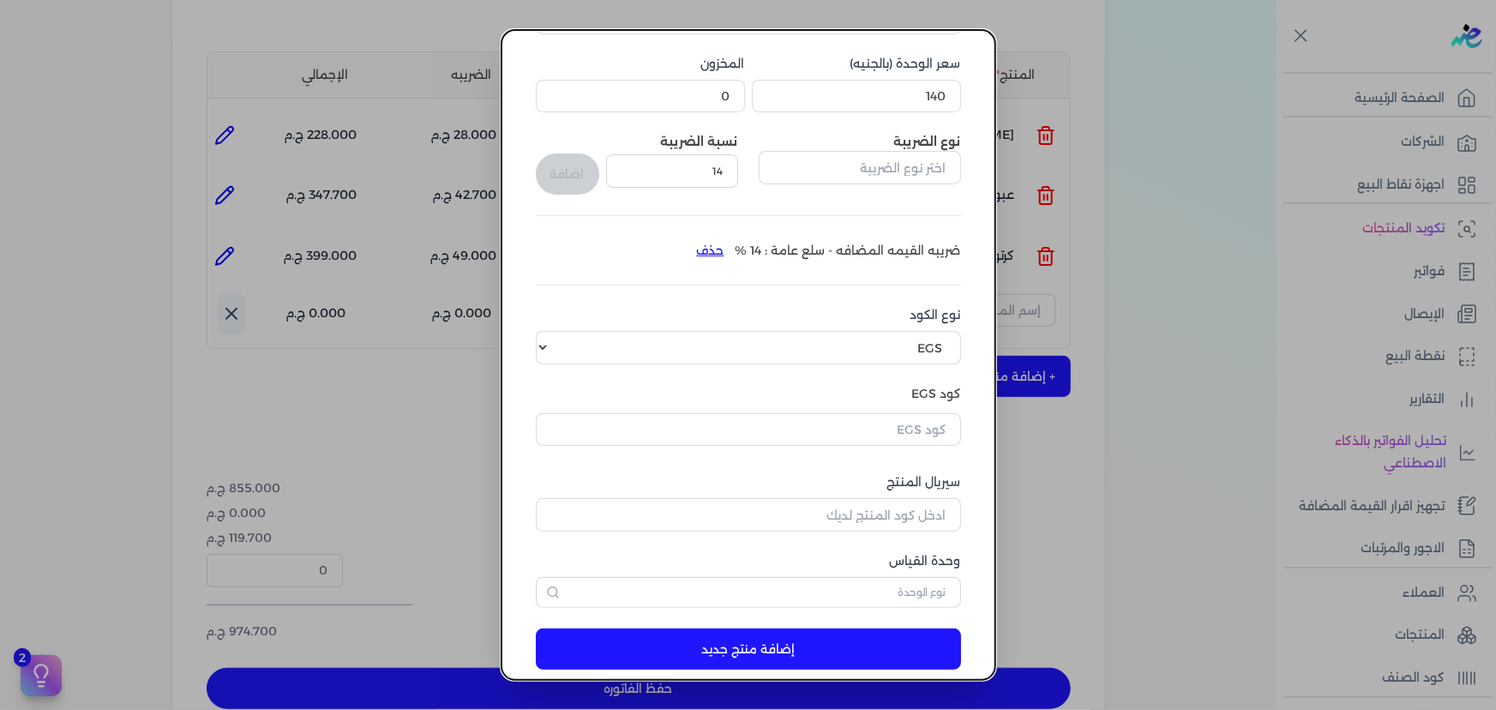
scroll to position [188, 0]
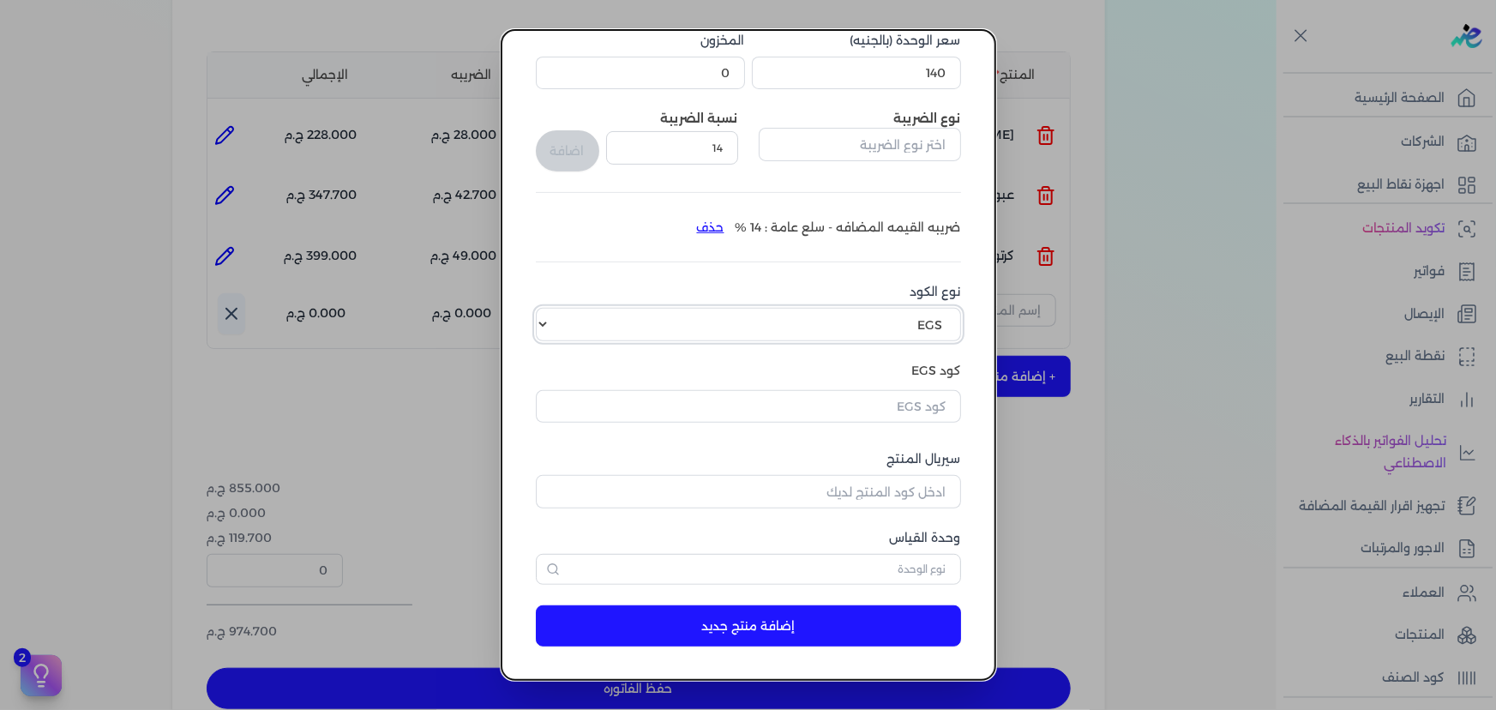
click at [817, 325] on select "اختر نوع الكود EGS GS1" at bounding box center [748, 324] width 425 height 33
select select "GS1"
click at [547, 308] on select "اختر نوع الكود EGS GS1" at bounding box center [748, 324] width 425 height 33
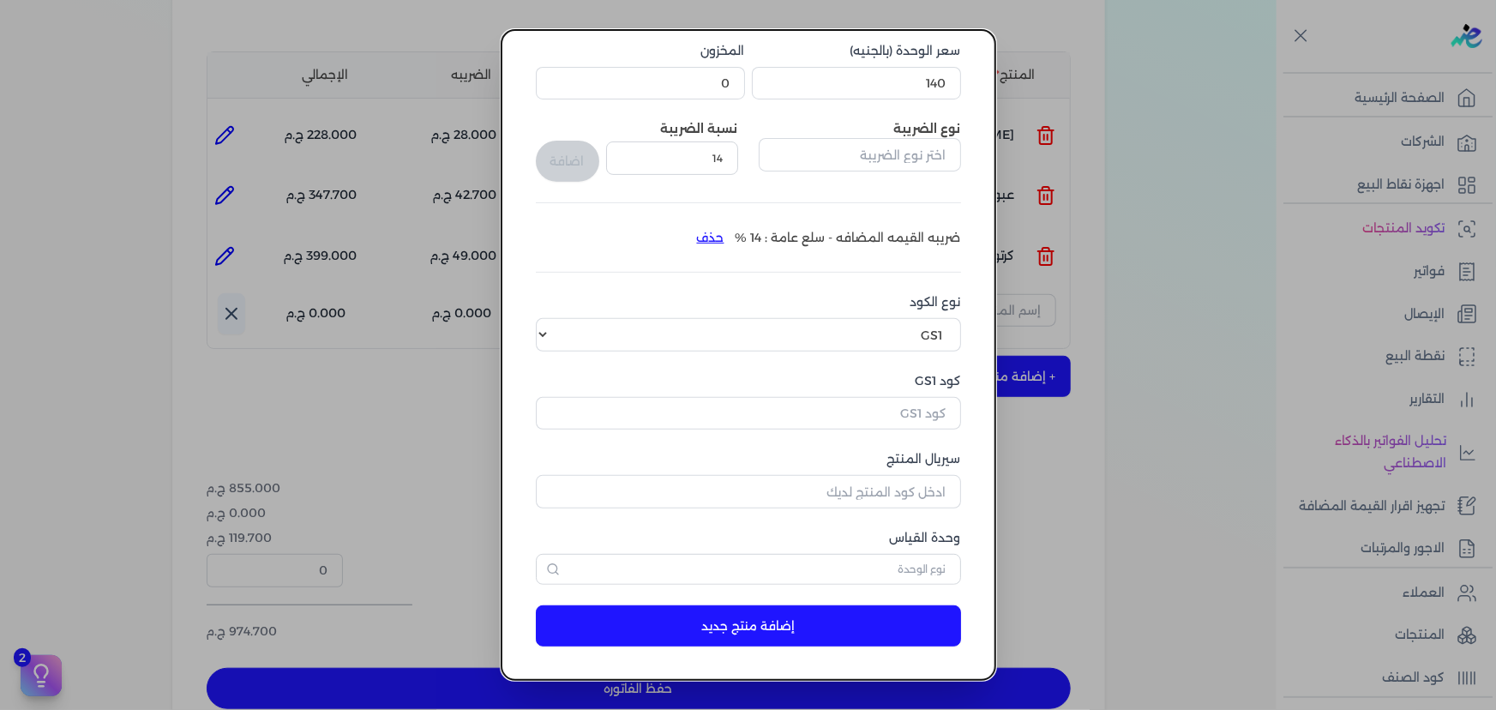
click at [1204, 237] on dialog "إضافة منتج اسم المنتج حامل شاشه اكس ماكس14/42 بوصه سعر الوحدة (بالجنيه) 140 الم…" at bounding box center [748, 355] width 1496 height 710
drag, startPoint x: 1491, startPoint y: 569, endPoint x: 1398, endPoint y: 596, distance: 97.4
click at [1485, 569] on dialog "إضافة منتج اسم المنتج حامل شاشه اكس ماكس14/42 بوصه سعر الوحدة (بالجنيه) 140 الم…" at bounding box center [748, 355] width 1496 height 710
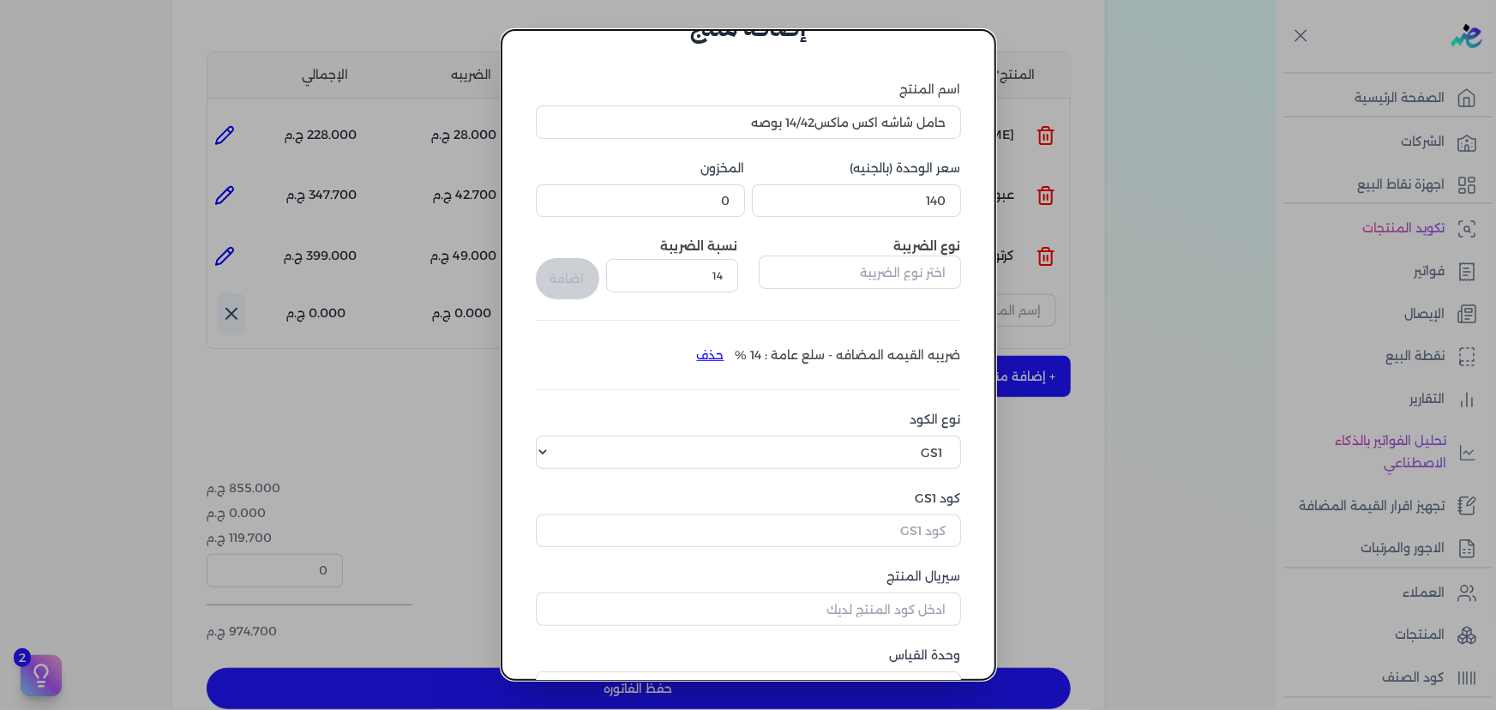
scroll to position [0, 0]
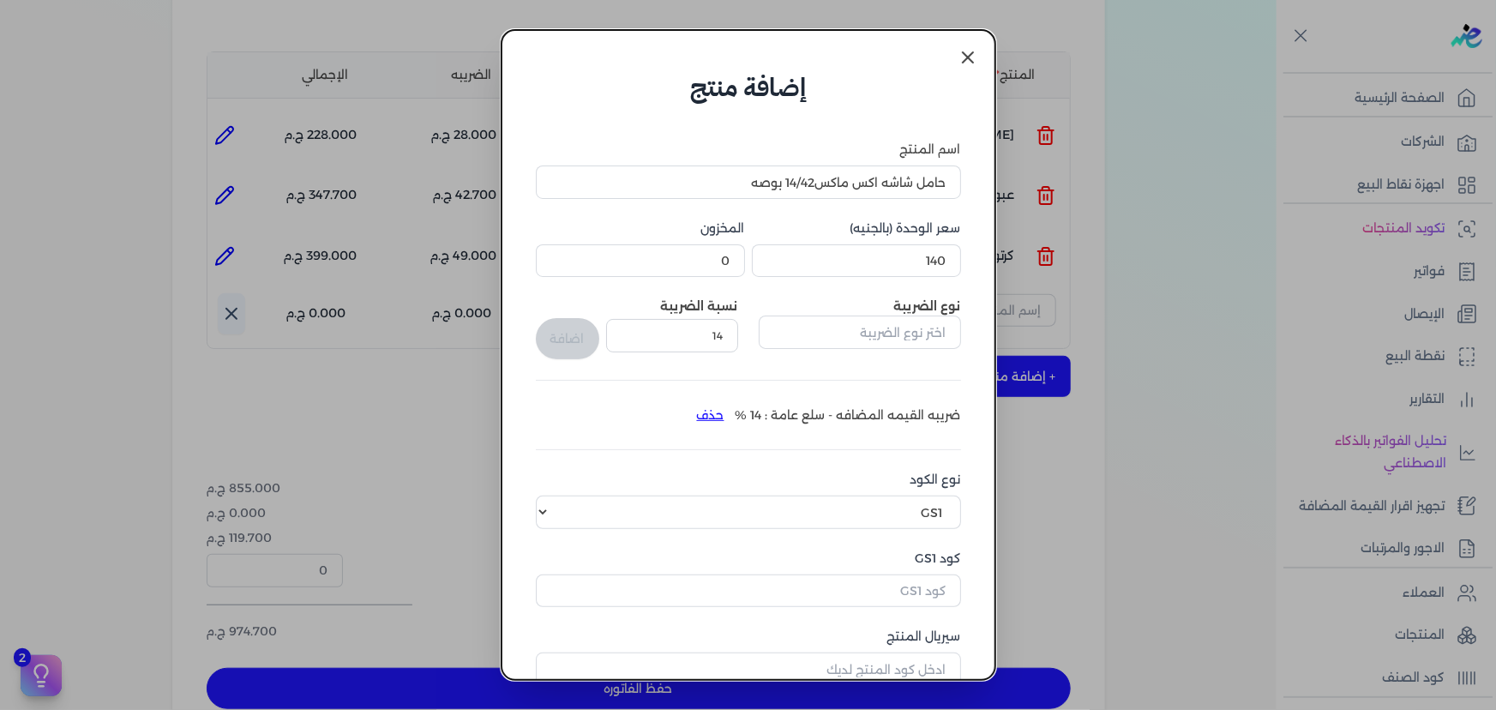
click at [965, 71] on link at bounding box center [967, 57] width 41 height 41
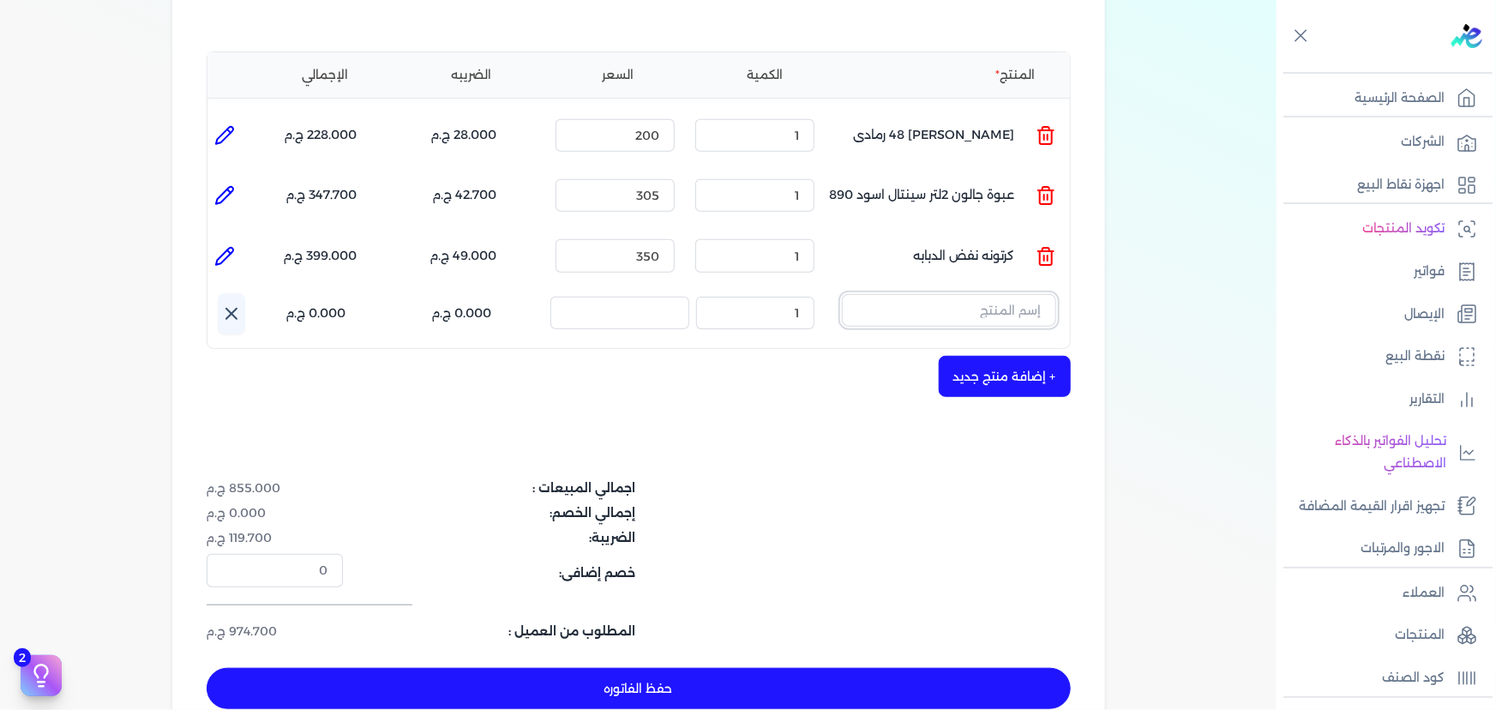
click at [950, 294] on input "text" at bounding box center [949, 310] width 214 height 33
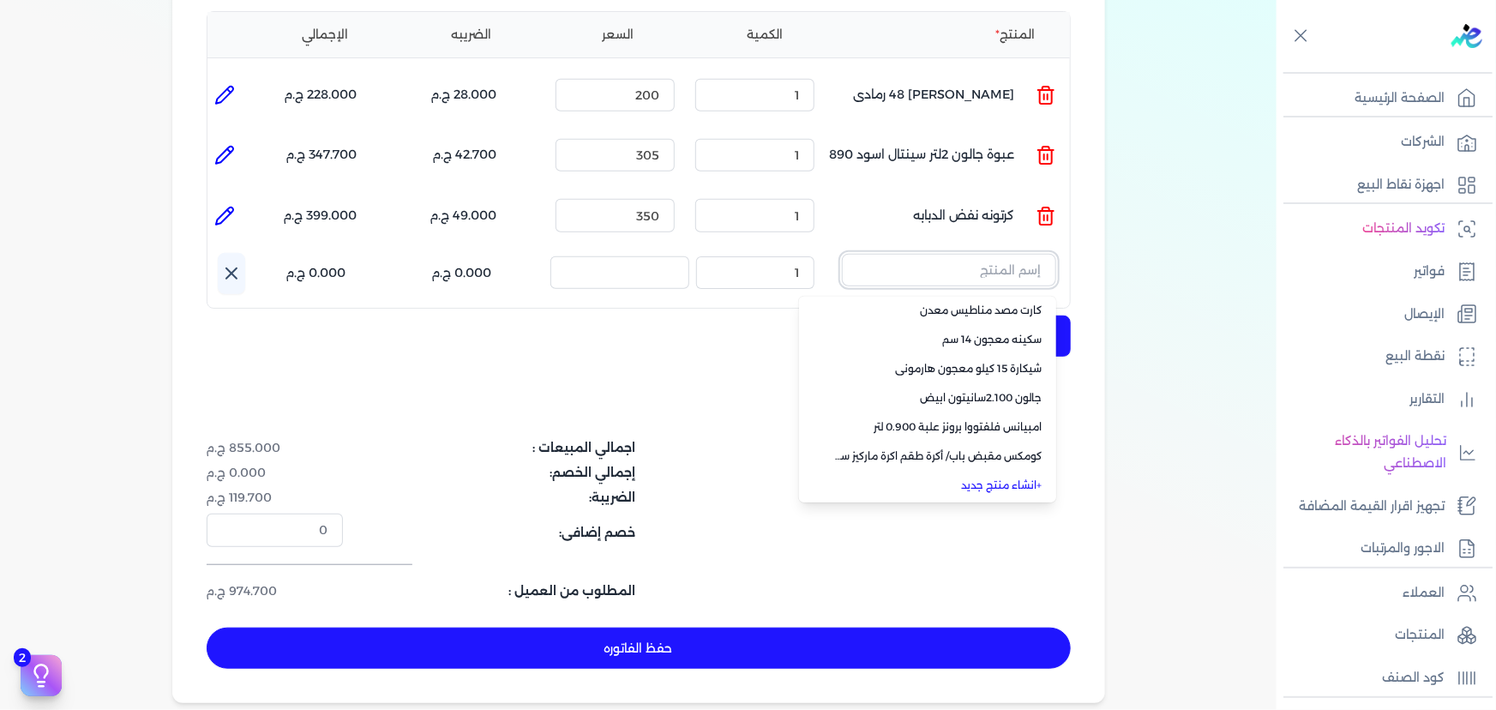
scroll to position [467, 0]
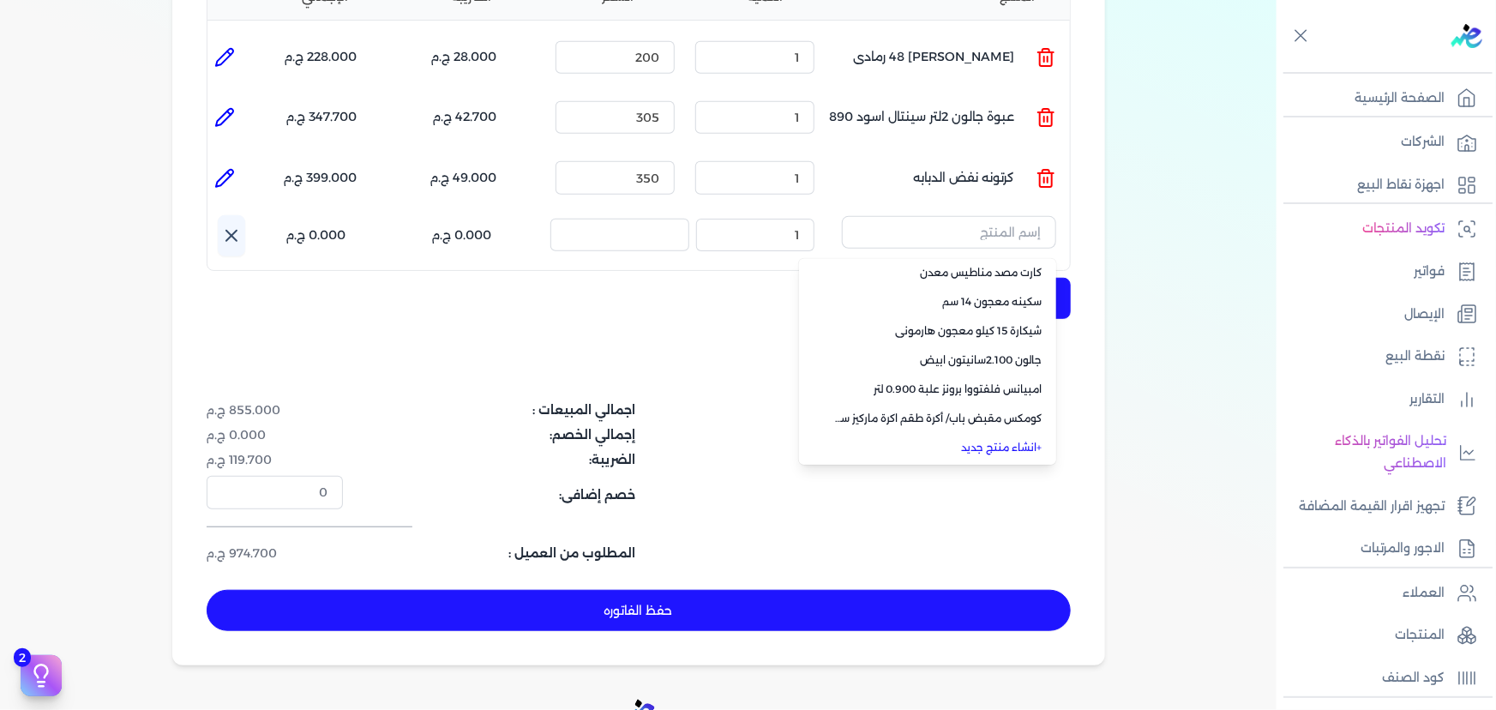
click at [1028, 440] on link "+ انشاء منتج جديد" at bounding box center [937, 447] width 209 height 15
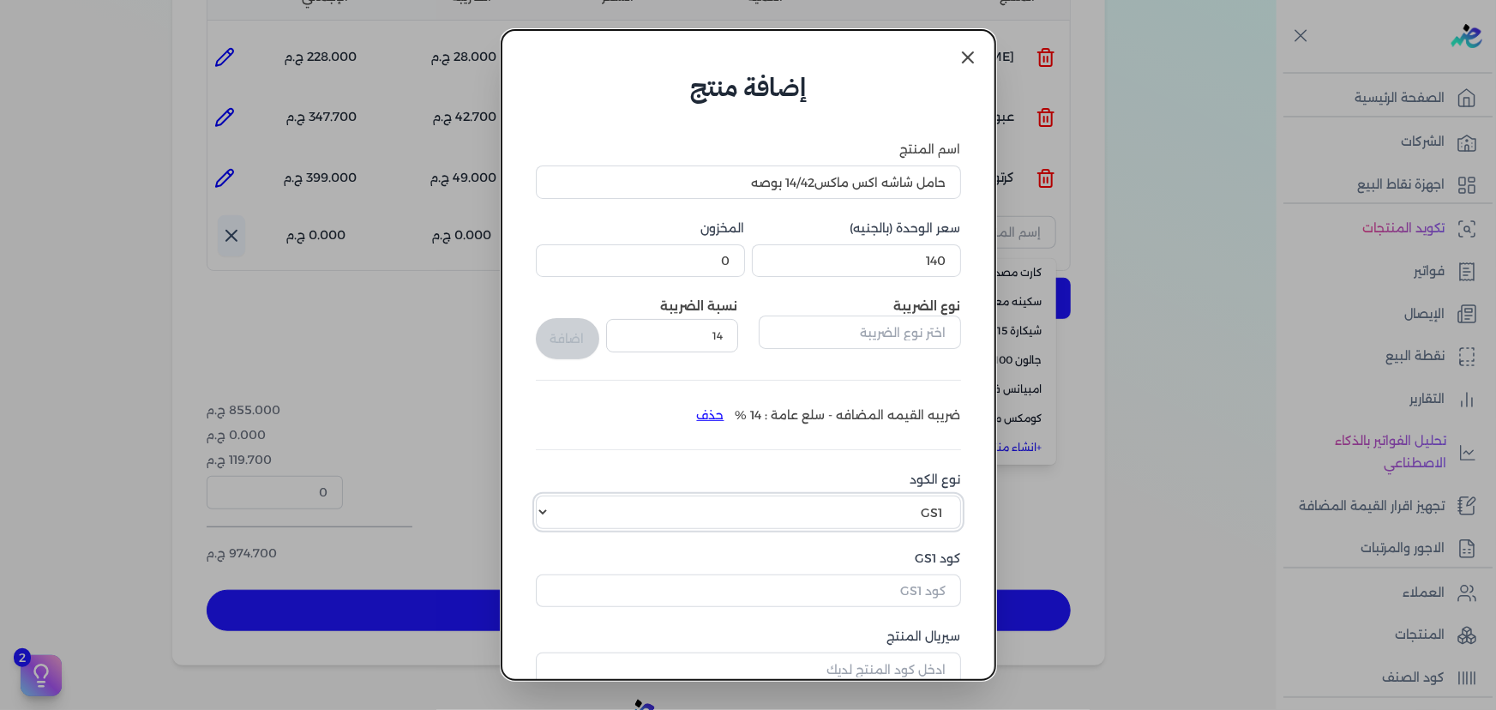
click at [878, 516] on select "اختر نوع الكود EGS GS1" at bounding box center [748, 511] width 425 height 33
click at [547, 495] on select "اختر نوع الكود EGS GS1" at bounding box center [748, 511] width 425 height 33
drag, startPoint x: 890, startPoint y: 592, endPoint x: 912, endPoint y: 583, distance: 24.2
click at [891, 593] on input "كود GS1" at bounding box center [748, 590] width 425 height 33
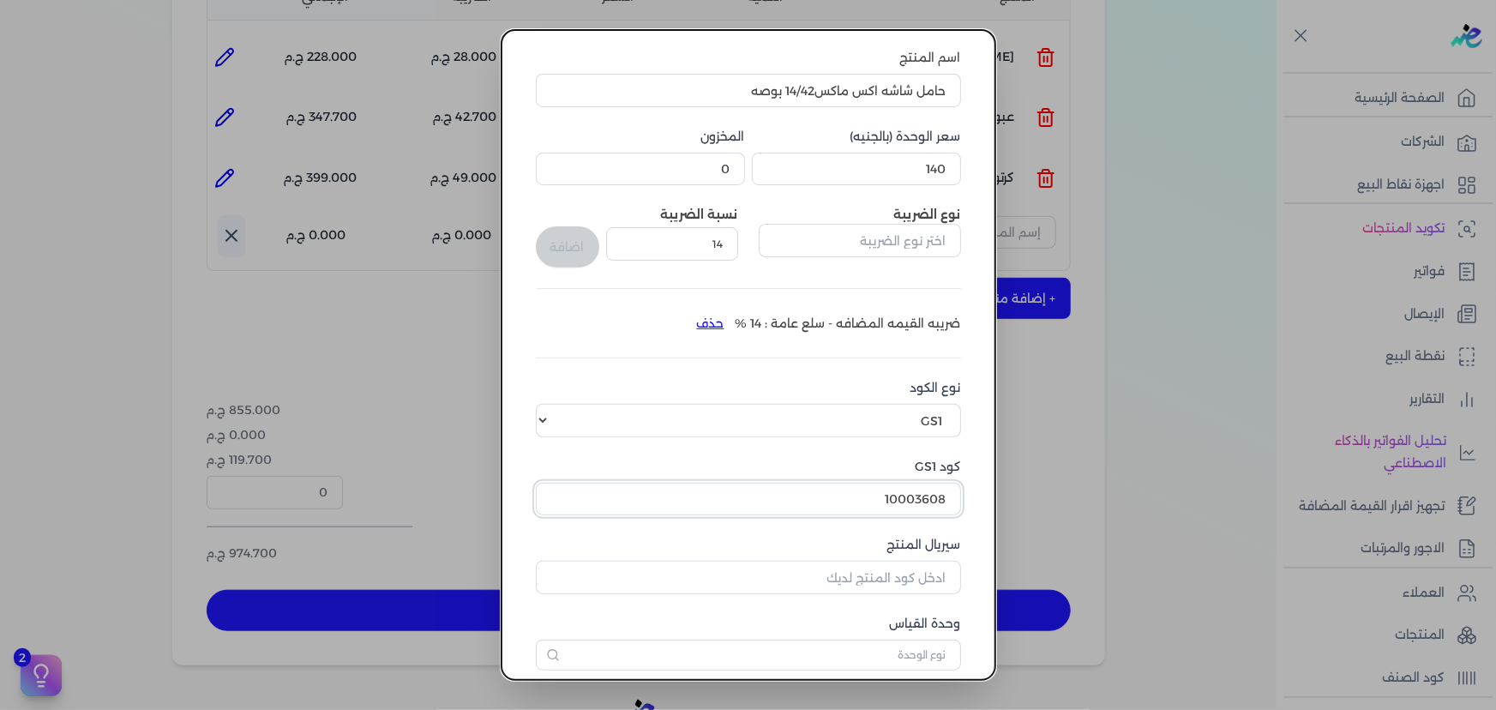
scroll to position [177, 0]
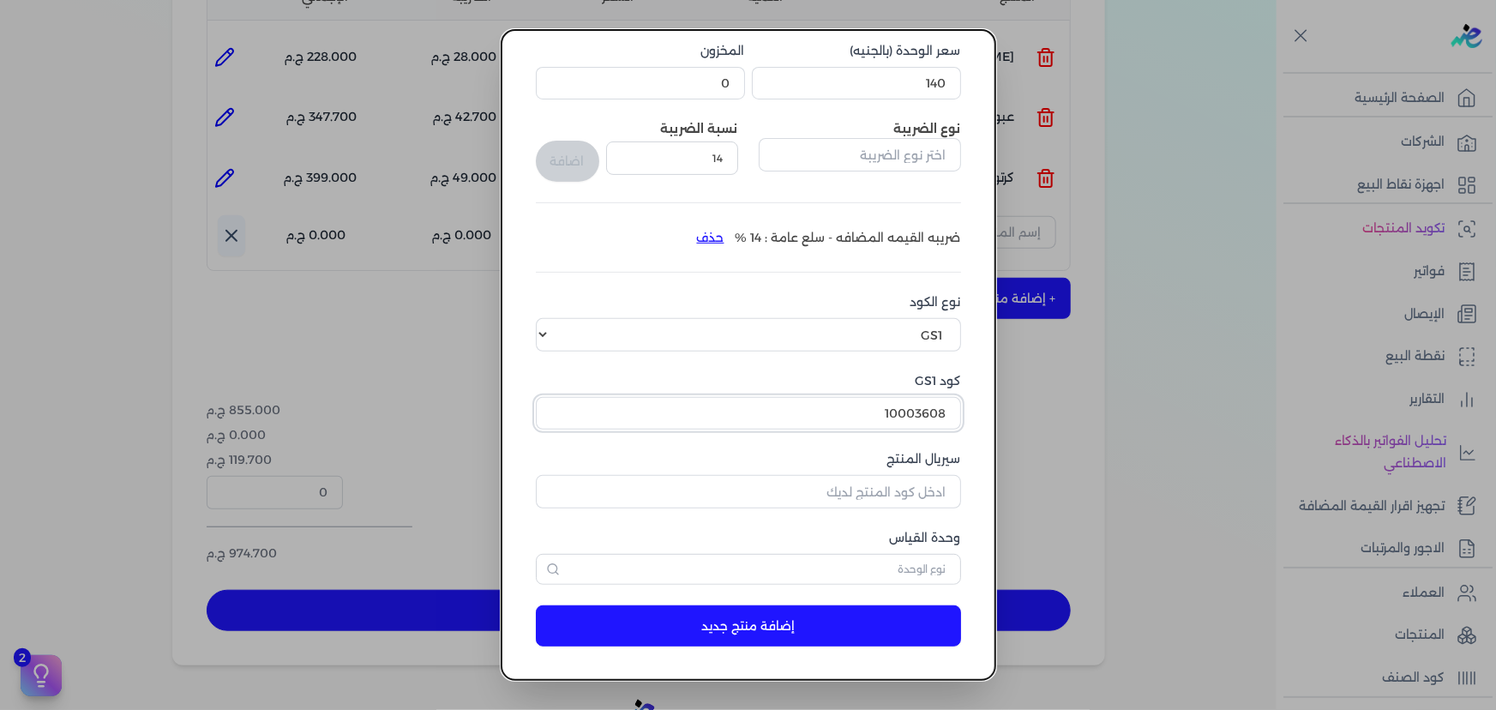
type input "10003608"
click at [873, 492] on input "سيريال المنتج" at bounding box center [748, 491] width 425 height 33
type input "123597"
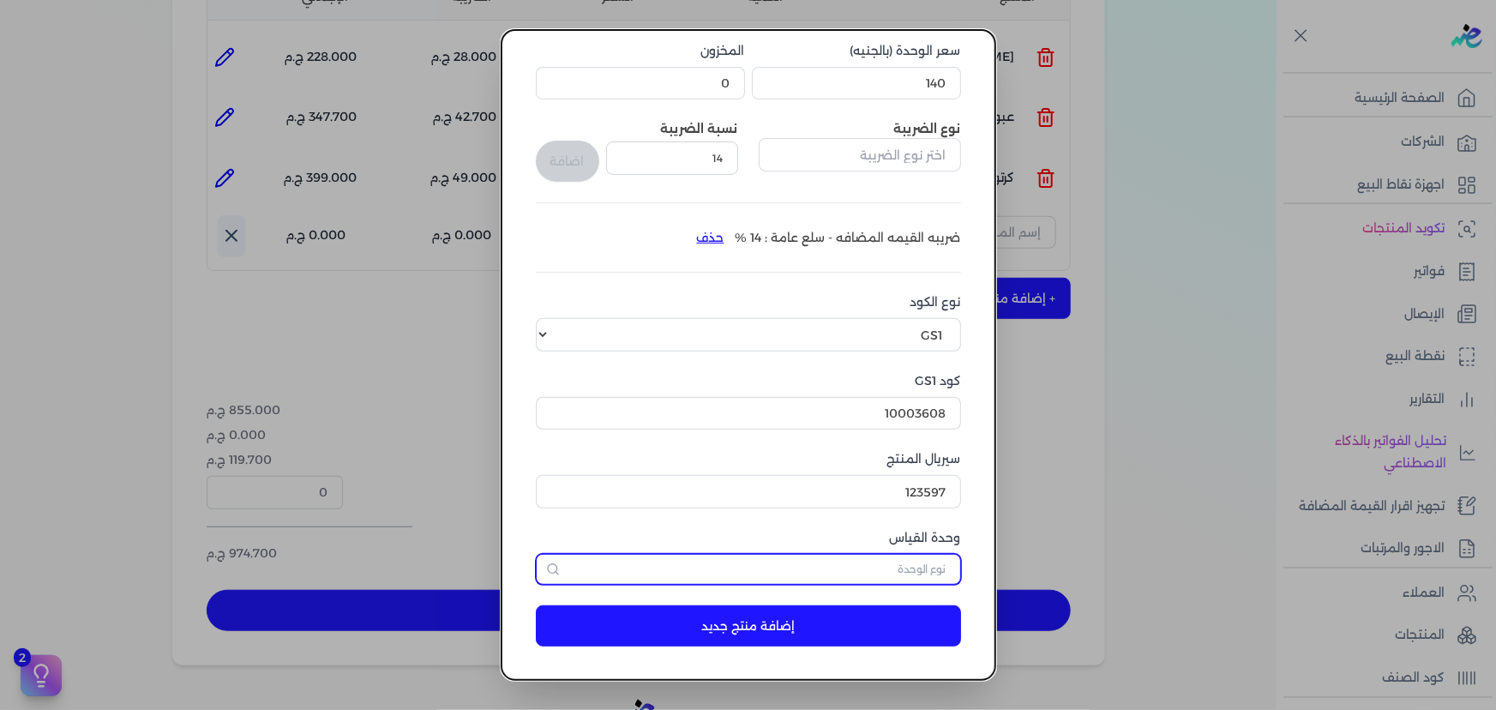
click at [860, 576] on input "text" at bounding box center [748, 569] width 425 height 31
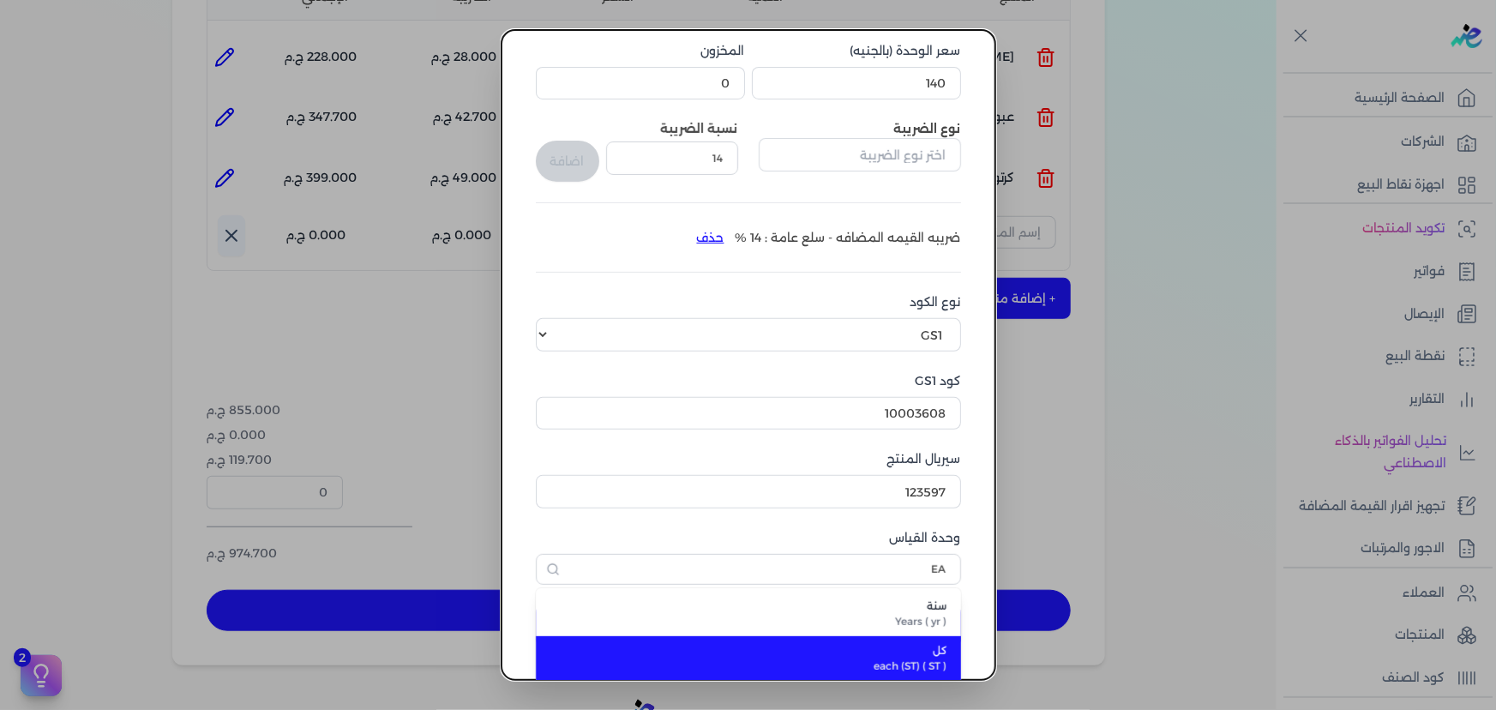
click at [930, 639] on li "كل each (ST) ( ST )" at bounding box center [748, 658] width 425 height 45
type input "كل"
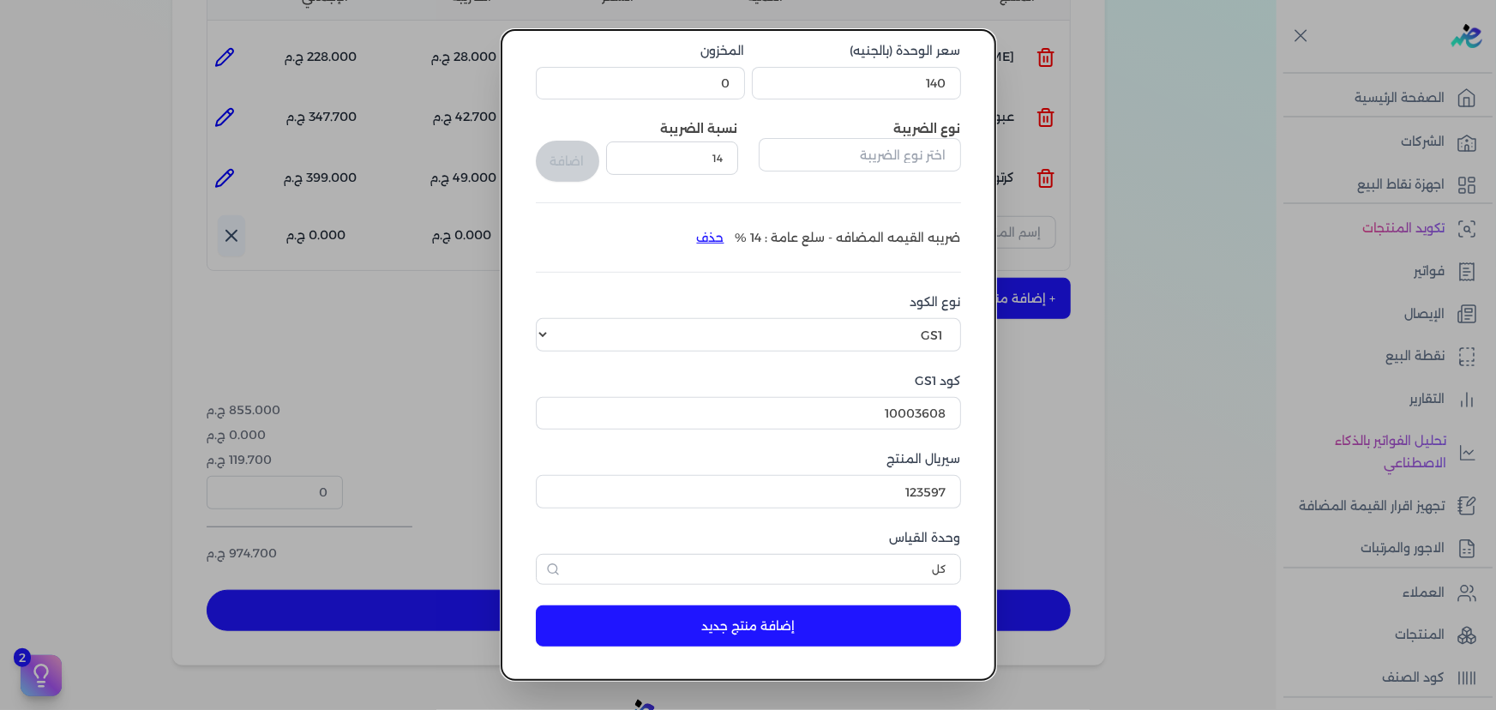
drag, startPoint x: 848, startPoint y: 624, endPoint x: 840, endPoint y: 601, distance: 24.7
click at [846, 625] on button "إضافة منتج جديد" at bounding box center [748, 625] width 425 height 41
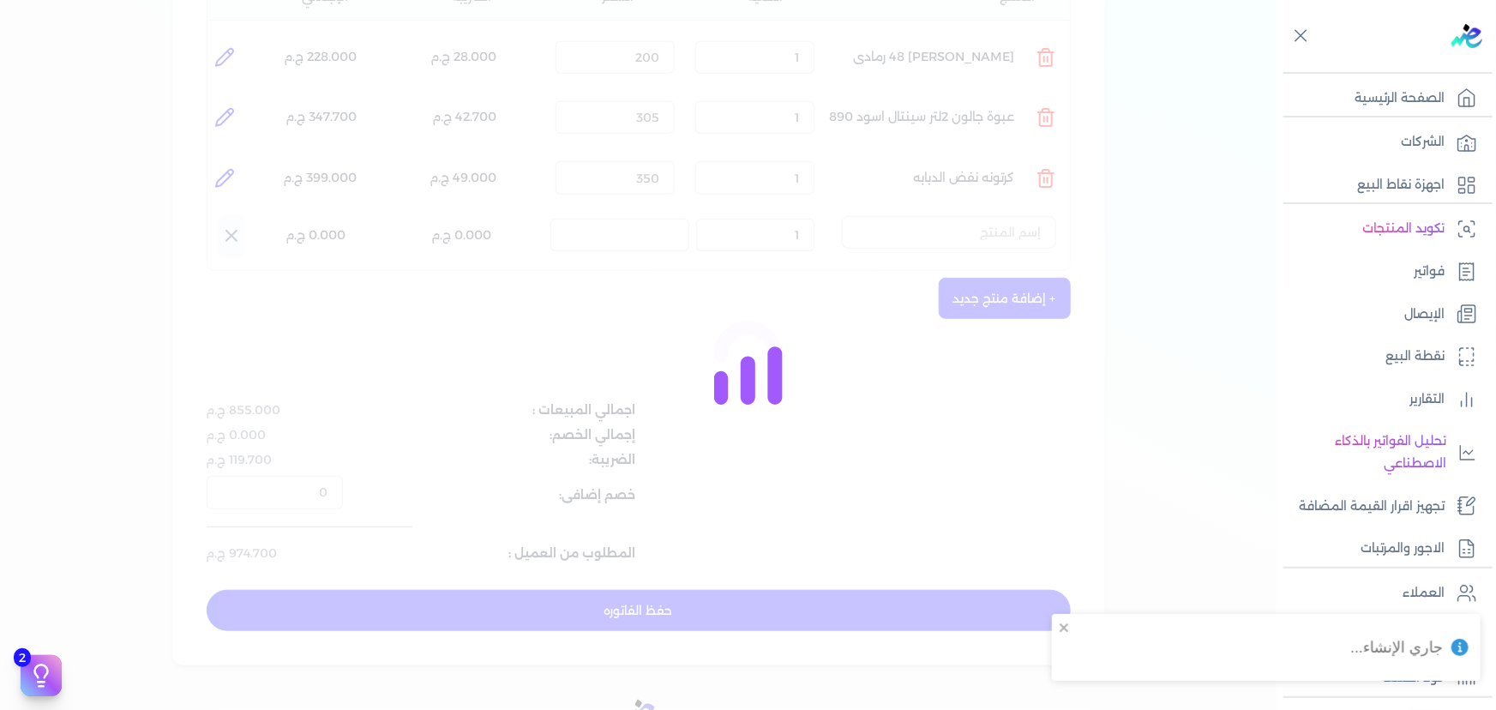
select select "EGS"
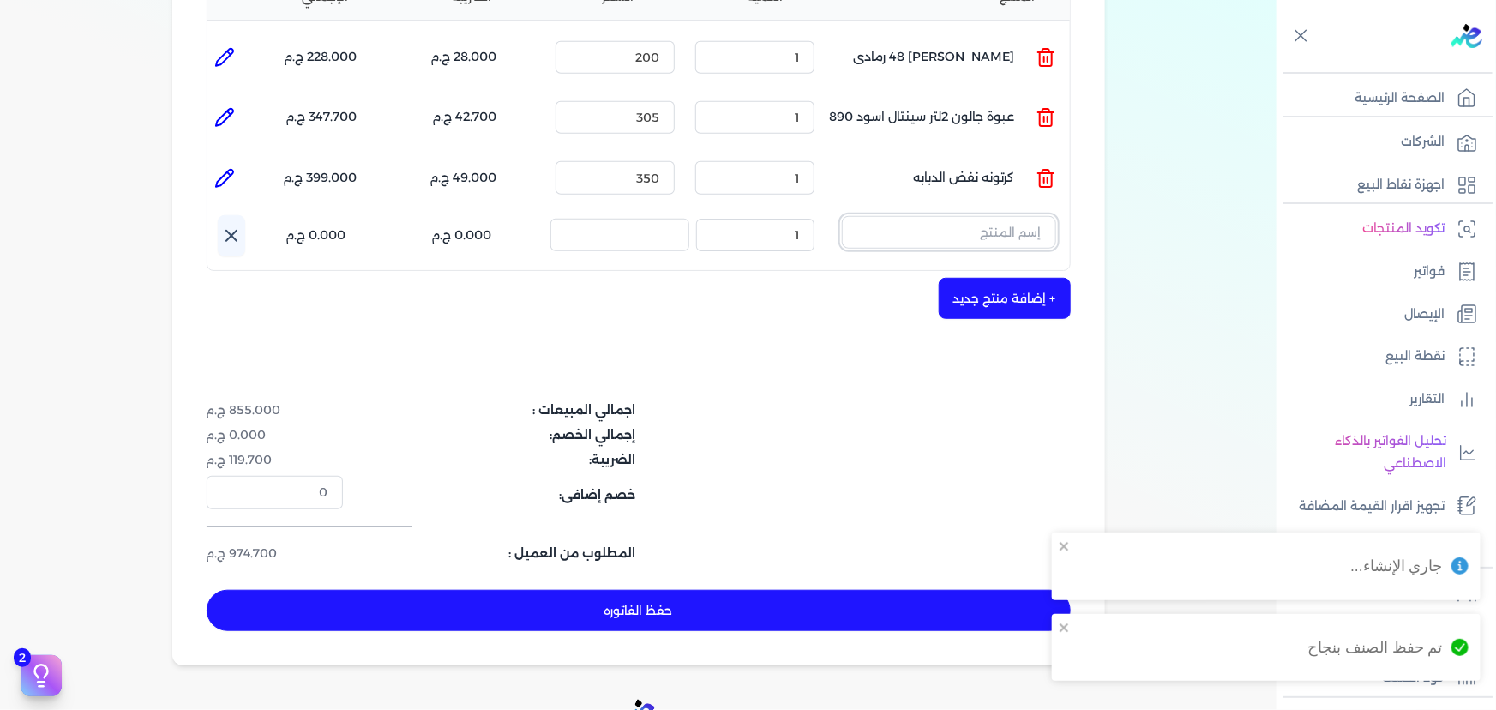
click at [988, 216] on input "text" at bounding box center [949, 232] width 214 height 33
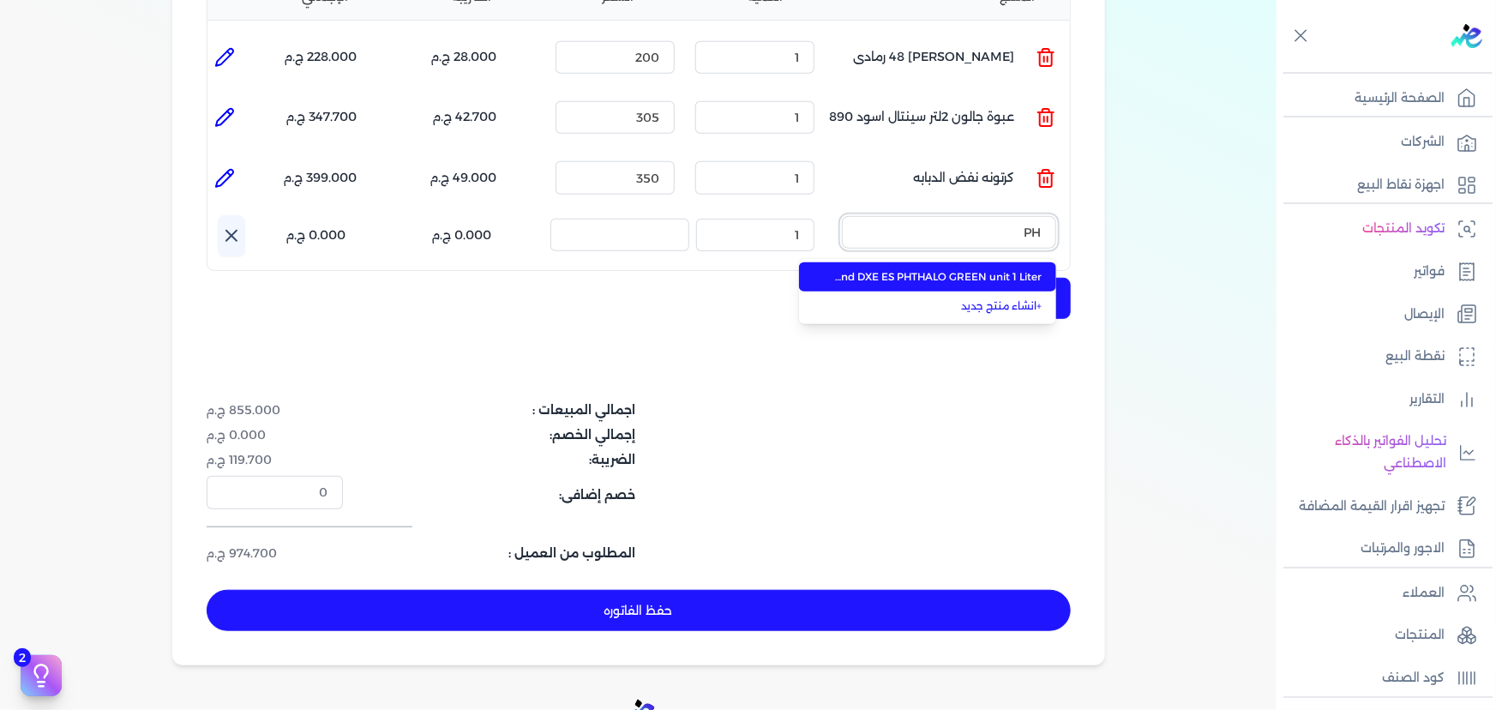
type input "P"
type input "حامل"
click at [979, 269] on span "حامل شاشه اكس ماكس14/42 بوصه" at bounding box center [937, 276] width 209 height 15
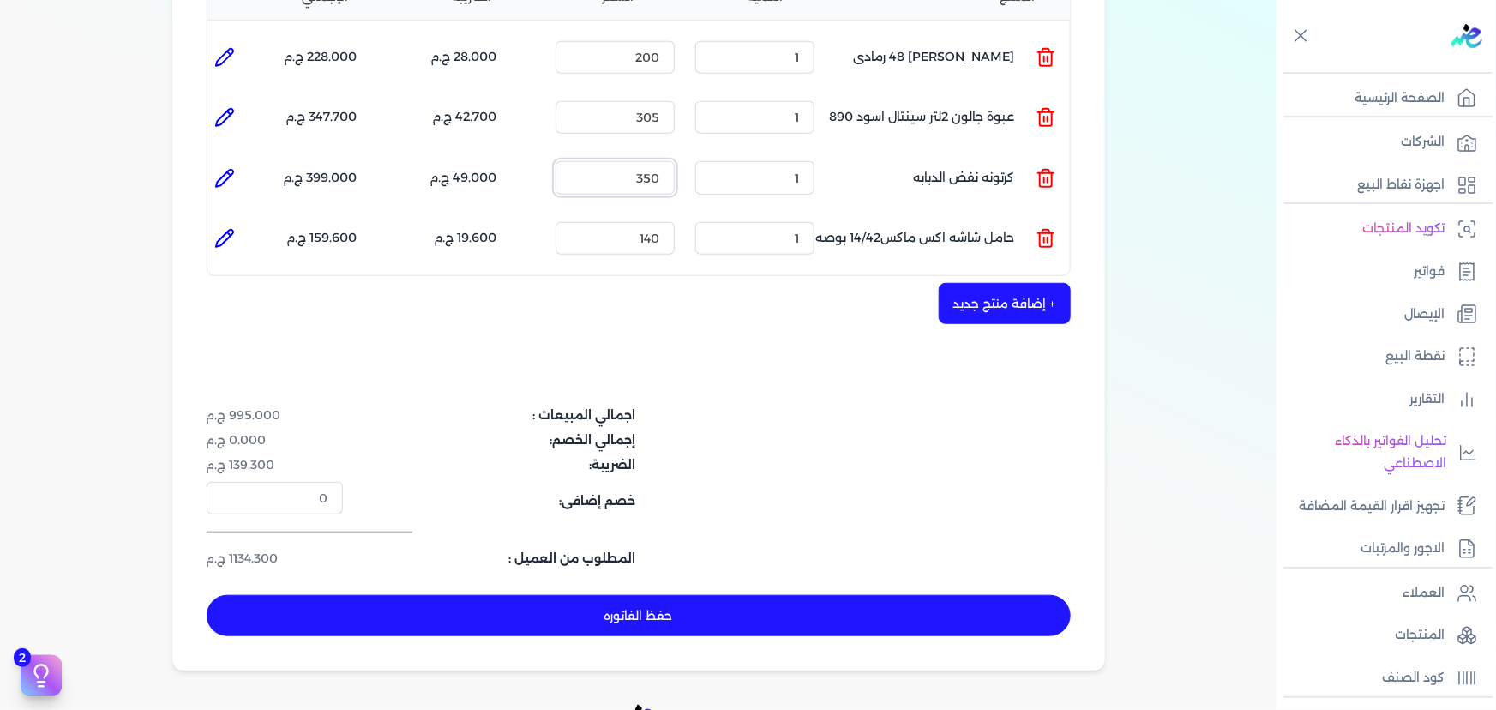
drag, startPoint x: 621, startPoint y: 146, endPoint x: 672, endPoint y: 146, distance: 50.6
click at [672, 161] on input "350" at bounding box center [614, 177] width 119 height 33
click at [222, 168] on icon at bounding box center [224, 178] width 21 height 21
type input "كرتونه نفض الدبابه"
type input "350"
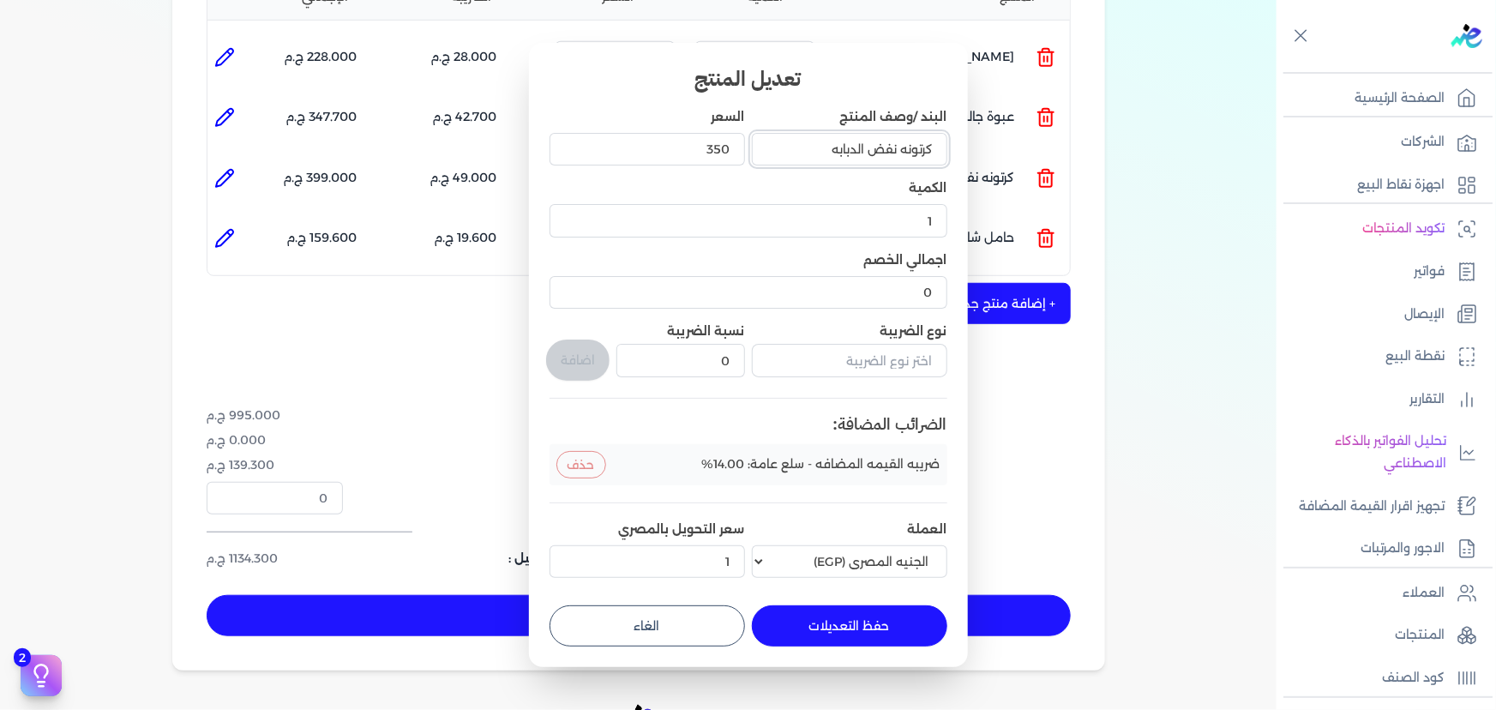
drag, startPoint x: 898, startPoint y: 148, endPoint x: 965, endPoint y: 156, distance: 67.3
click at [965, 156] on div "تعديل المنتج البند /وصف المنتج كرتونه نفض الدبابه السعر 350 الكمية 1 اجمالي الخ…" at bounding box center [748, 355] width 439 height 624
type input "نفض الدبابه"
click at [836, 626] on button "حفظ التعديلات" at bounding box center [849, 625] width 195 height 41
type input "0"
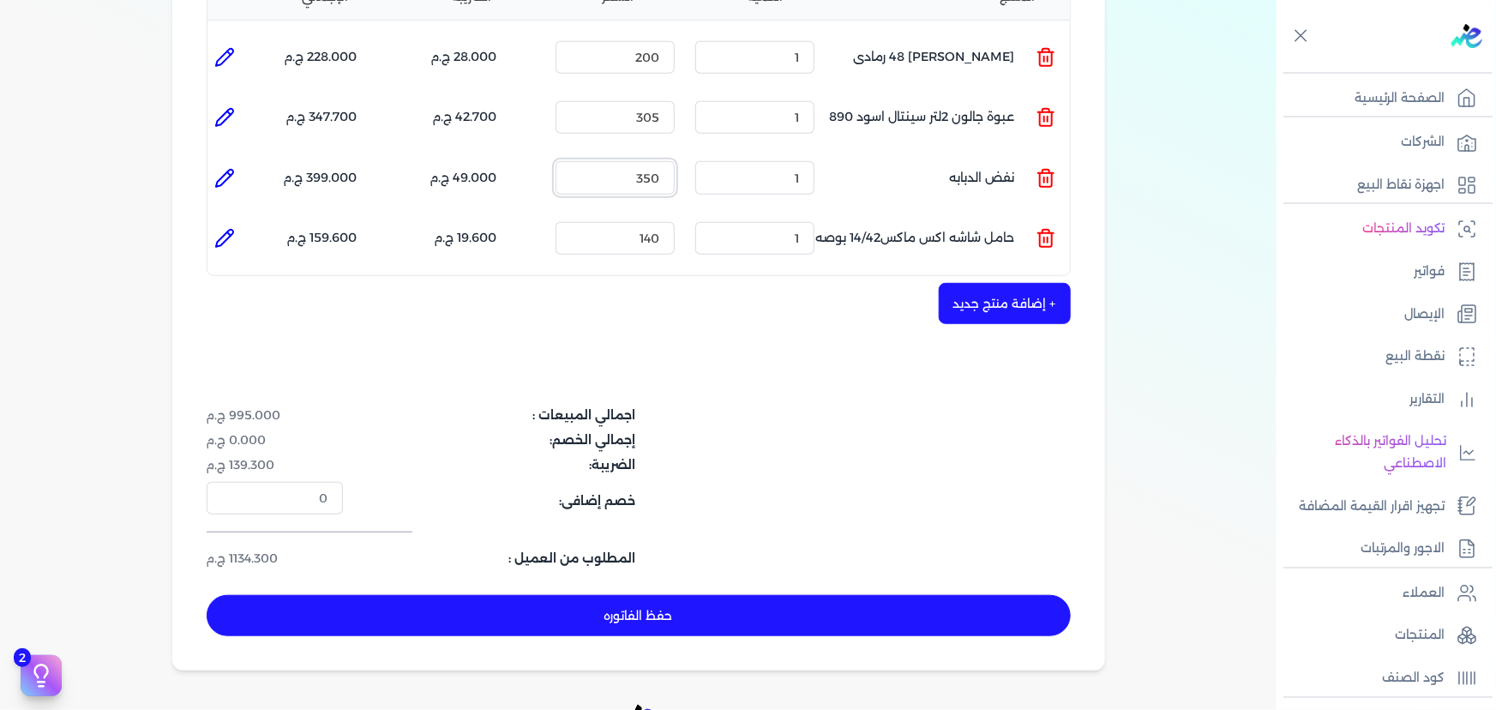
drag, startPoint x: 626, startPoint y: 146, endPoint x: 707, endPoint y: 142, distance: 81.5
click at [707, 154] on ul "المنتج : نفض الدبابه الكمية : 1 السعر : 350 الضريبه : 49.000 ج.م الإجمالي : 399…" at bounding box center [638, 177] width 862 height 46
type input "58.33"
click at [773, 285] on div "+ إضافة منتج جديد" at bounding box center [639, 303] width 864 height 41
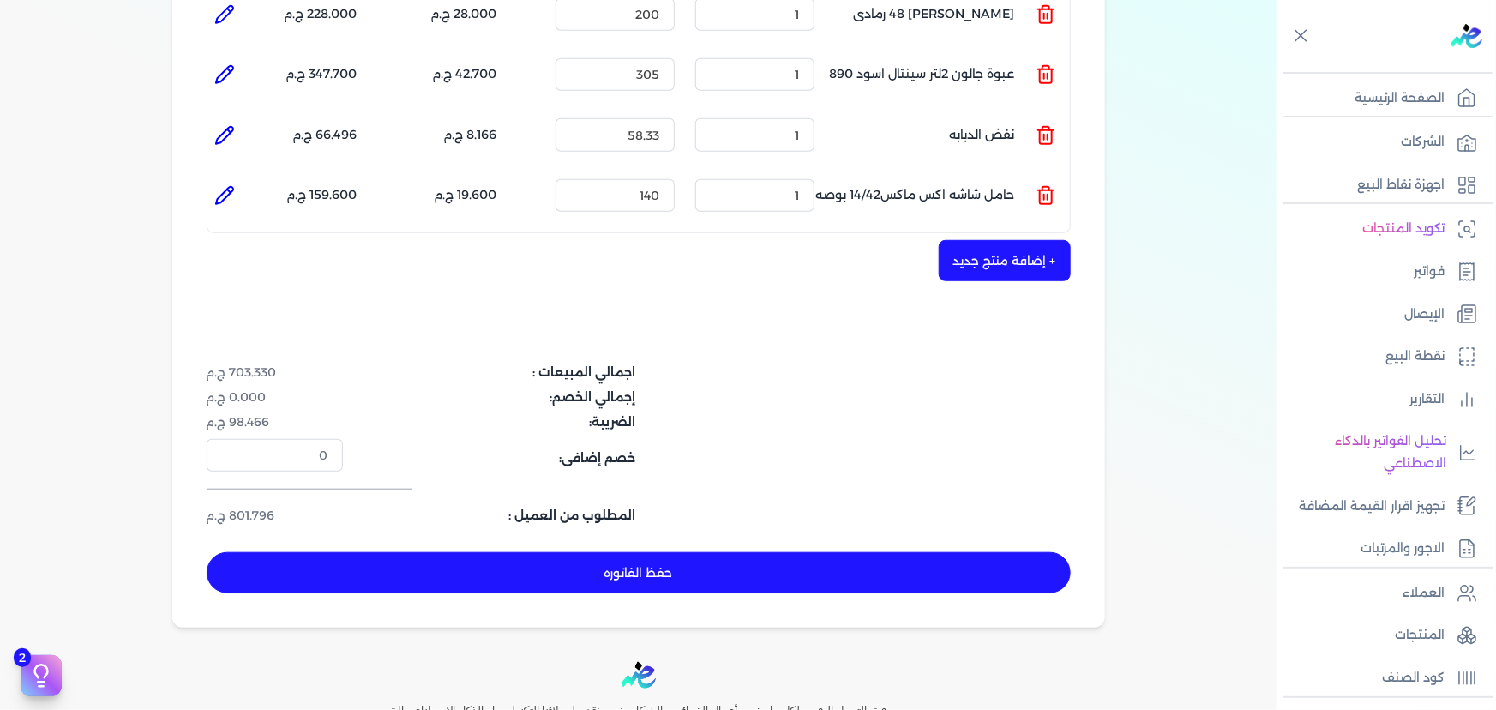
scroll to position [545, 0]
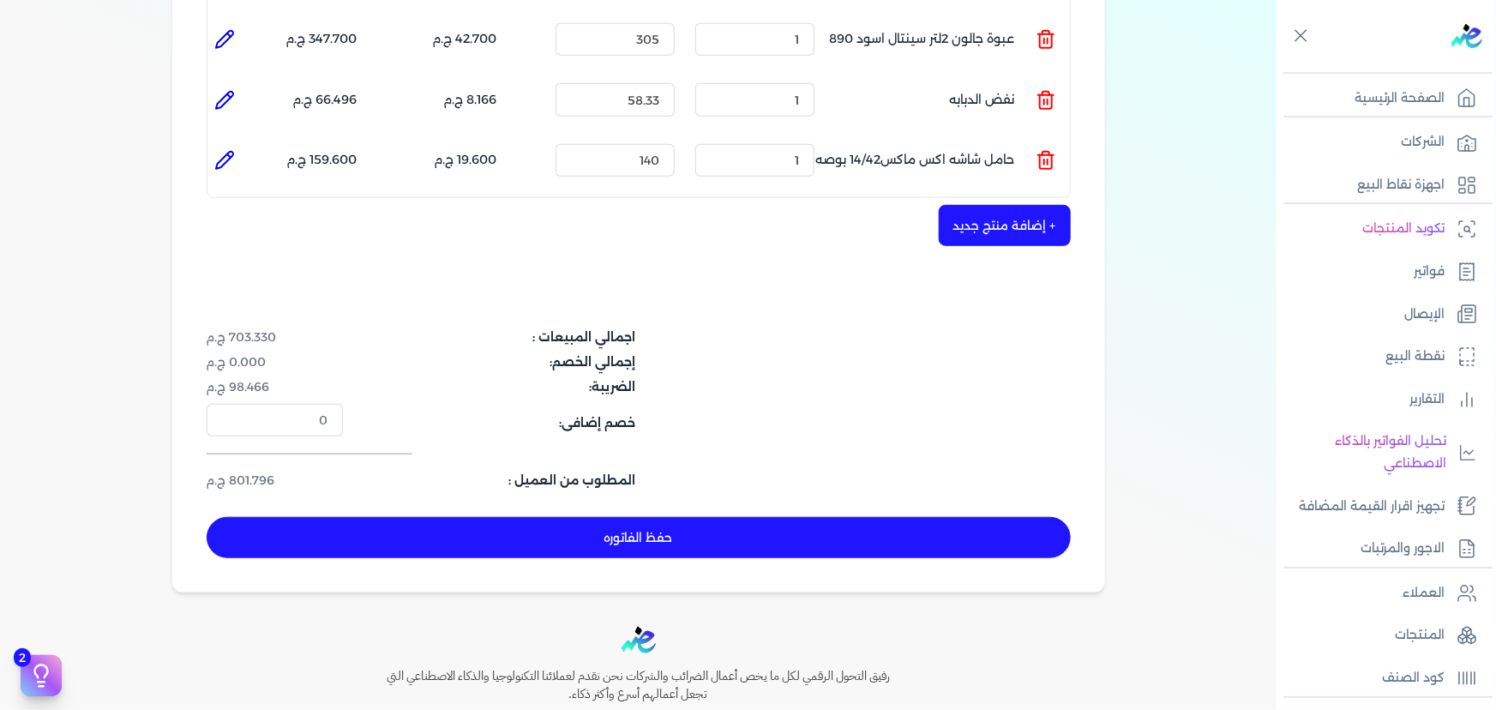
click at [792, 517] on button "حفظ الفاتوره" at bounding box center [639, 537] width 864 height 41
type input "[DATE]"
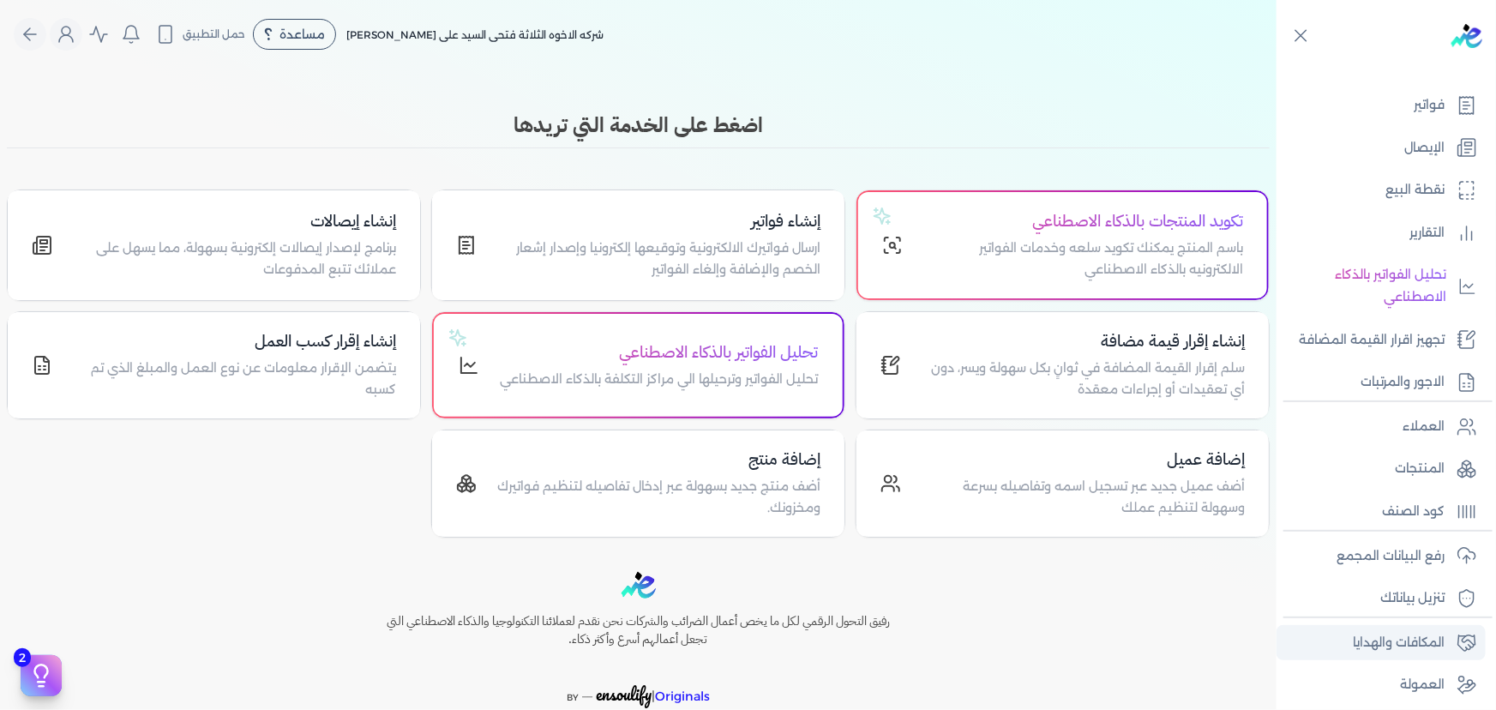
scroll to position [214, 0]
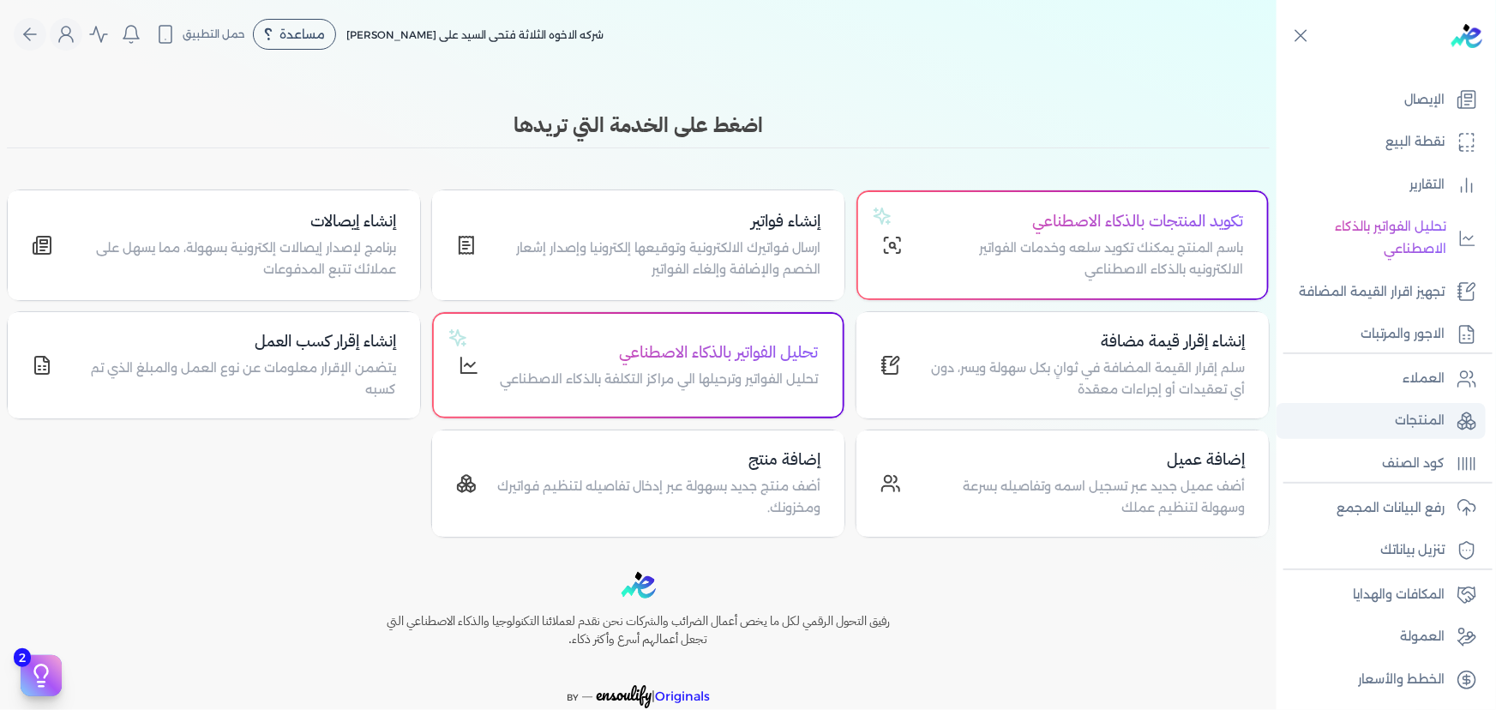
click at [1412, 427] on p "المنتجات" at bounding box center [1419, 421] width 50 height 22
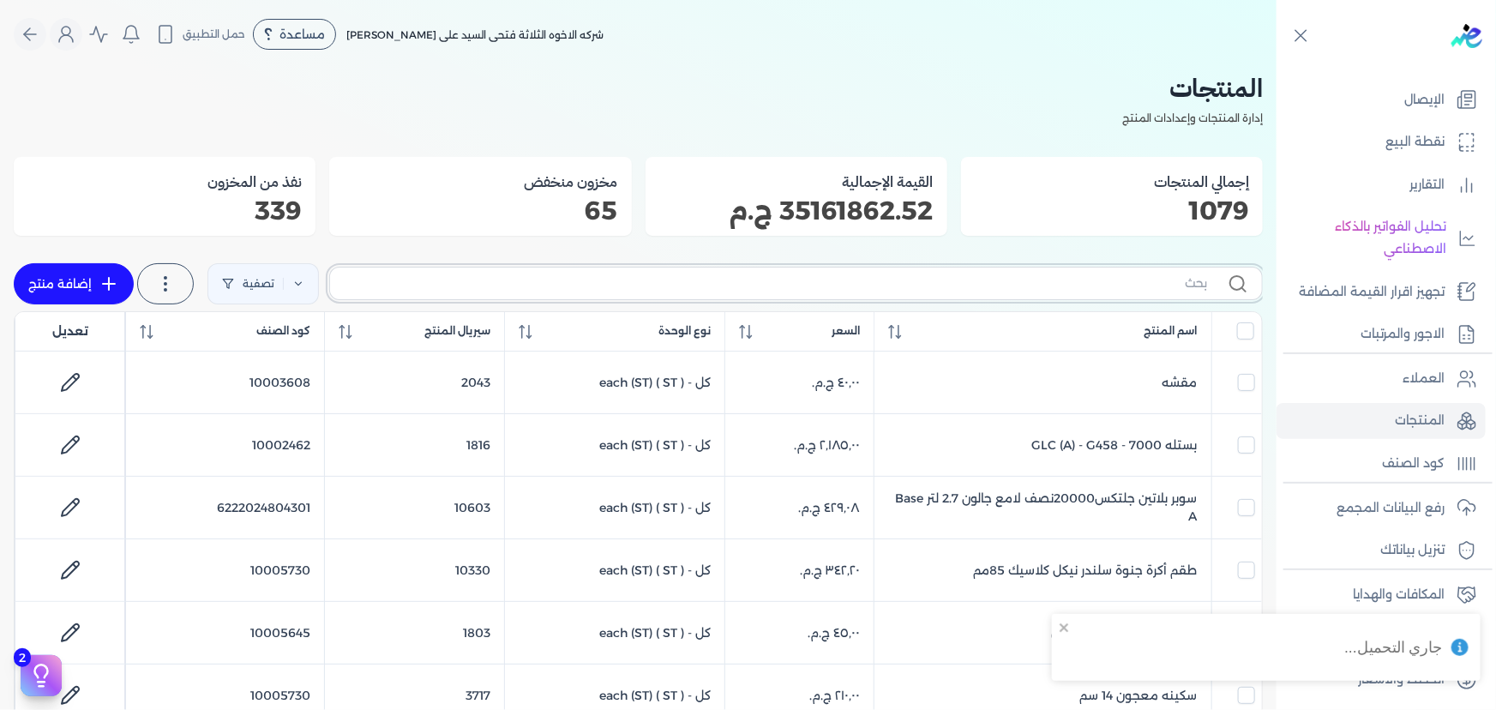
click at [770, 281] on input "text" at bounding box center [775, 283] width 863 height 18
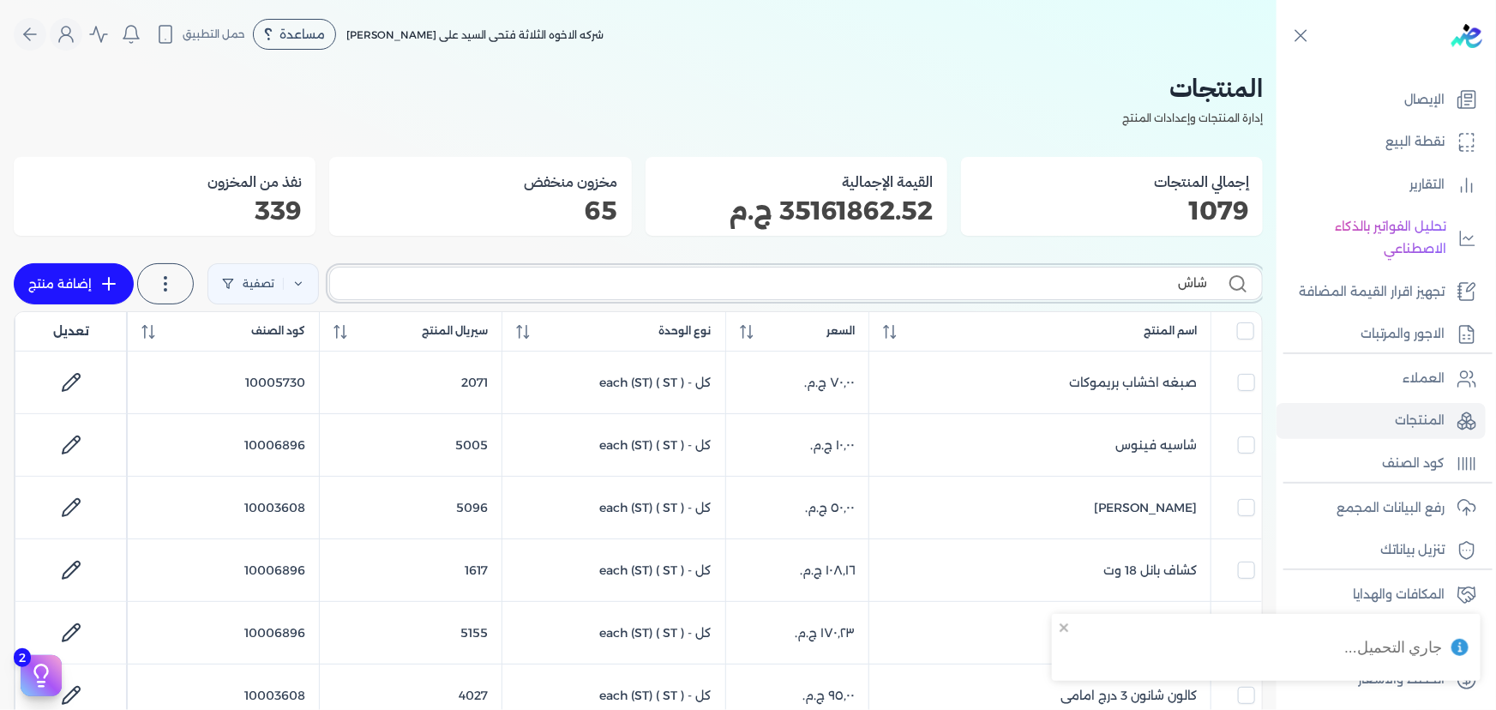
type input "شاشه"
checkbox input "false"
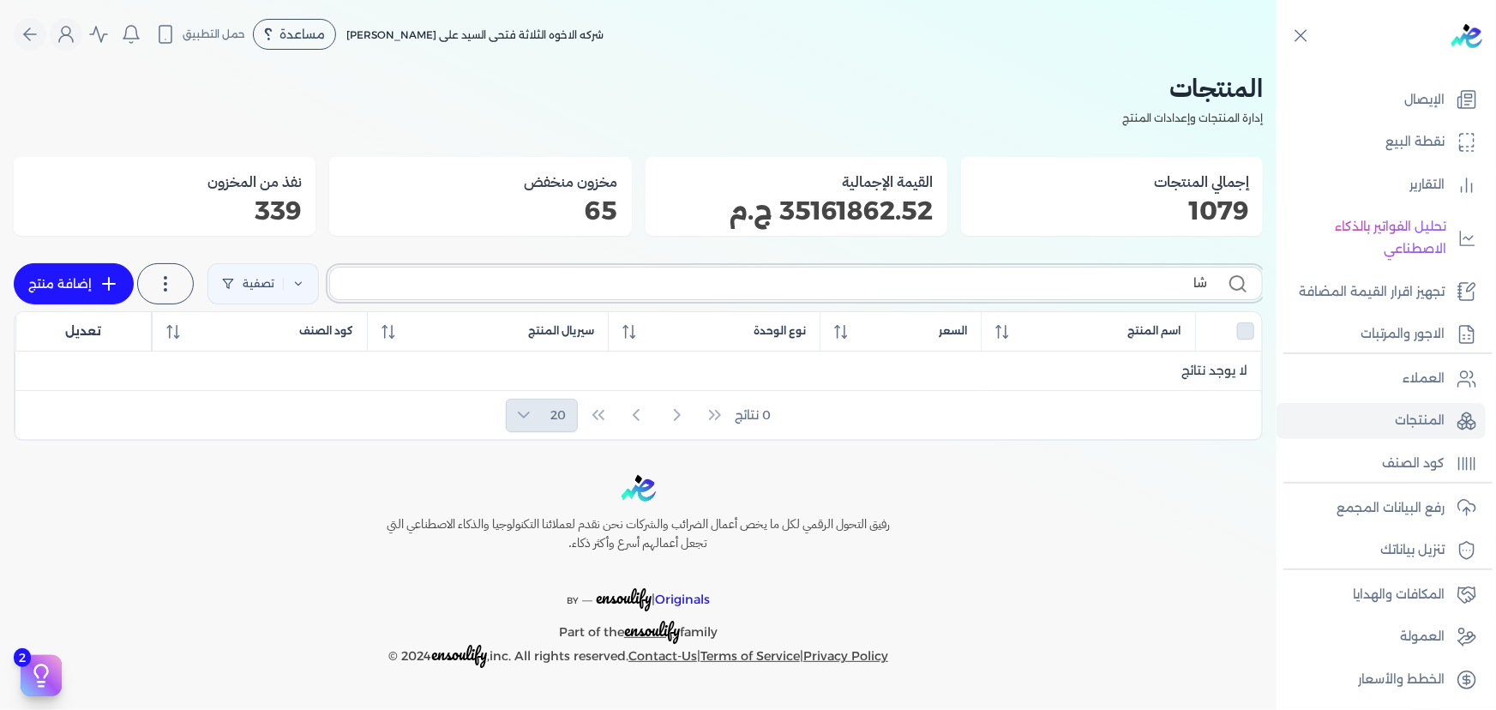
type input "ش"
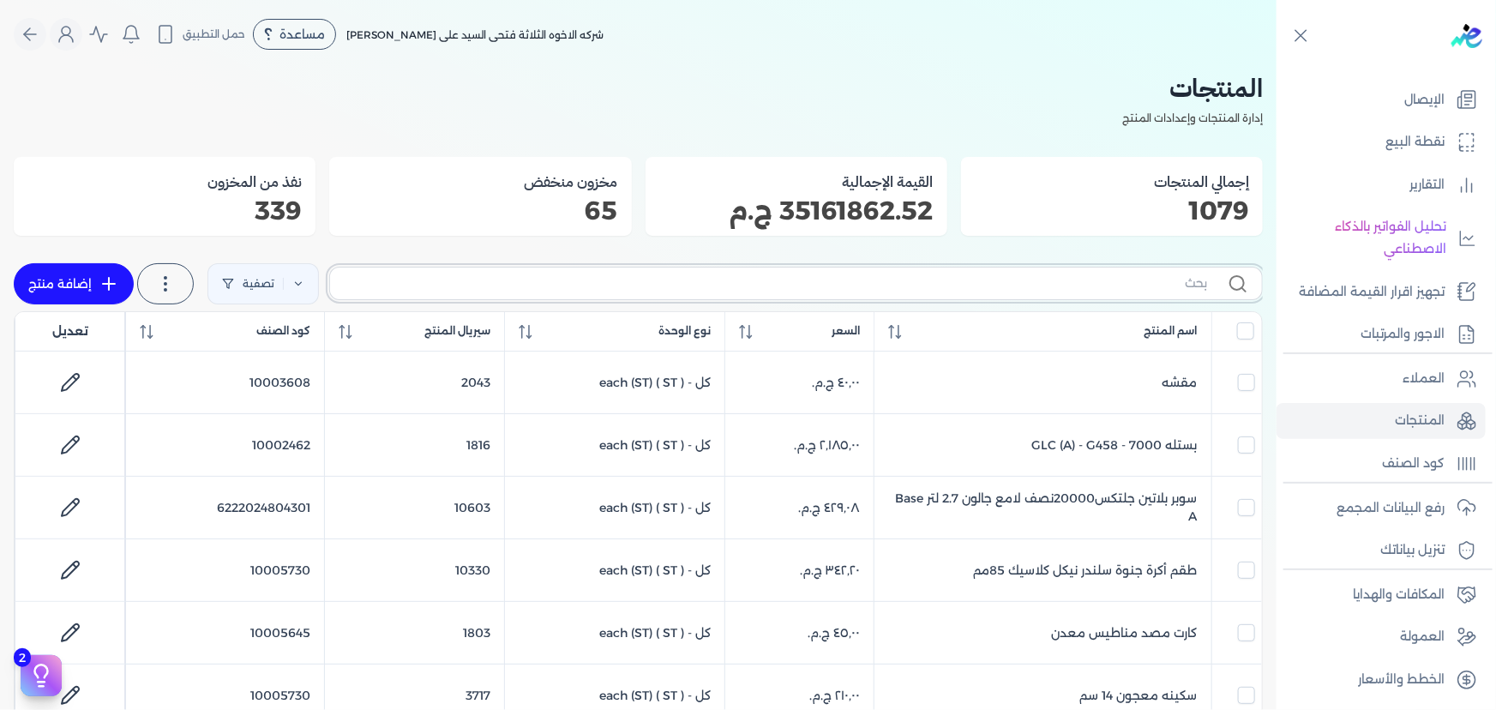
checkbox input "false"
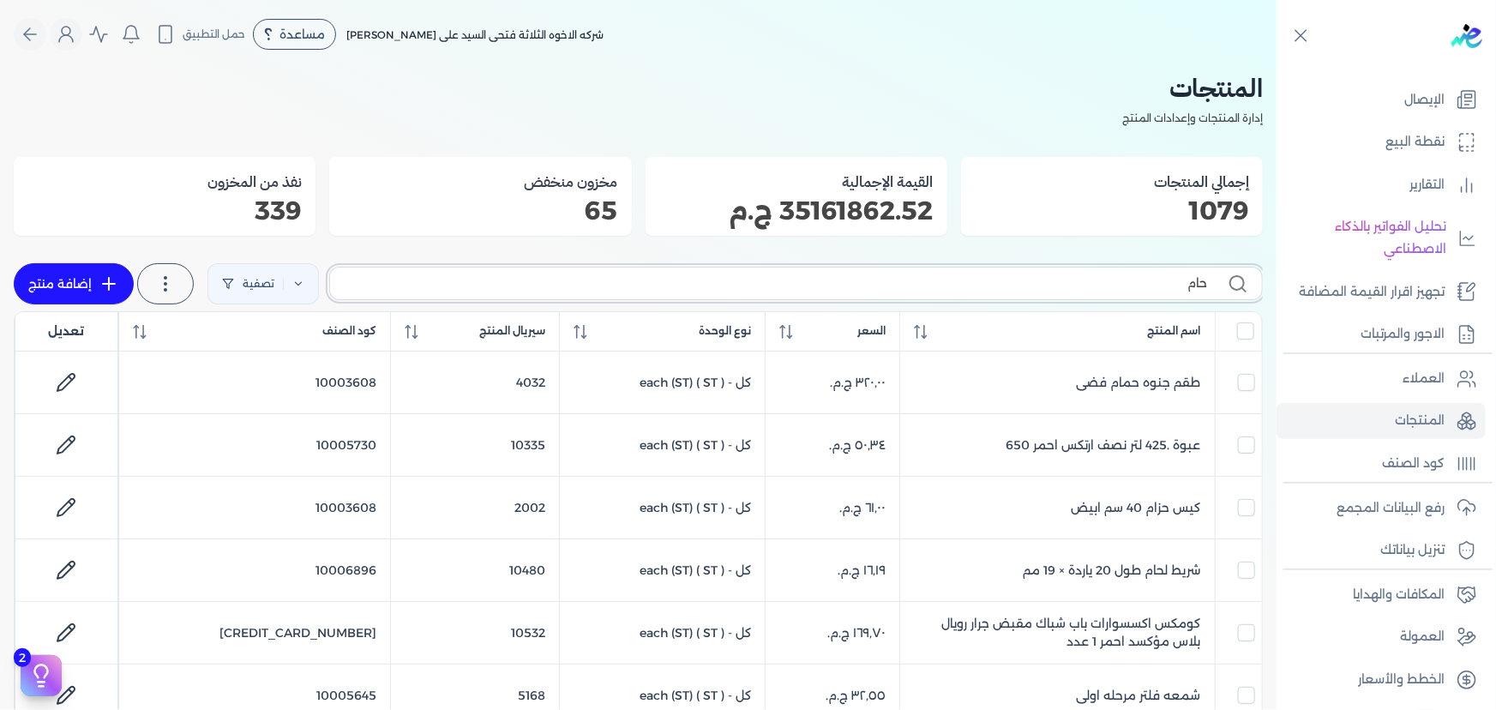
type input "حامل"
checkbox input "false"
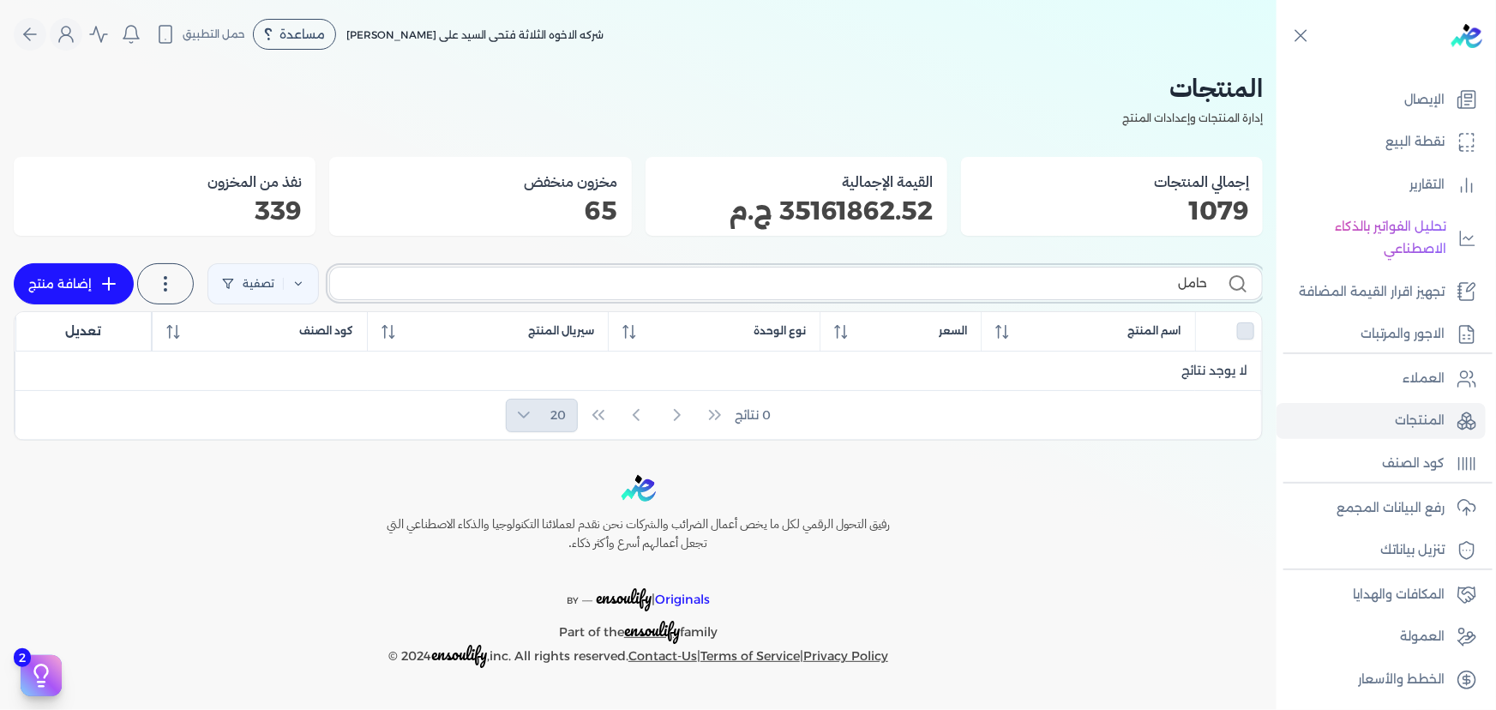
type input "حام"
checkbox input "false"
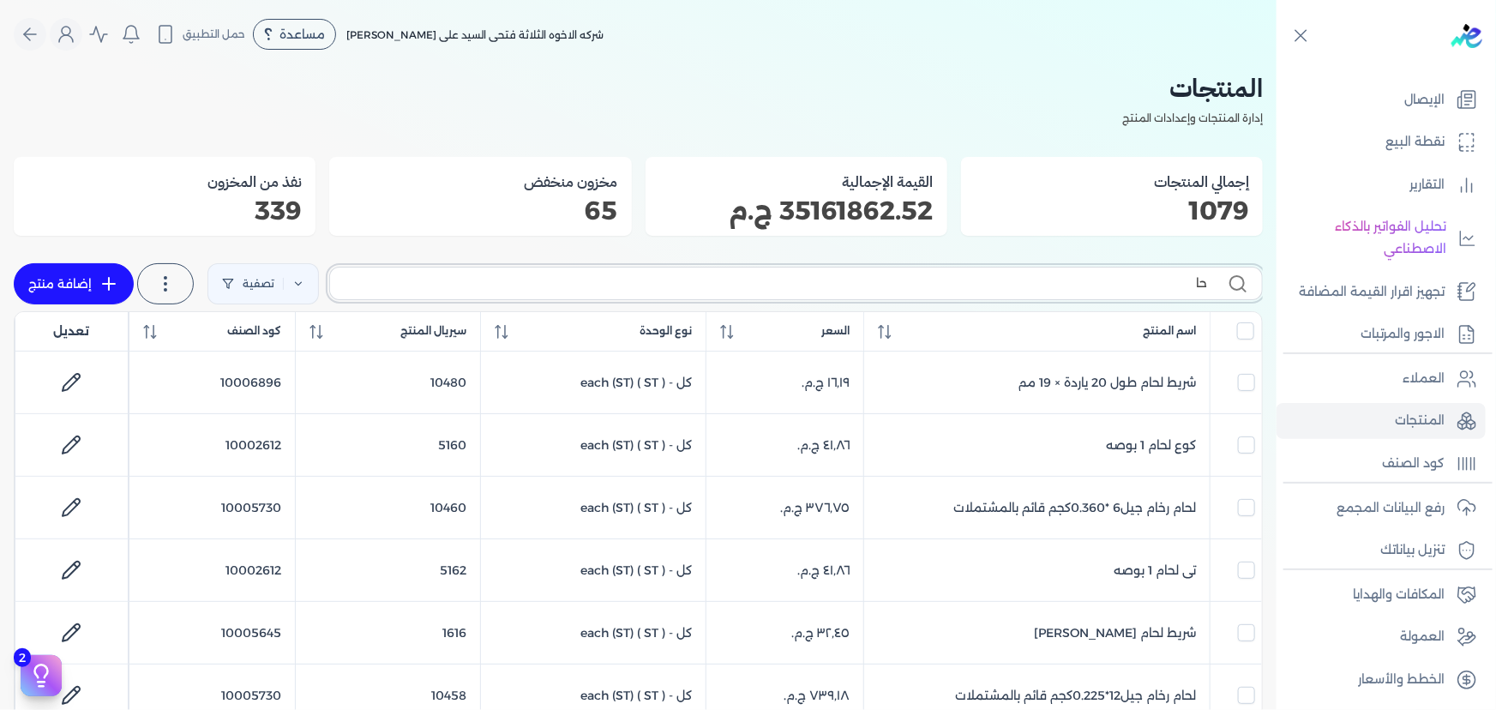
type input "ح"
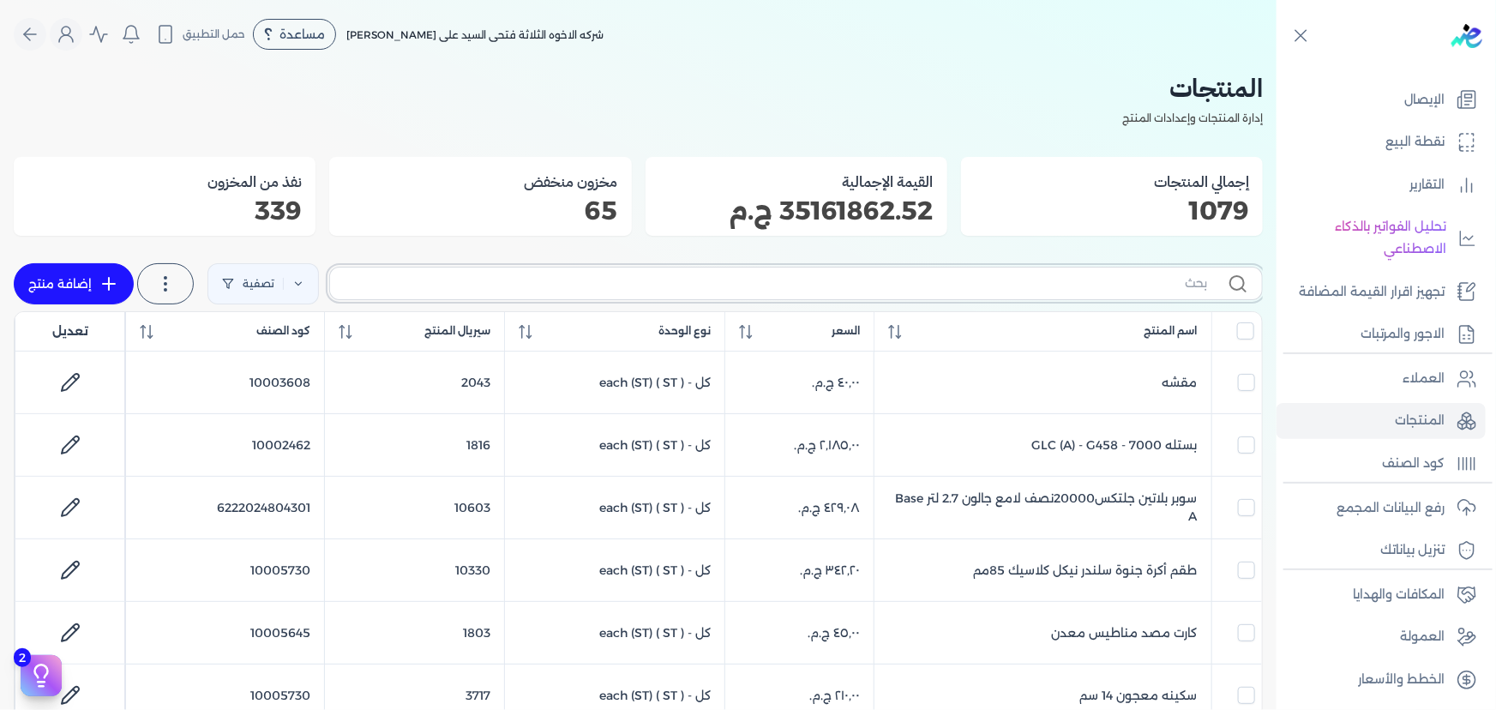
click at [879, 287] on input "text" at bounding box center [775, 283] width 863 height 18
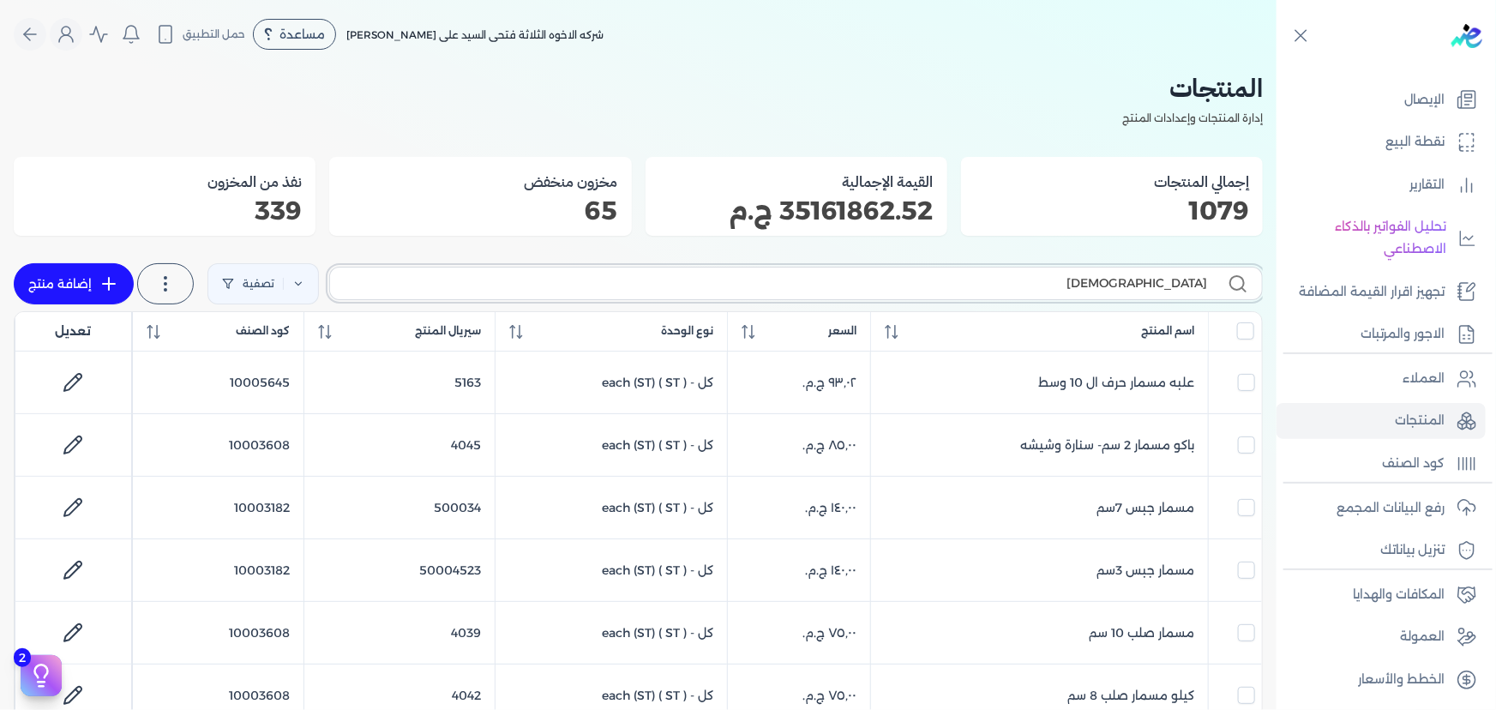
type input "مسمار"
checkbox input "false"
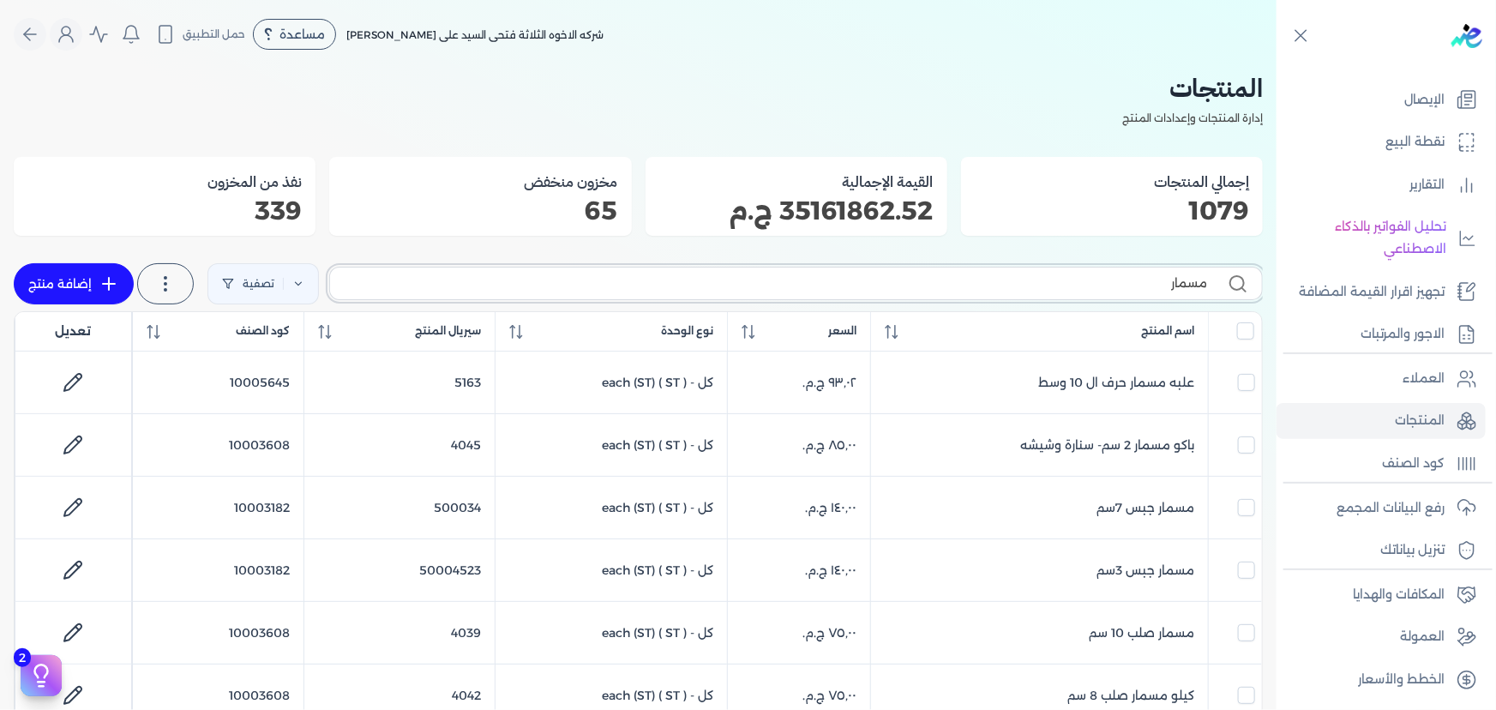
checkbox input "false"
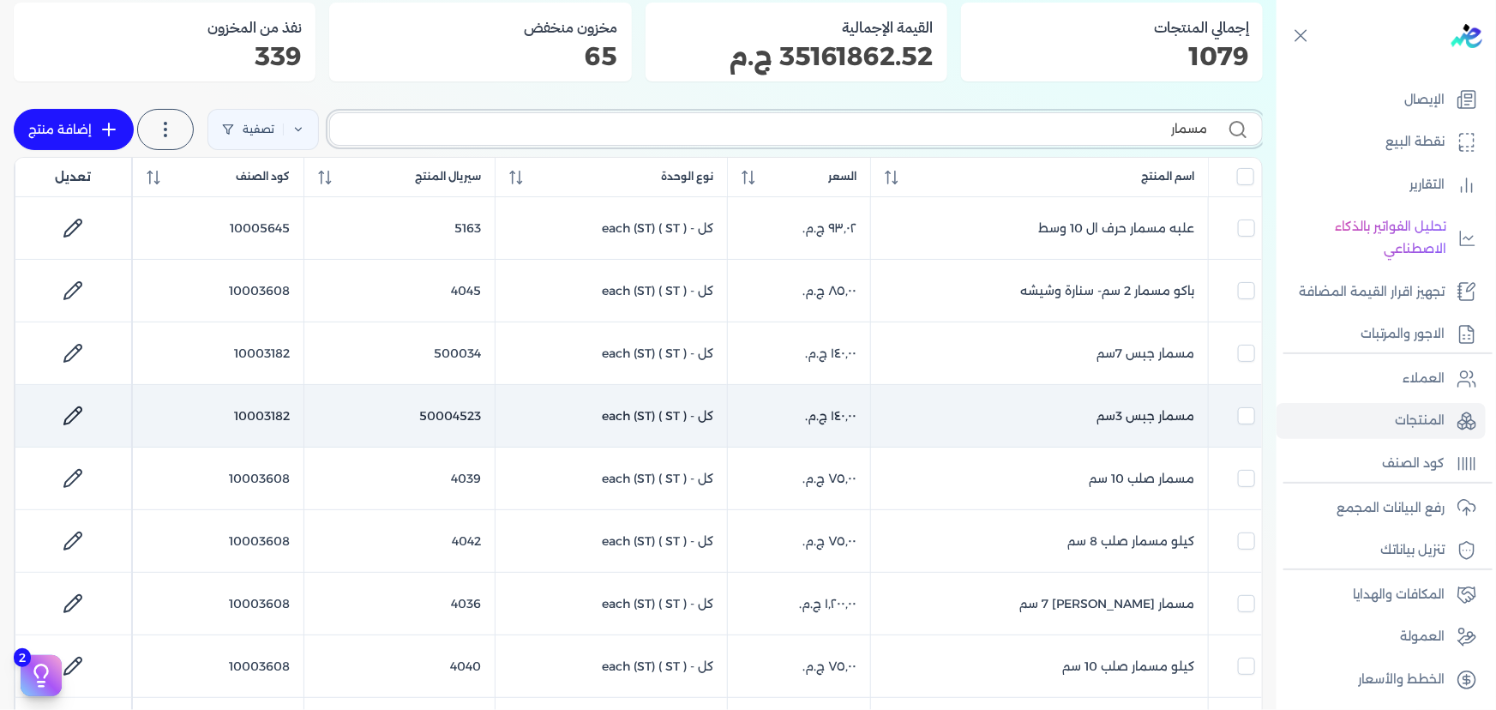
scroll to position [155, 0]
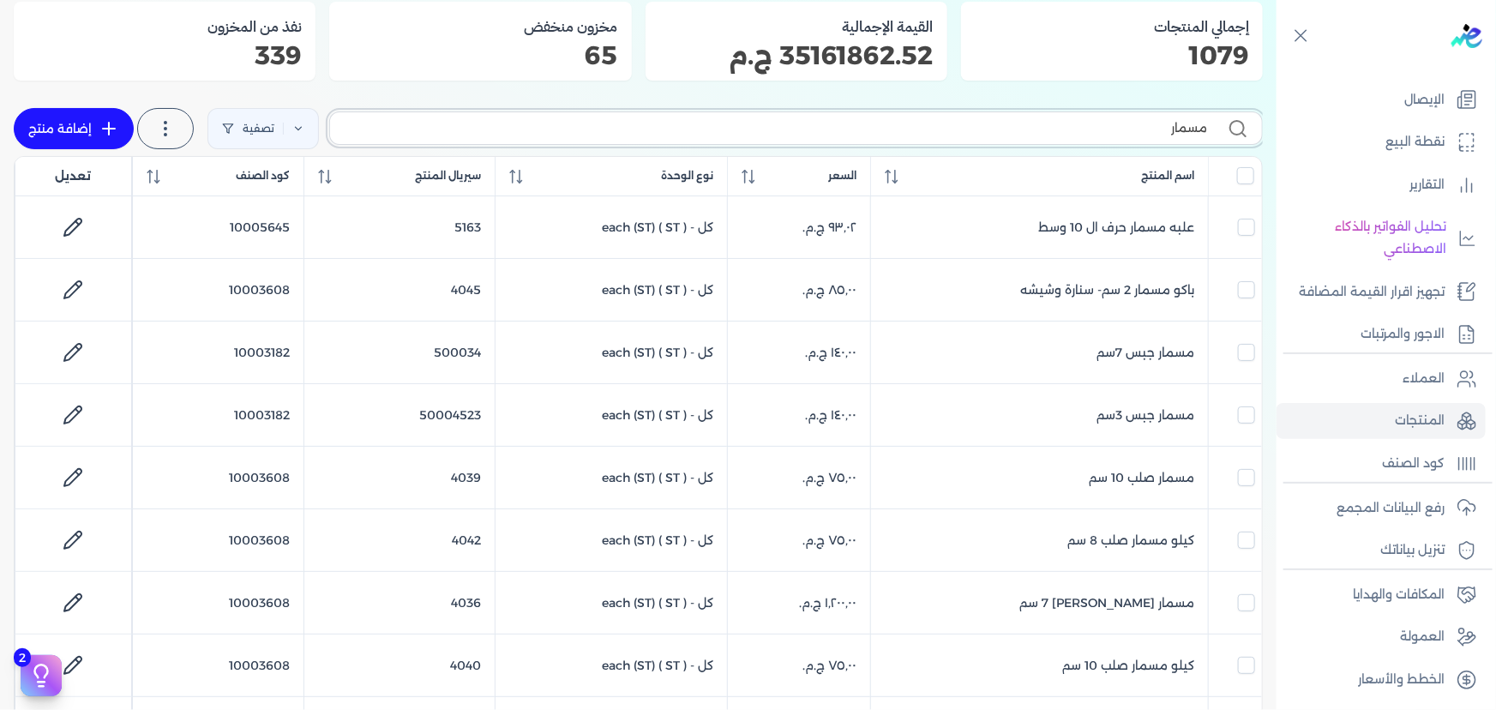
type input "مسمار"
